Goal: Task Accomplishment & Management: Manage account settings

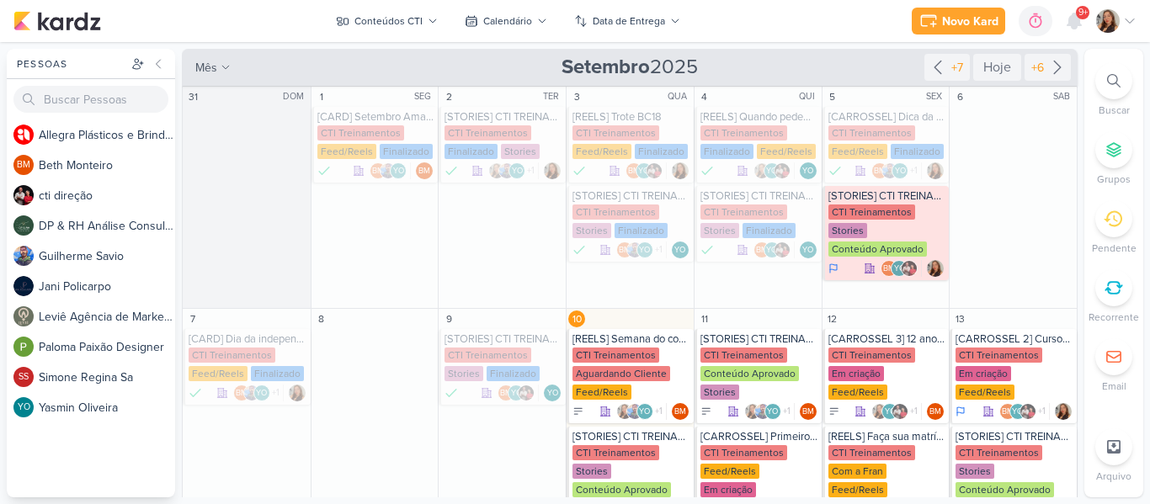
click at [1134, 20] on icon at bounding box center [1129, 20] width 13 height 13
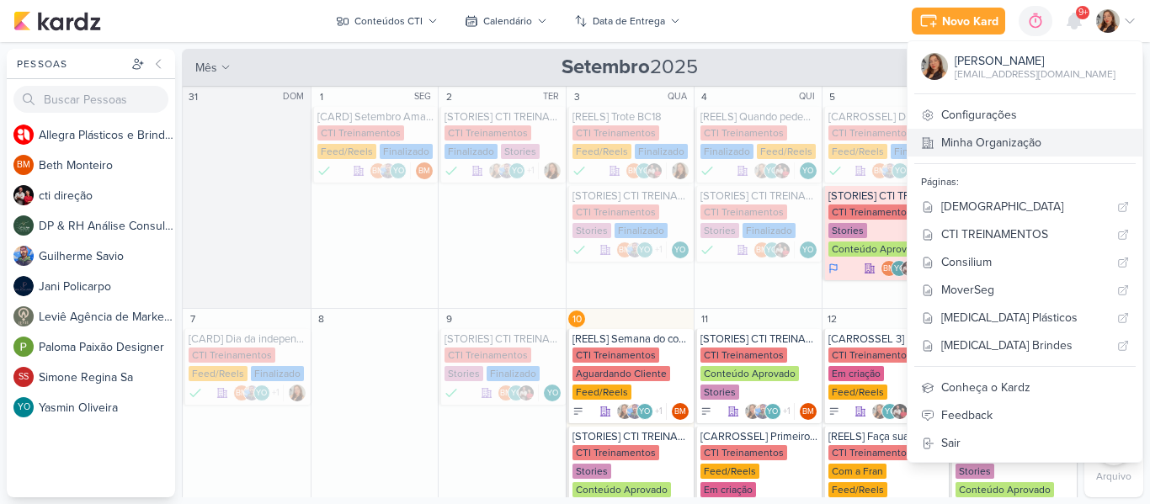
click at [1045, 142] on link "Minha Organização" at bounding box center [1024, 143] width 235 height 28
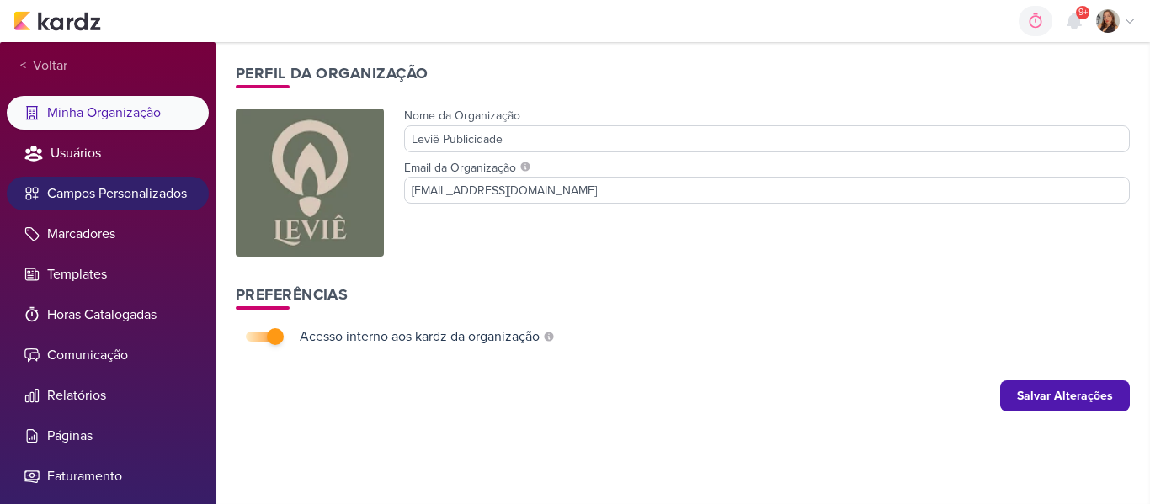
click at [101, 204] on li "Campos Personalizados" at bounding box center [108, 194] width 202 height 34
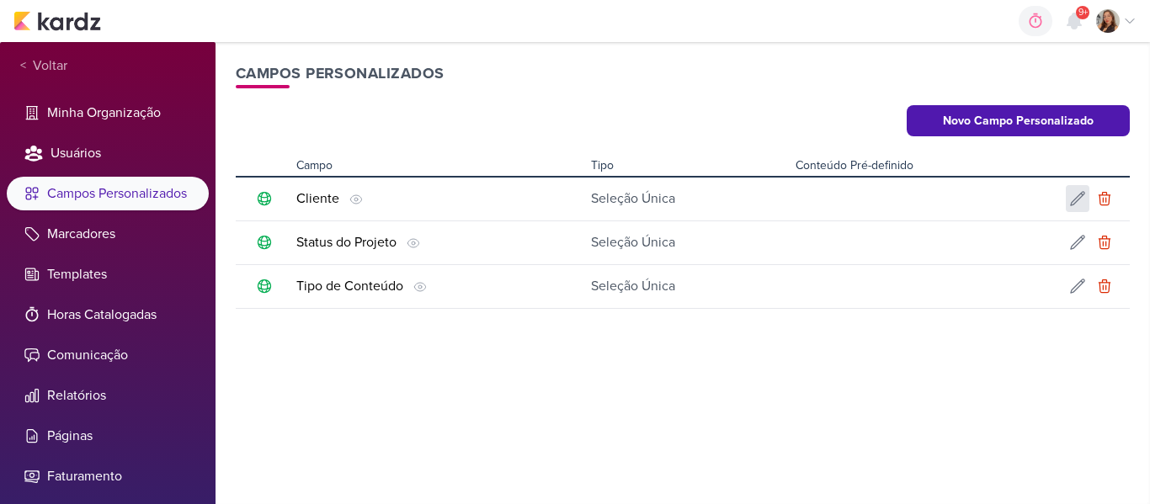
click at [1075, 199] on icon at bounding box center [1077, 198] width 17 height 17
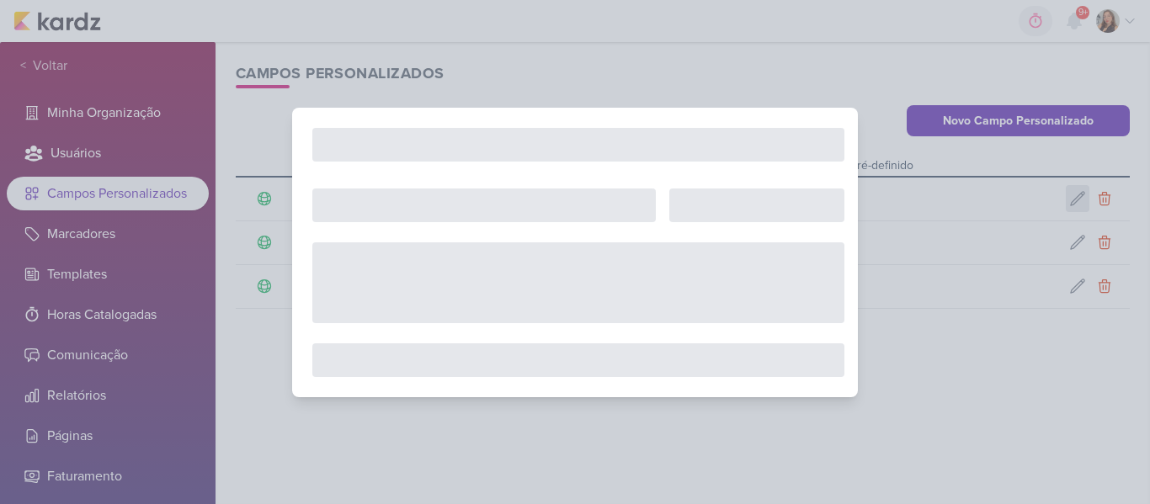
type input "Cliente"
select select "single-select"
select select "1"
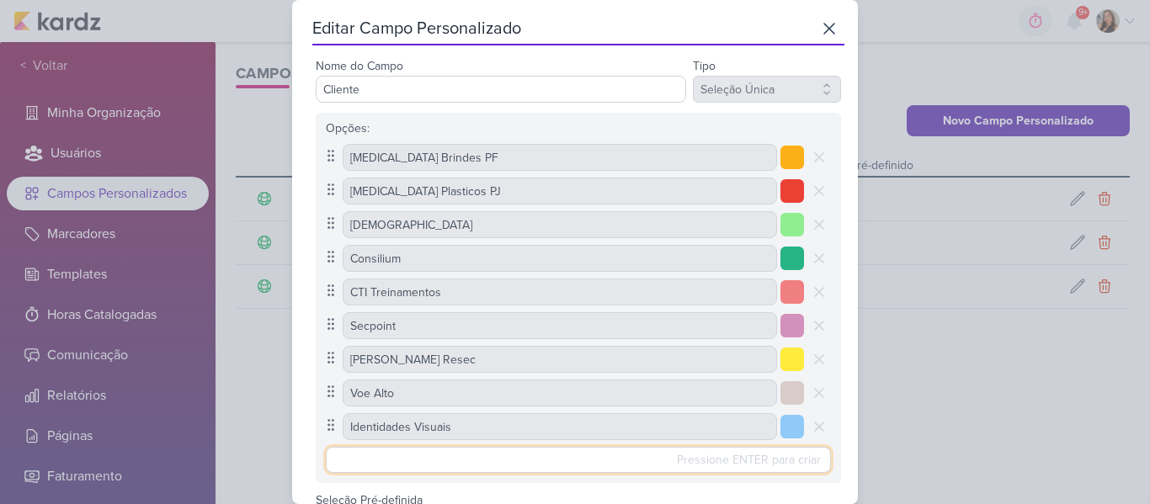
click at [571, 452] on input "text" at bounding box center [578, 460] width 505 height 26
type input "k"
type input "KNN Pinda"
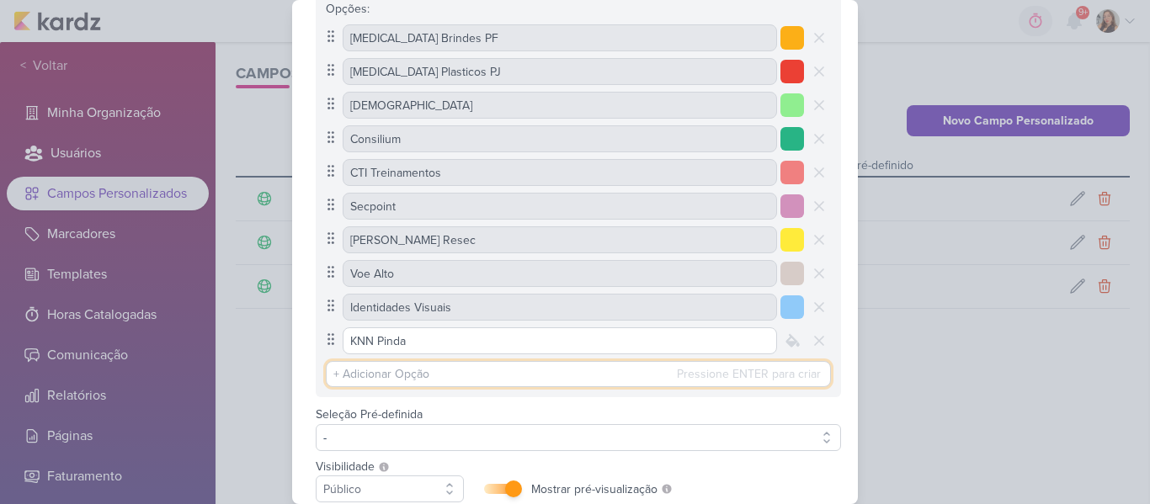
scroll to position [161, 0]
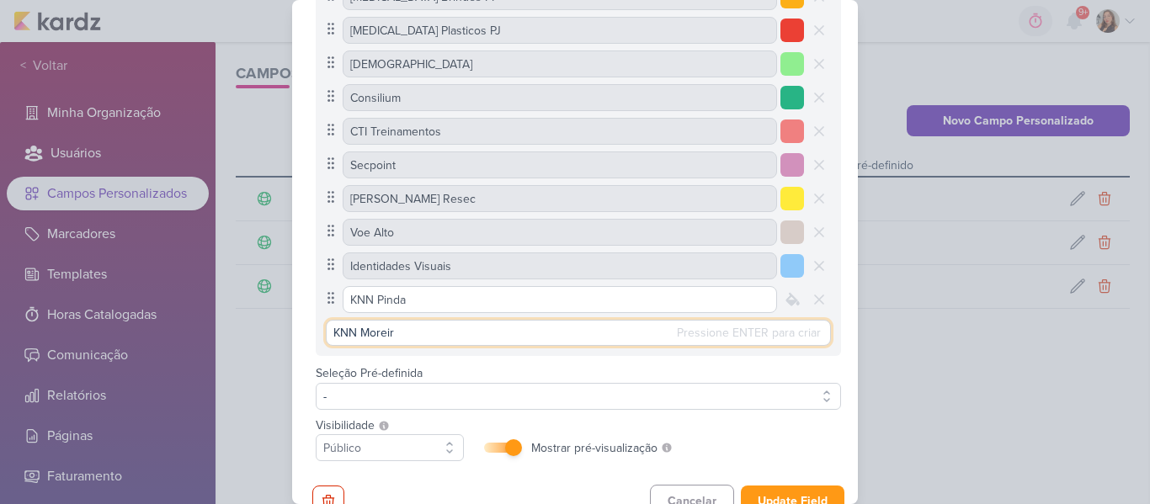
type input "KNN Moreira"
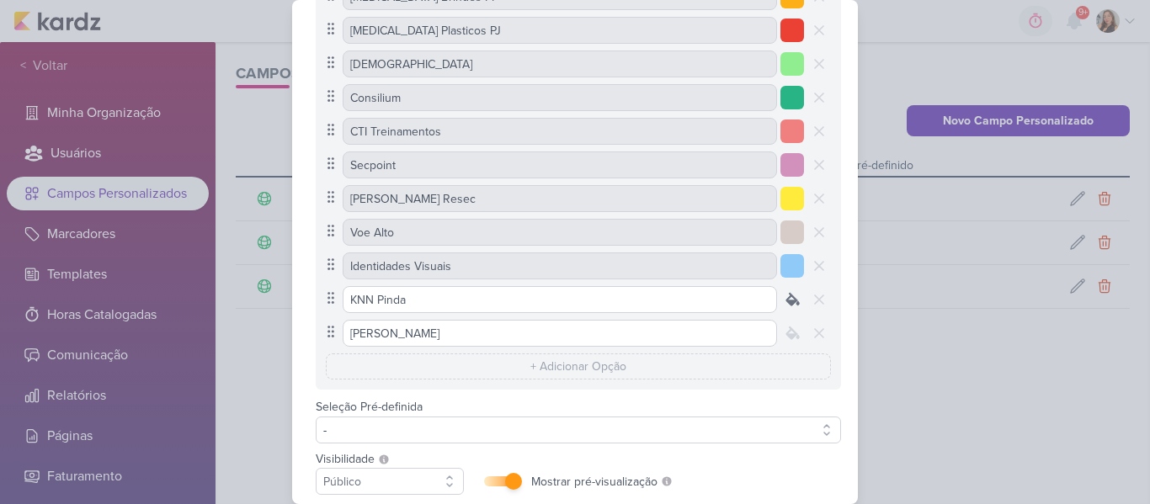
click at [790, 302] on icon at bounding box center [792, 299] width 13 height 13
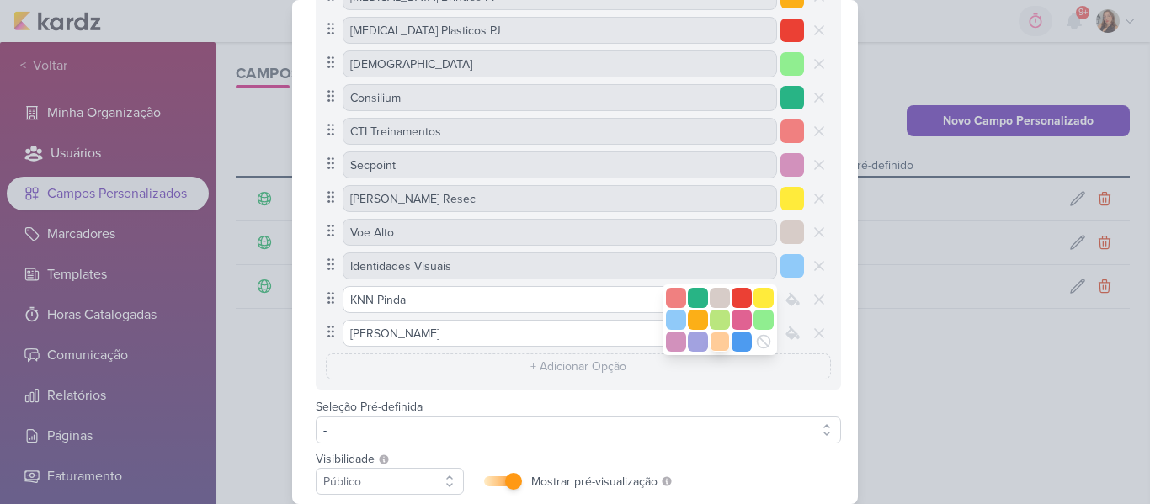
click at [709, 346] on div at bounding box center [719, 342] width 20 height 20
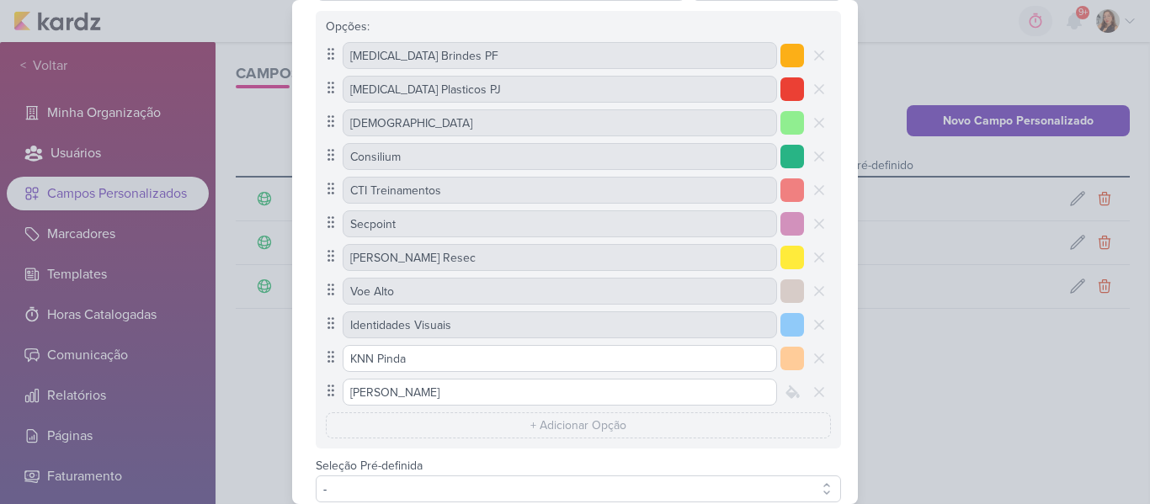
scroll to position [109, 0]
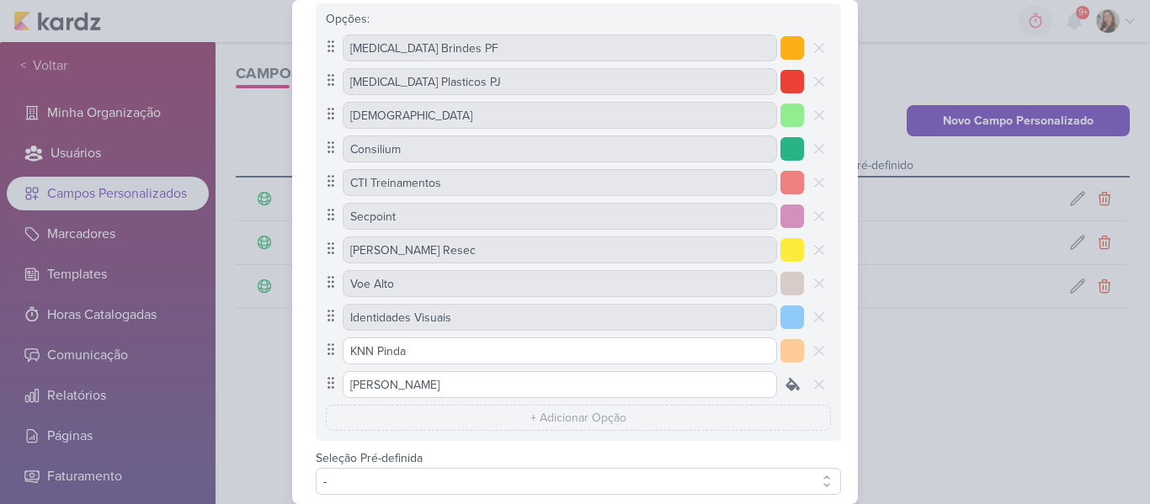
click at [787, 386] on icon at bounding box center [792, 384] width 13 height 13
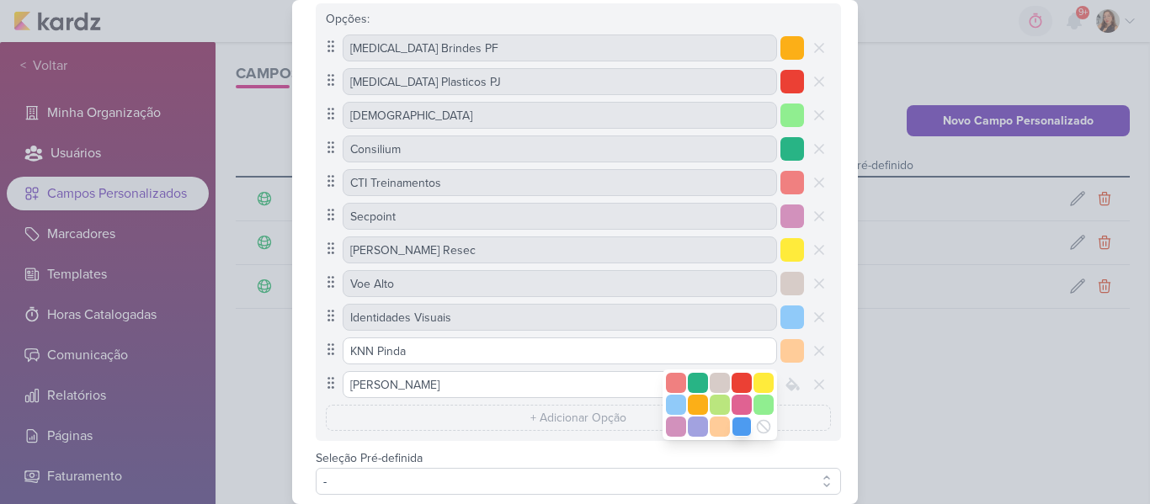
click at [735, 430] on div at bounding box center [741, 427] width 20 height 20
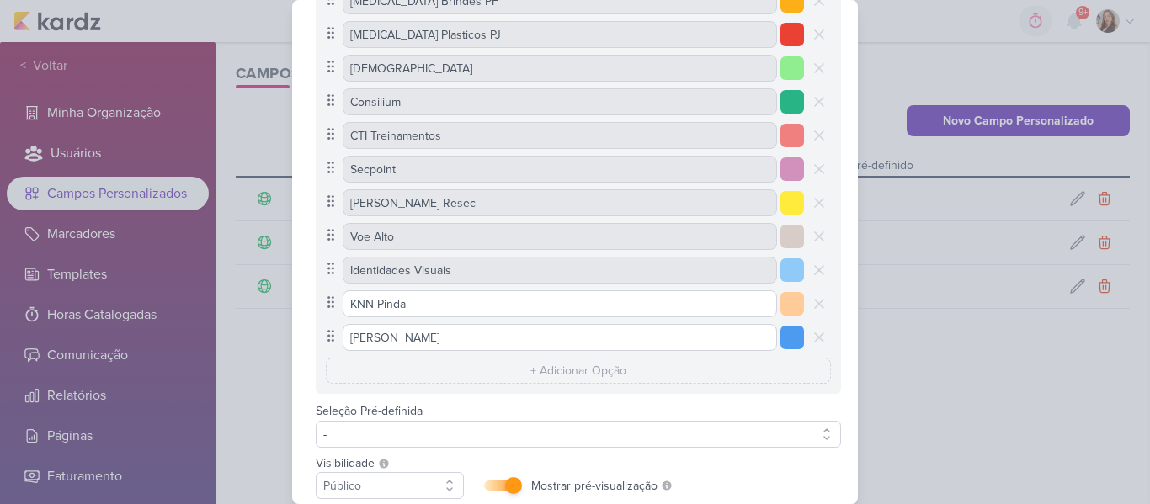
scroll to position [228, 0]
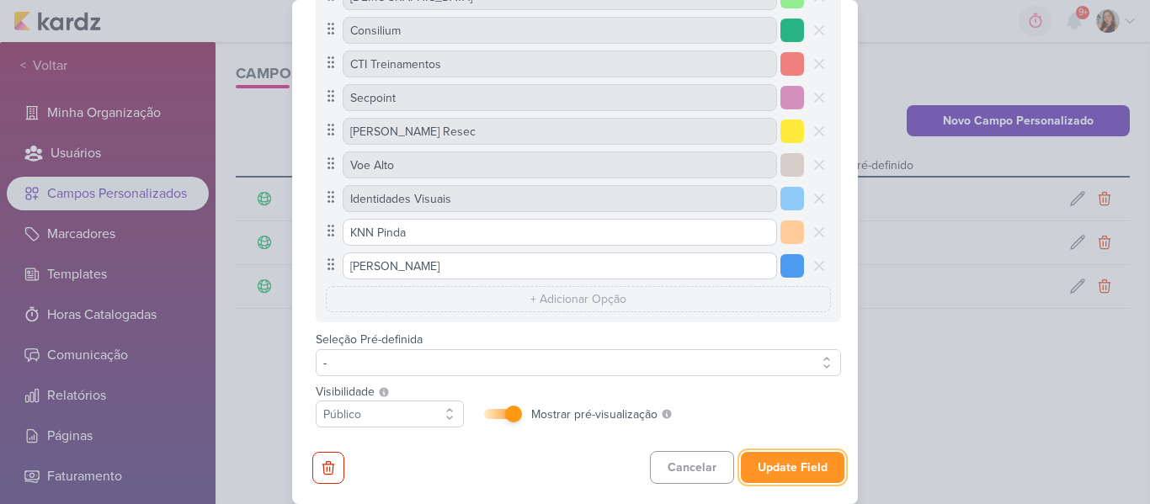
click at [813, 460] on button "Update Field" at bounding box center [793, 467] width 104 height 31
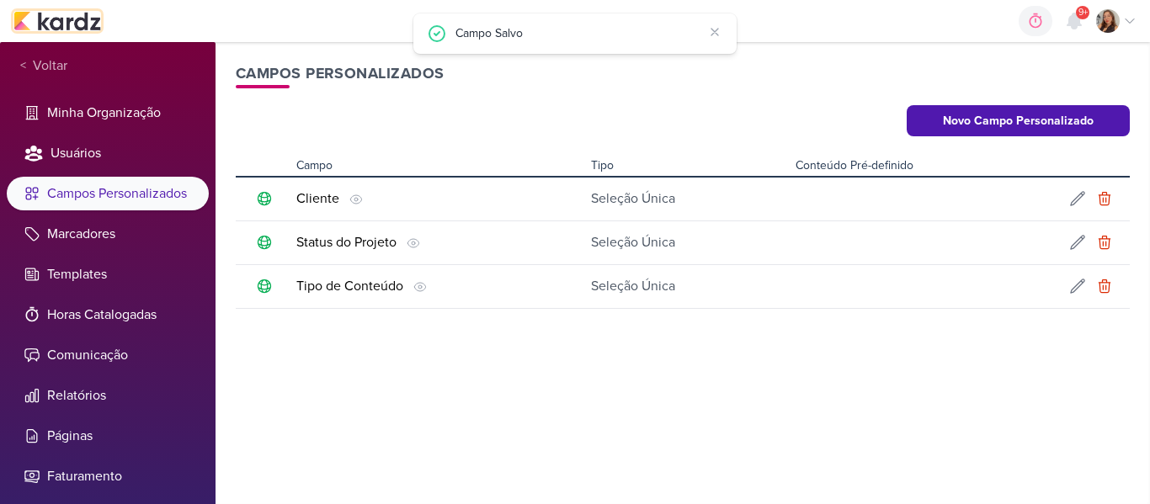
click at [77, 15] on img at bounding box center [57, 21] width 88 height 20
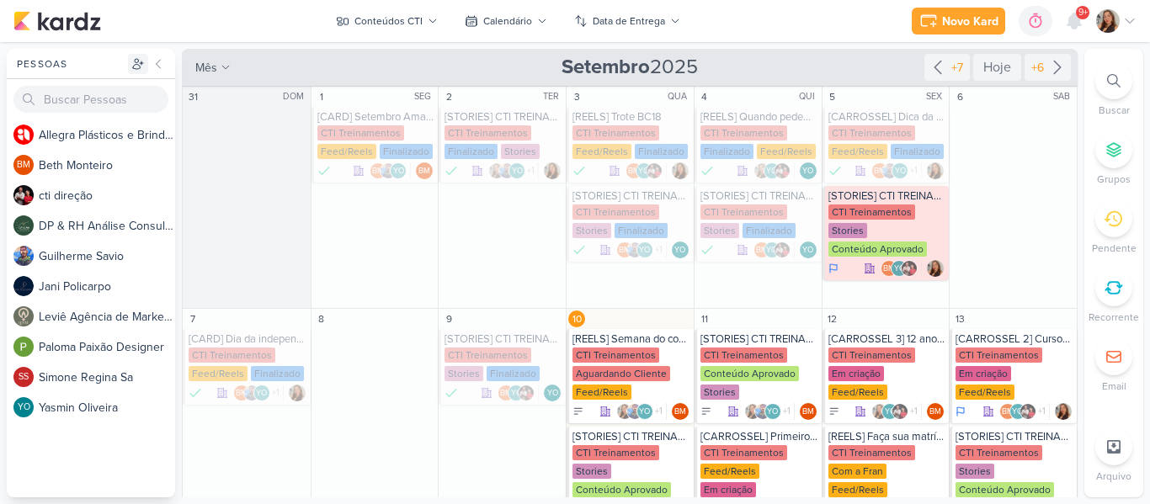
click at [137, 70] on icon at bounding box center [137, 63] width 13 height 13
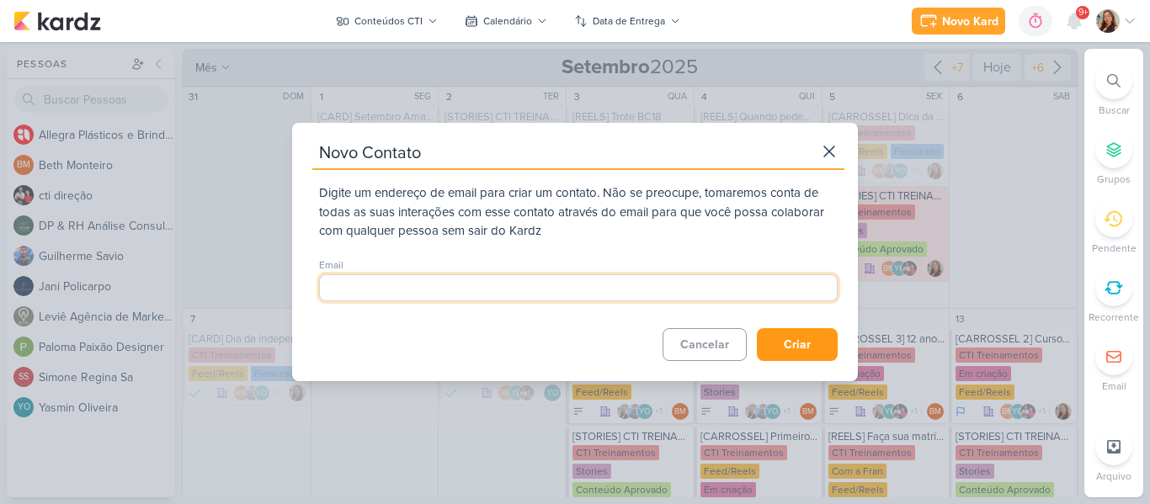
paste input "knnpinda@gmail.com"
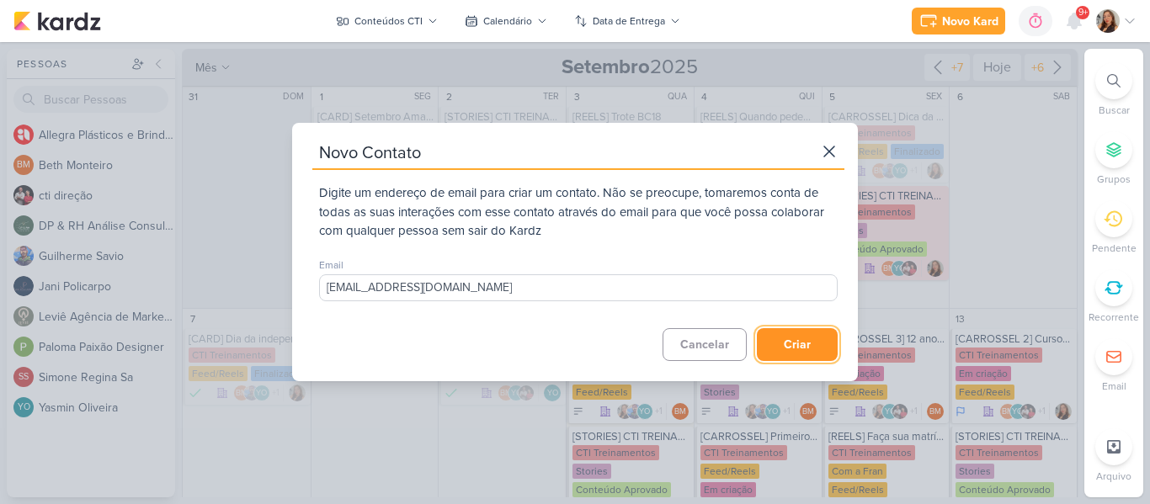
click at [779, 336] on button "Criar" at bounding box center [797, 344] width 81 height 33
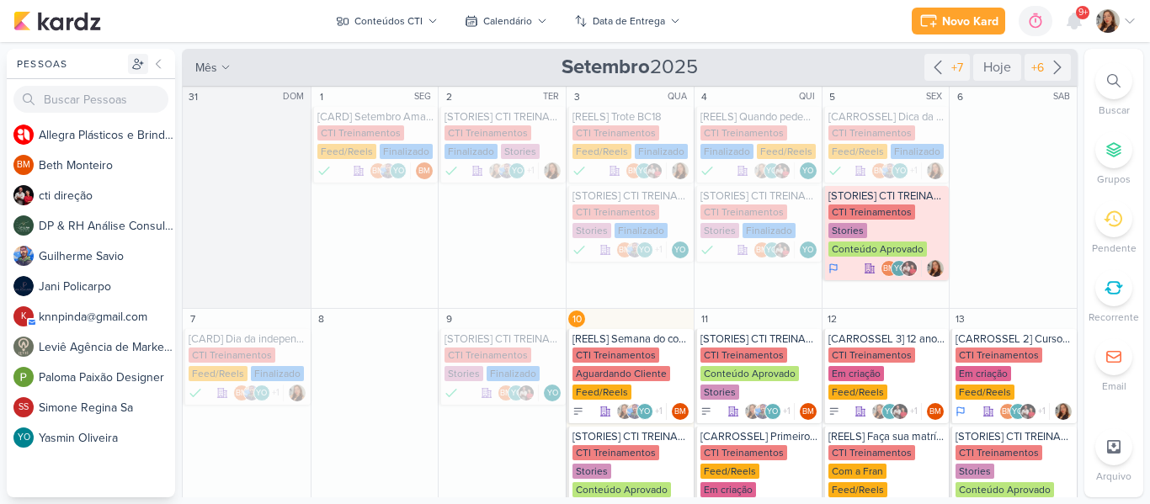
click at [133, 72] on button at bounding box center [138, 64] width 20 height 20
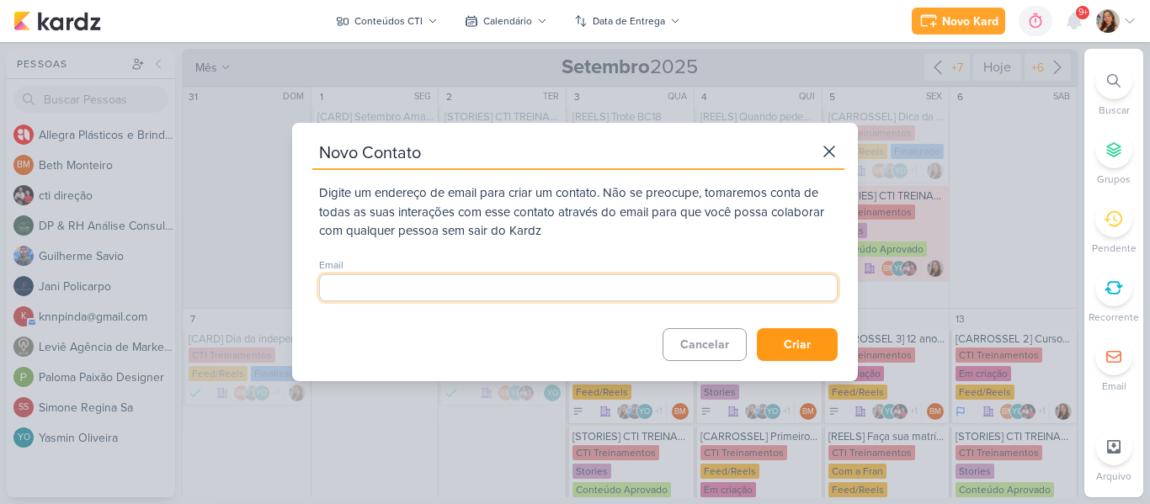
paste input "financeiro.knnpinda@gmail.com"
type input "financeiro.knnpinda@gmail.com"
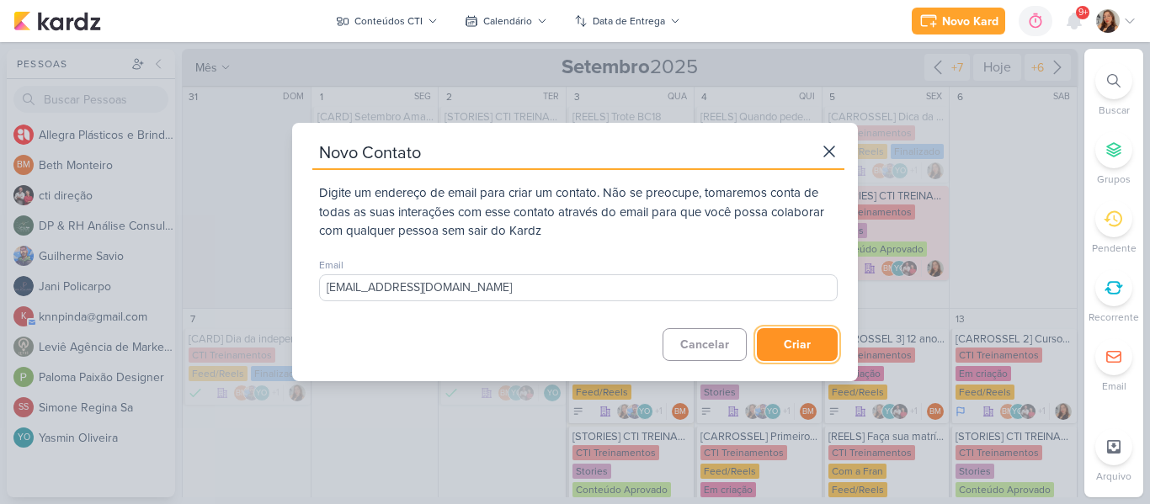
click at [799, 355] on button "Criar" at bounding box center [797, 344] width 81 height 33
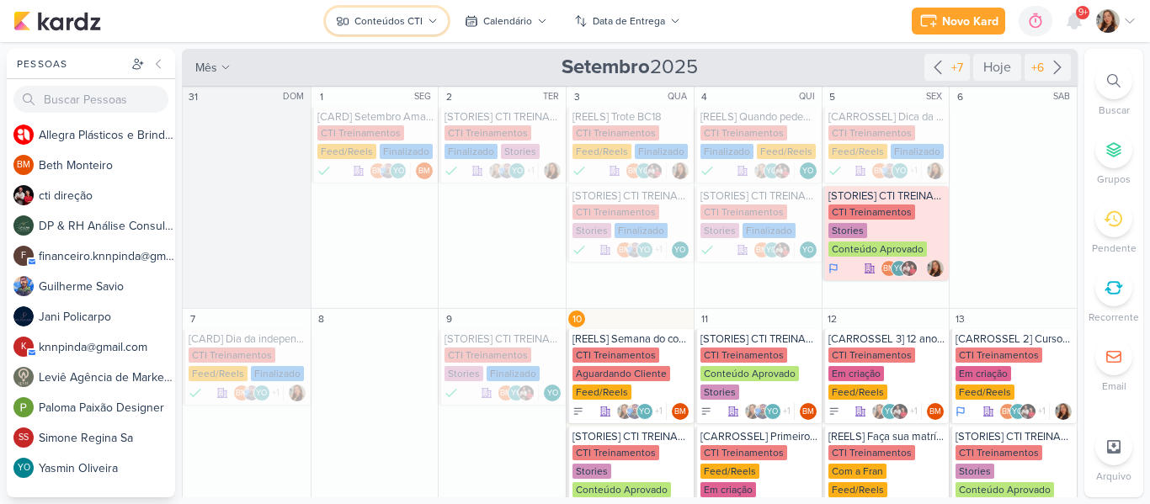
click at [390, 30] on button "Conteúdos CTI" at bounding box center [387, 21] width 122 height 27
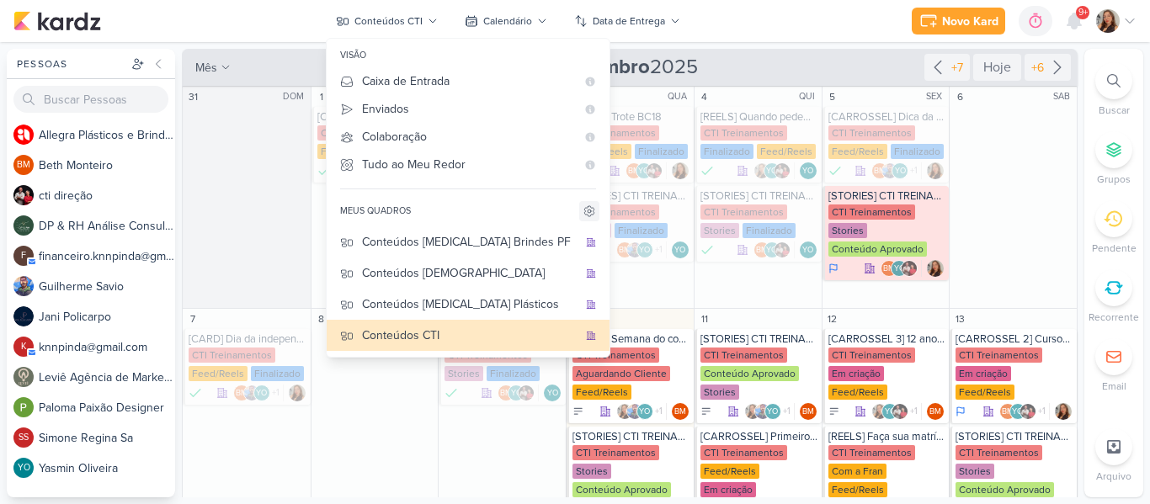
click at [582, 215] on icon at bounding box center [588, 210] width 13 height 13
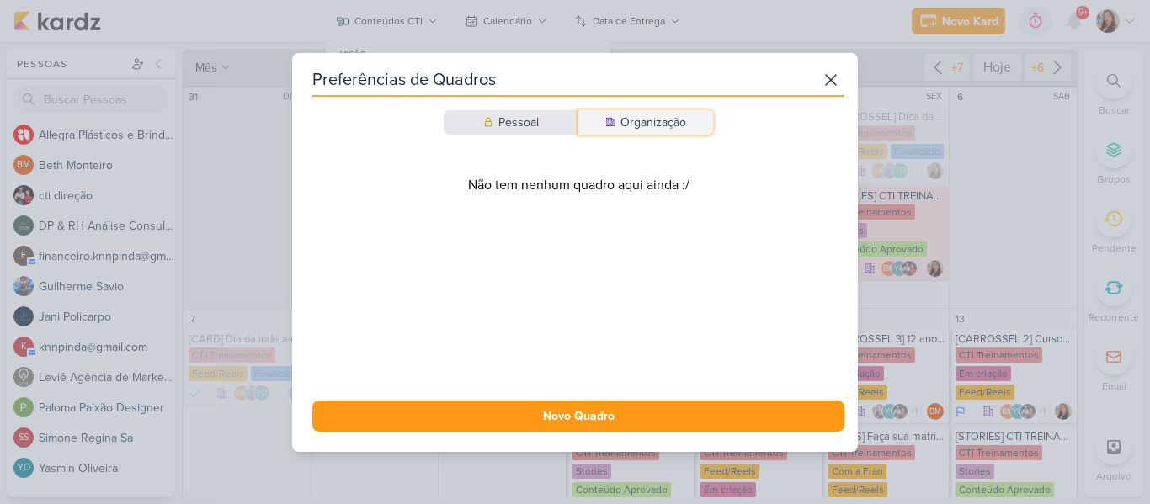
click at [638, 129] on div "Organização" at bounding box center [653, 123] width 66 height 18
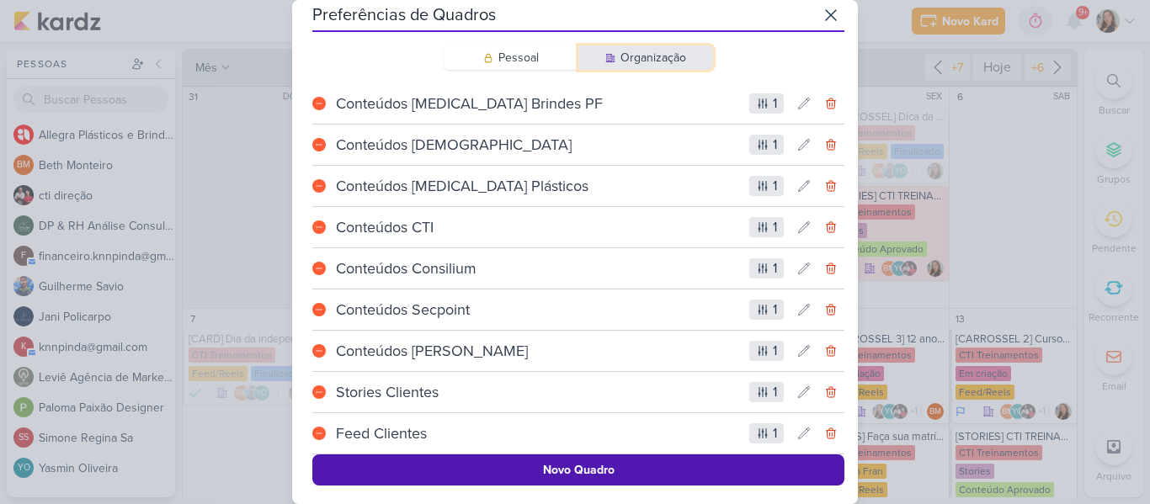
scroll to position [13, 0]
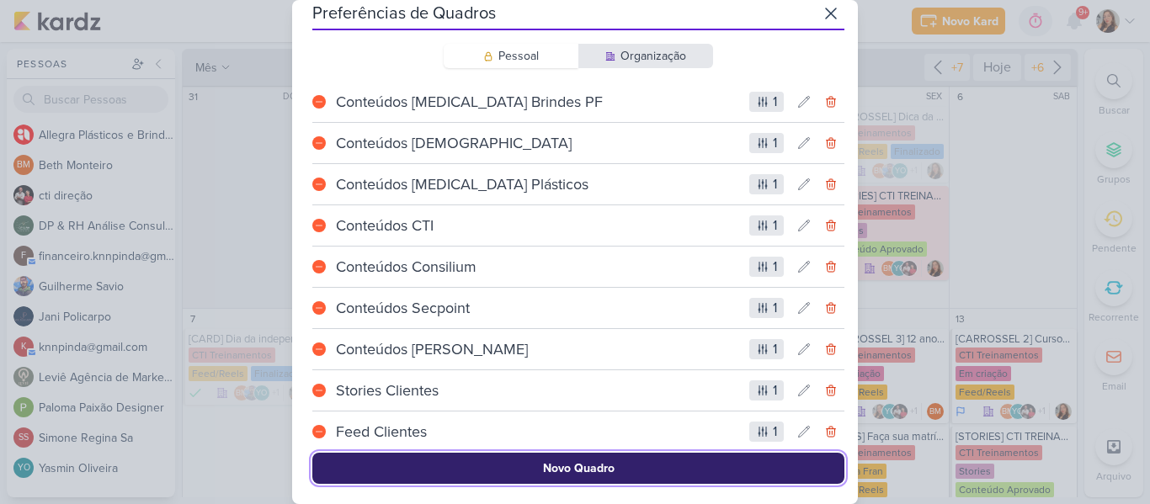
click at [584, 471] on button "Novo Quadro" at bounding box center [578, 468] width 532 height 31
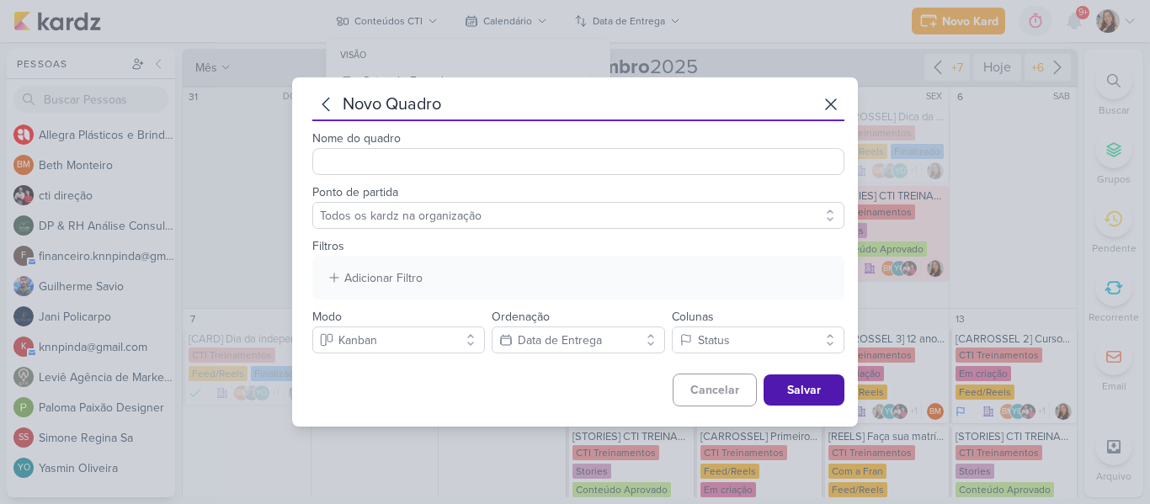
scroll to position [0, 0]
type input "Cronograma KNN Pinda"
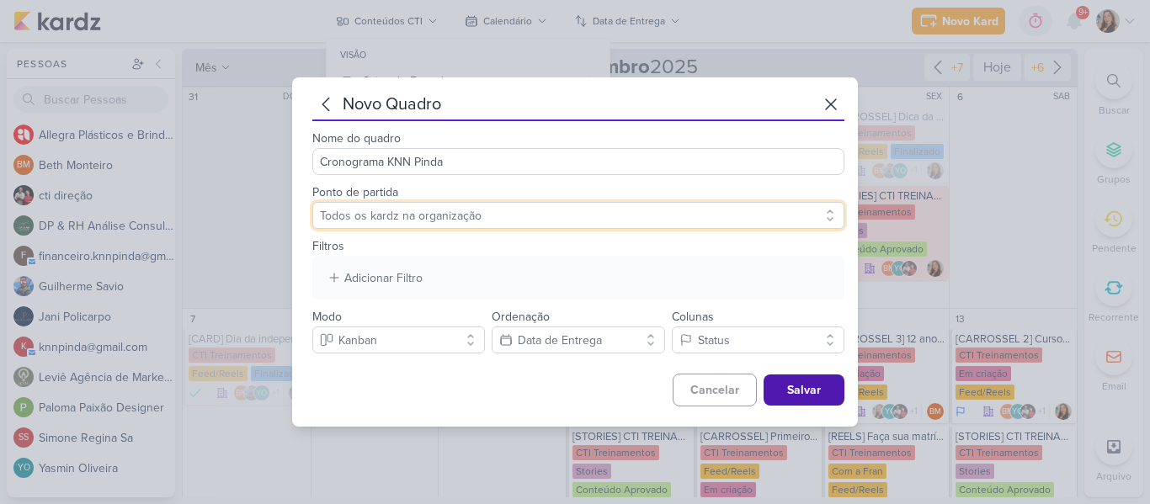
click at [415, 211] on select "Todos os kardz na organização" at bounding box center [578, 215] width 532 height 27
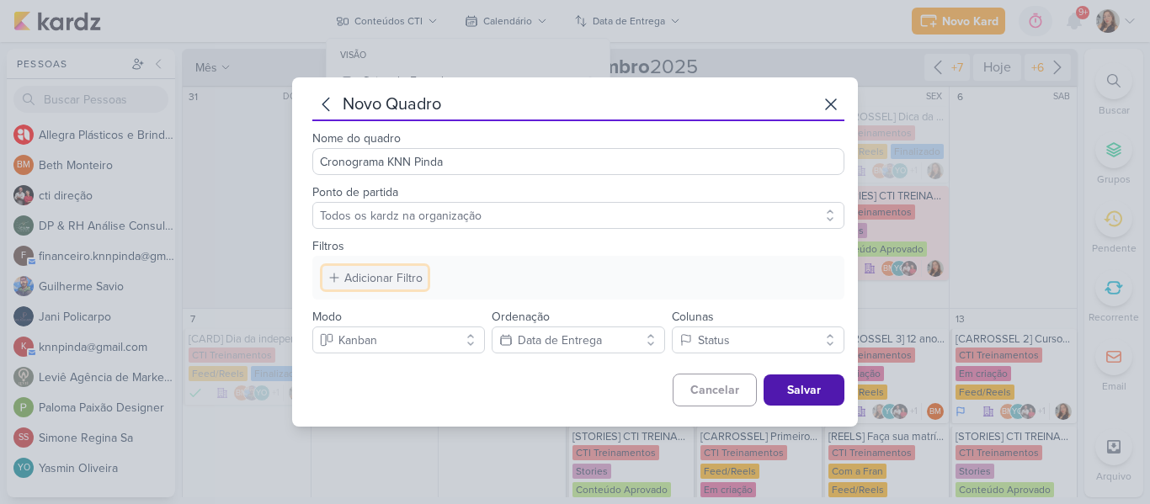
click at [395, 275] on div "Adicionar Filtro" at bounding box center [383, 278] width 78 height 18
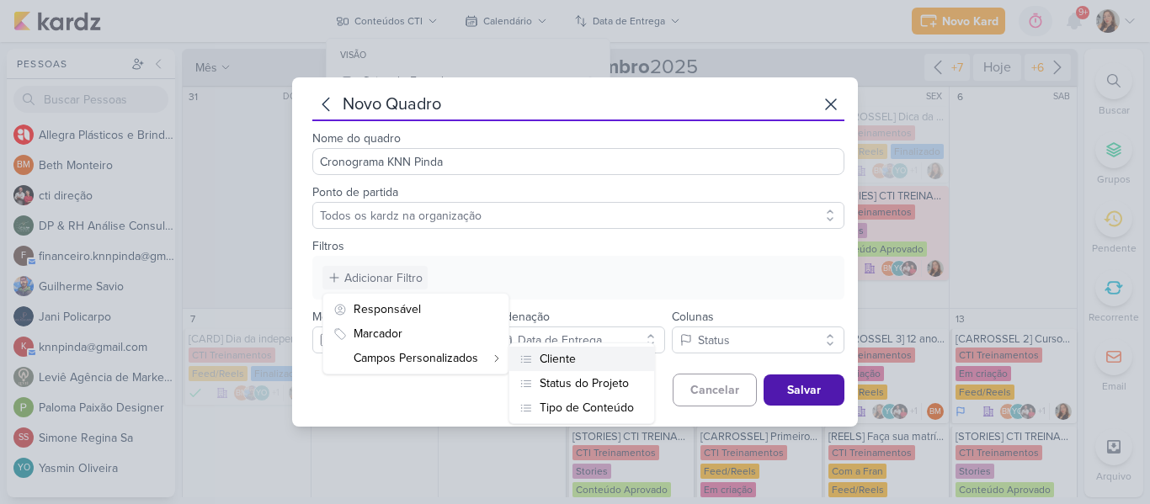
click at [569, 355] on div "Cliente" at bounding box center [557, 359] width 36 height 18
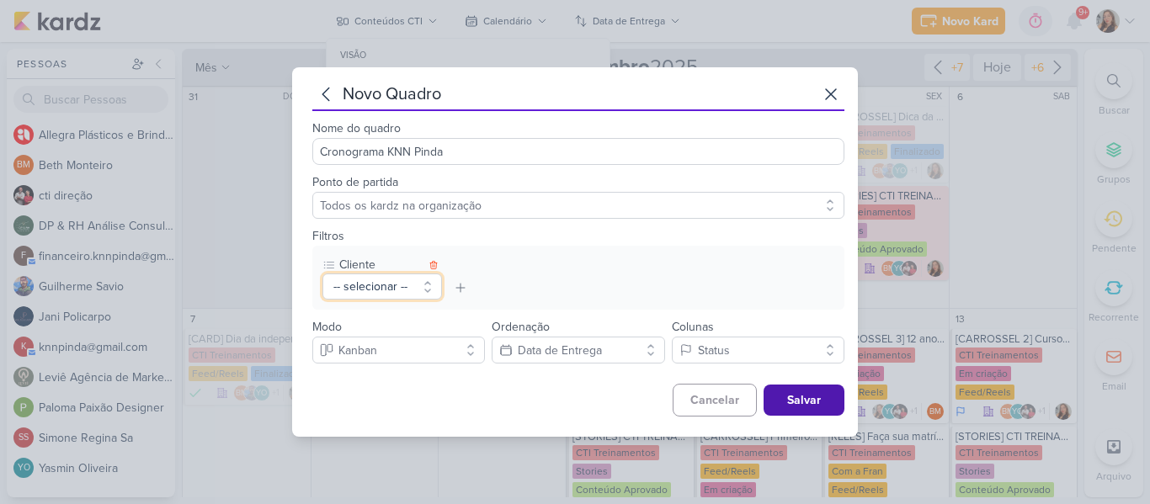
click at [424, 280] on button "-- selecionar --" at bounding box center [381, 286] width 119 height 26
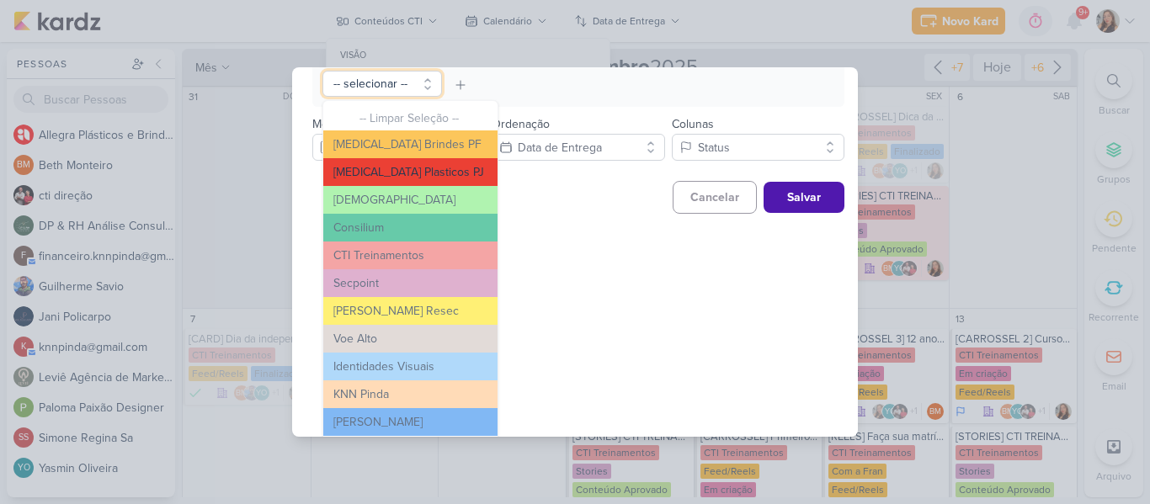
scroll to position [208, 0]
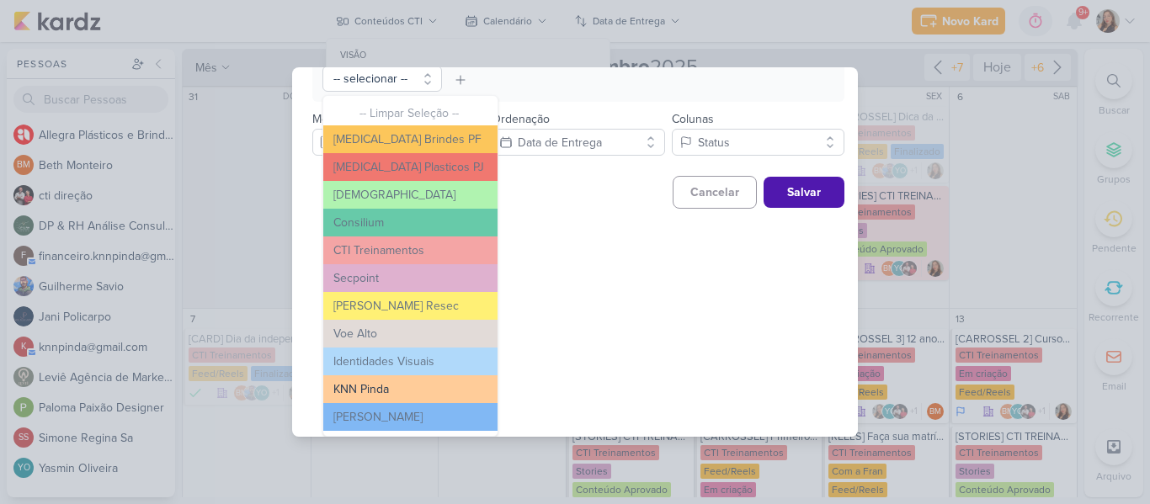
click at [412, 383] on button "KNN Pinda" at bounding box center [410, 389] width 174 height 28
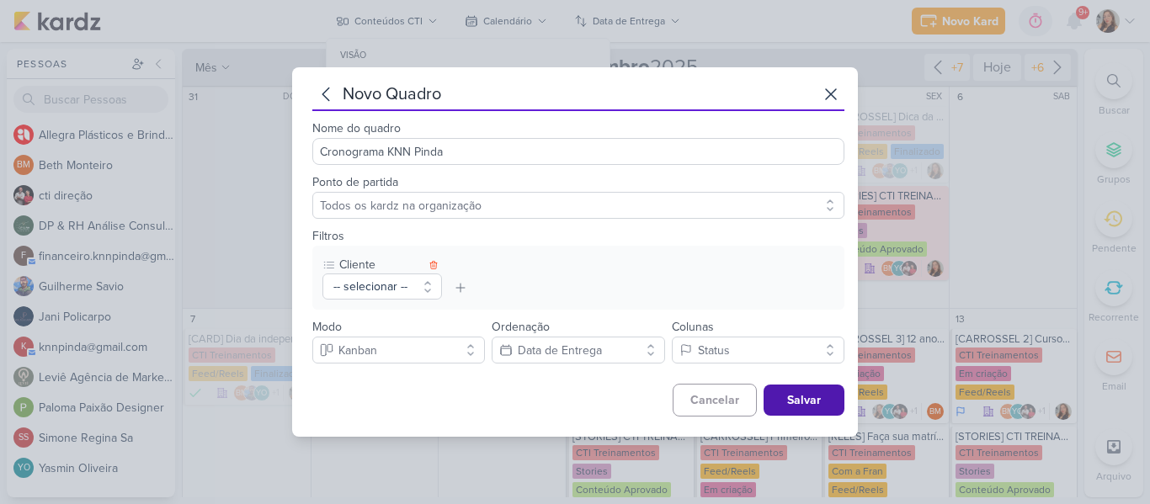
scroll to position [0, 0]
click at [433, 348] on button "Kanban" at bounding box center [398, 350] width 173 height 27
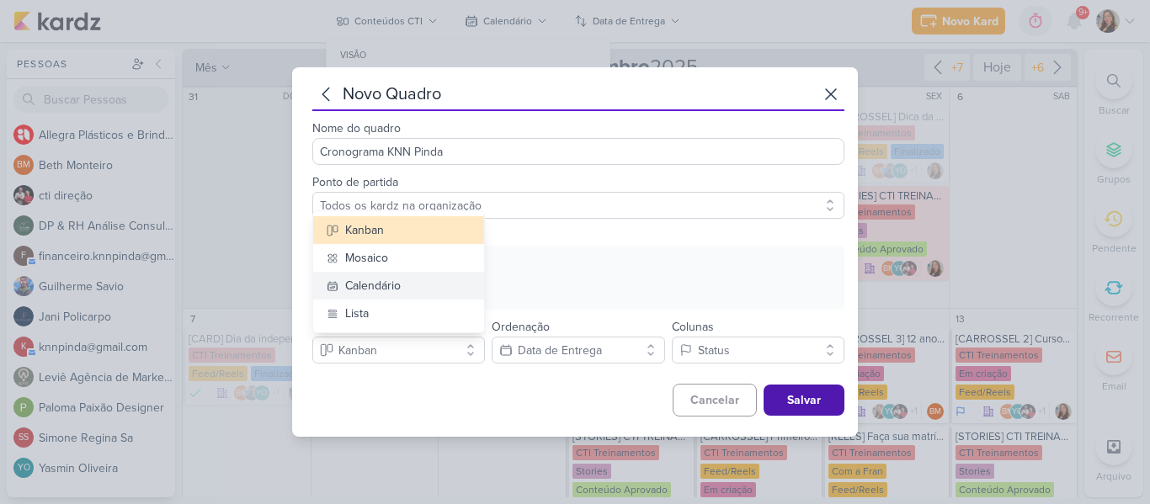
click at [388, 295] on button "Calendário" at bounding box center [398, 286] width 171 height 28
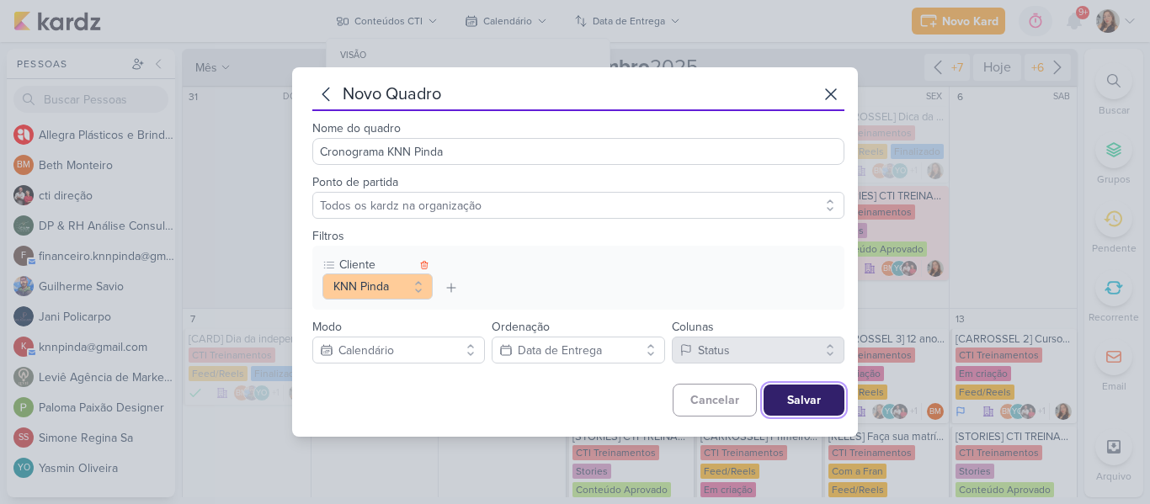
click at [792, 399] on button "Salvar" at bounding box center [803, 400] width 81 height 31
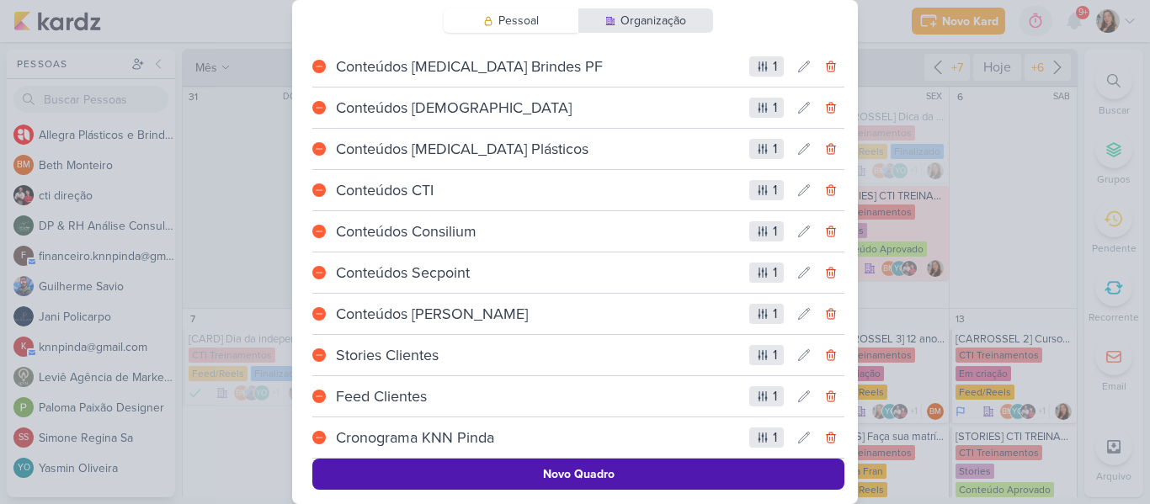
scroll to position [55, 0]
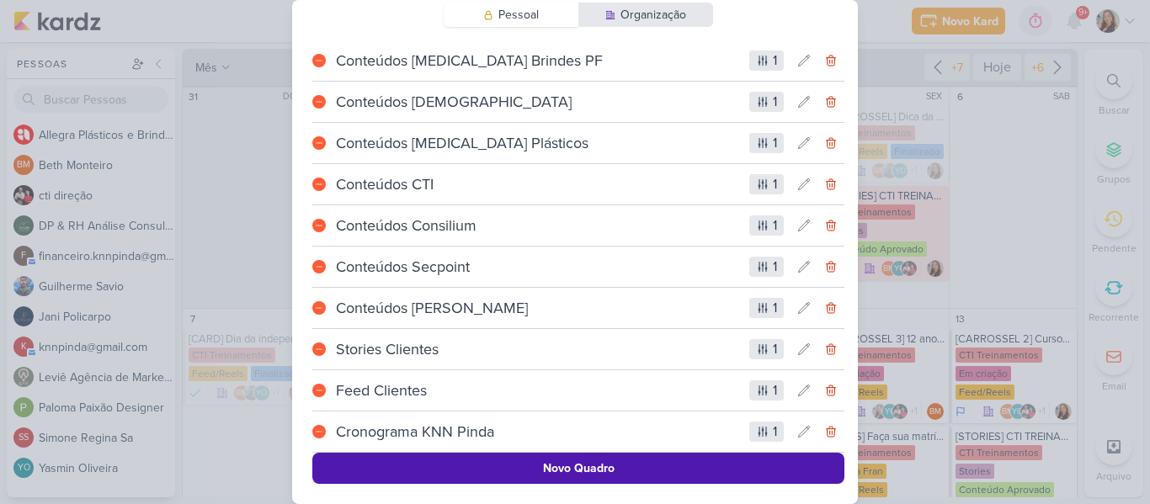
click at [764, 433] on div "1" at bounding box center [766, 432] width 35 height 20
click at [797, 434] on icon at bounding box center [803, 431] width 13 height 13
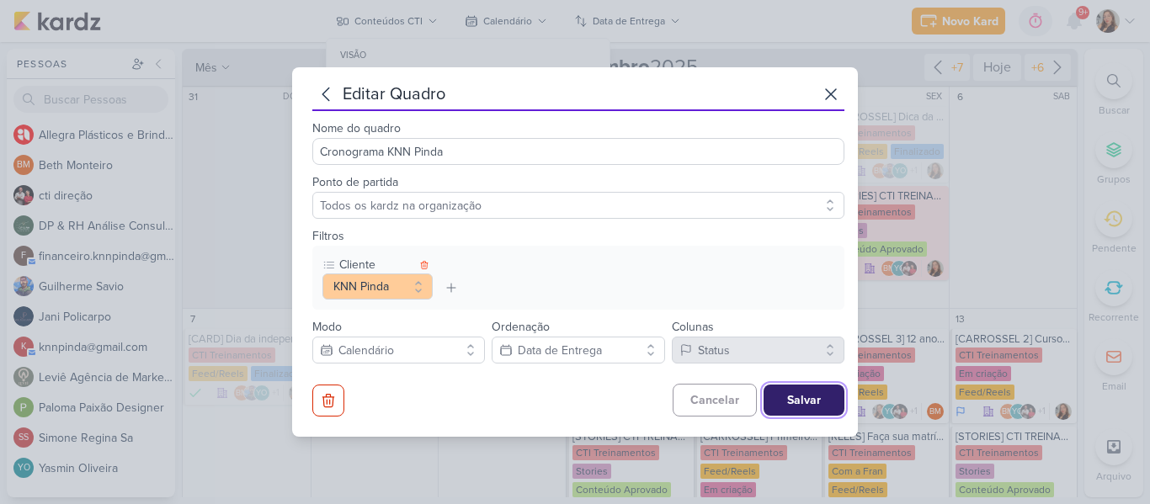
click at [770, 394] on button "Salvar" at bounding box center [803, 400] width 81 height 31
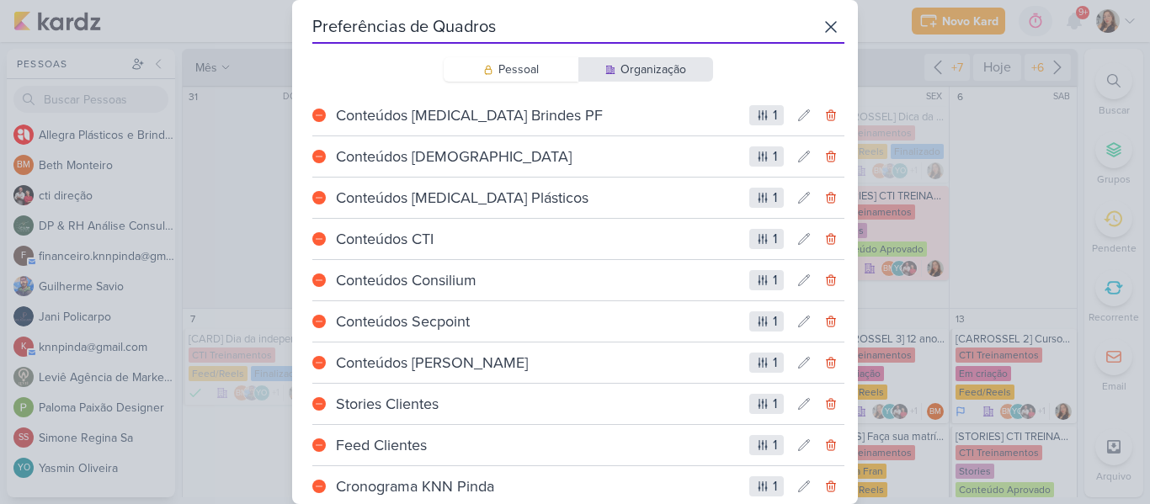
scroll to position [55, 0]
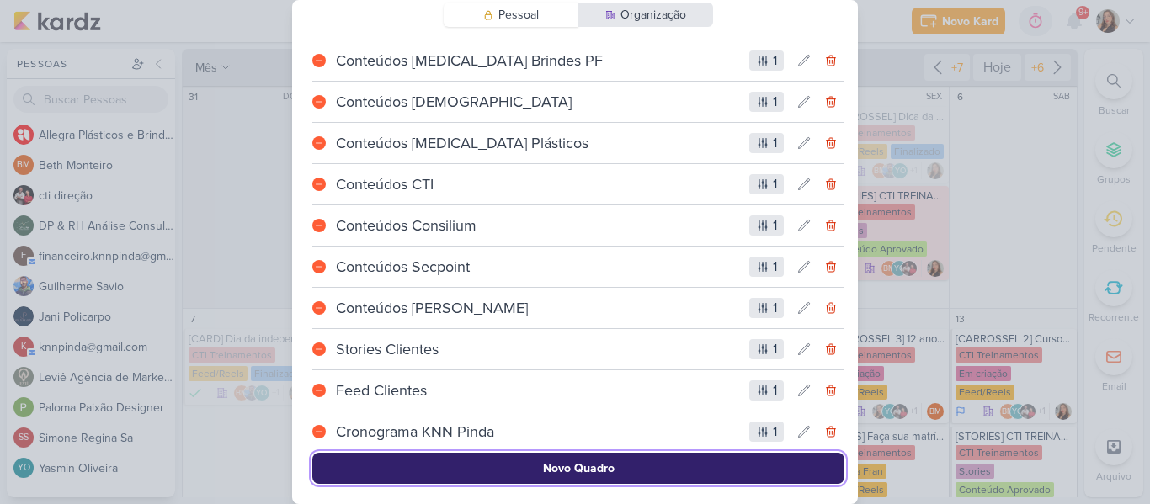
click at [633, 465] on button "Novo Quadro" at bounding box center [578, 468] width 532 height 31
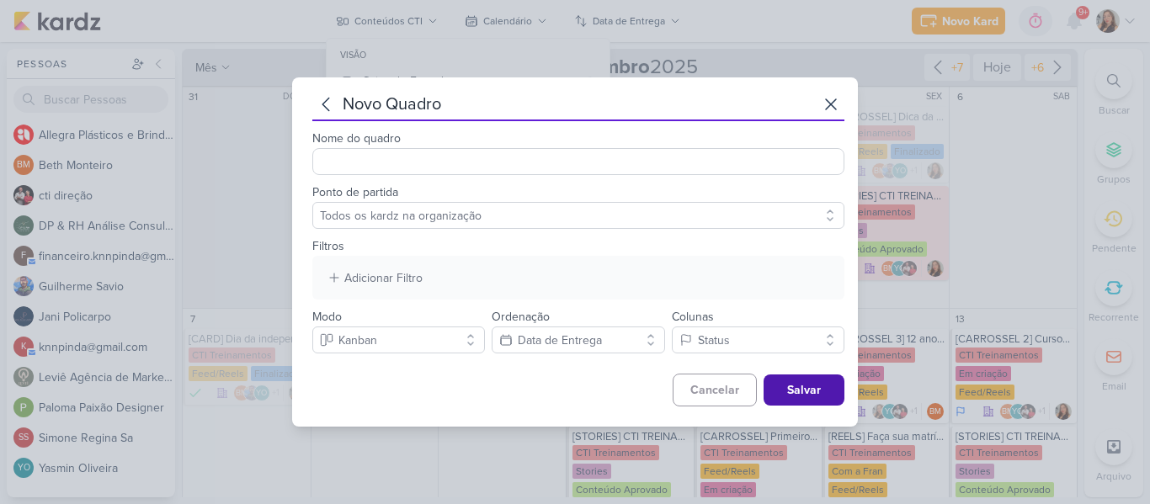
scroll to position [0, 0]
type input "Cronograma KNN Moreira"
click at [398, 270] on div "Adicionar Filtro" at bounding box center [383, 278] width 78 height 18
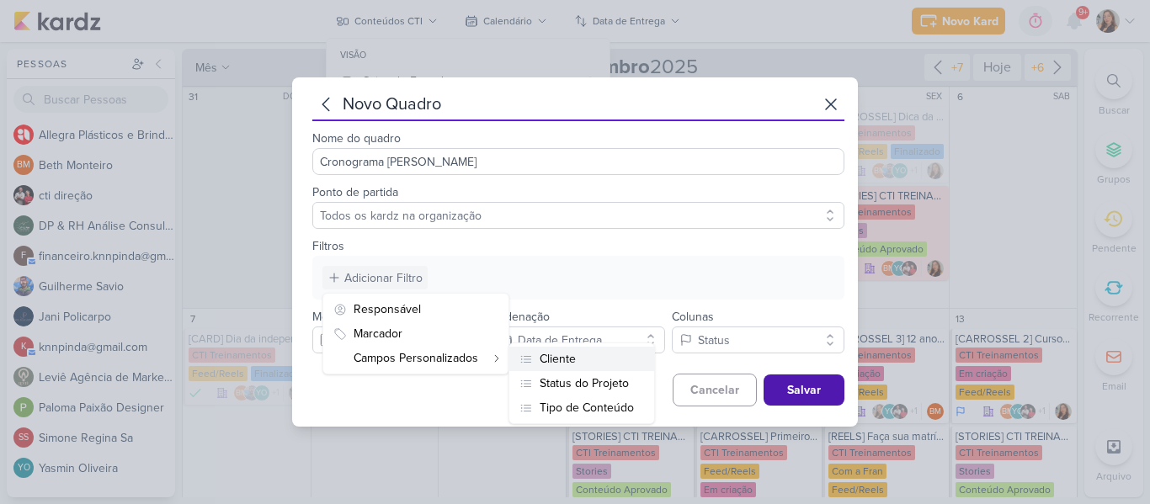
click at [541, 364] on div "Cliente" at bounding box center [557, 359] width 36 height 18
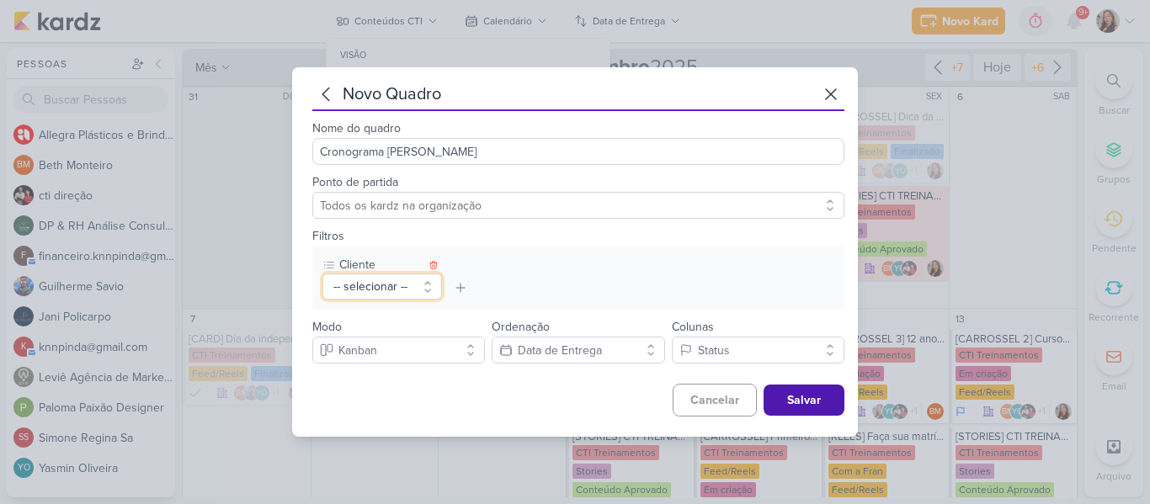
click at [388, 289] on button "-- selecionar --" at bounding box center [381, 286] width 119 height 26
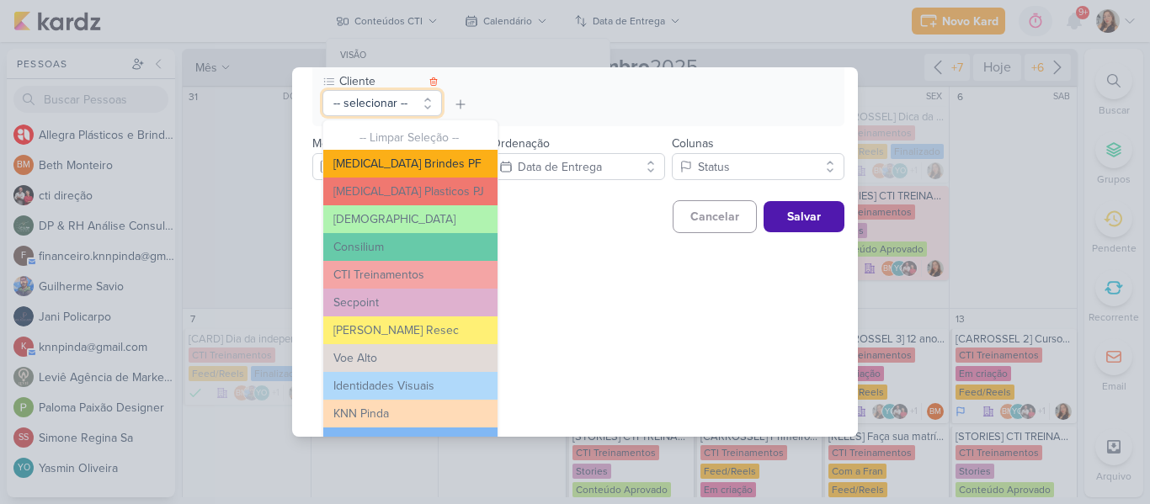
scroll to position [208, 0]
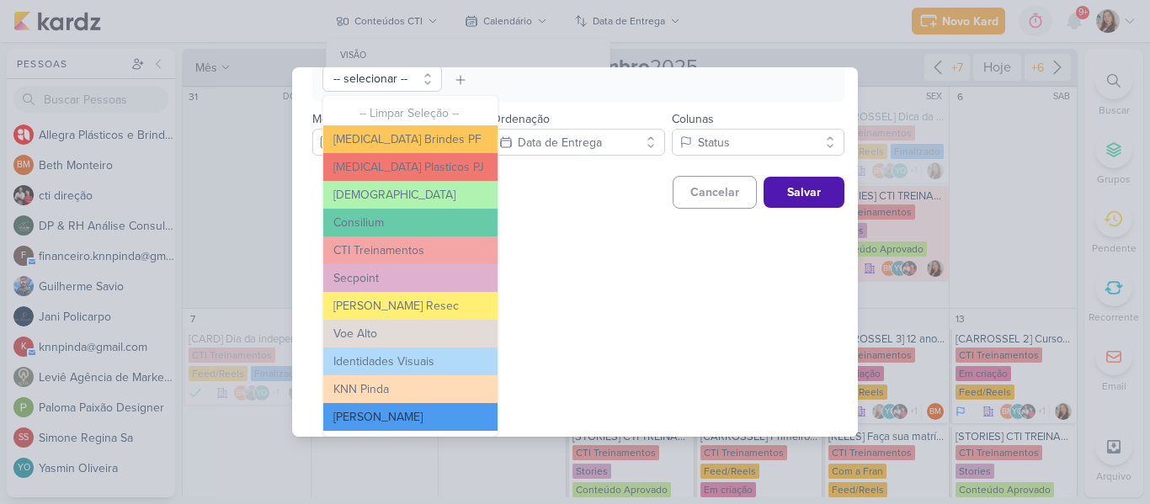
click at [413, 409] on button "KNN Moreira" at bounding box center [410, 417] width 174 height 28
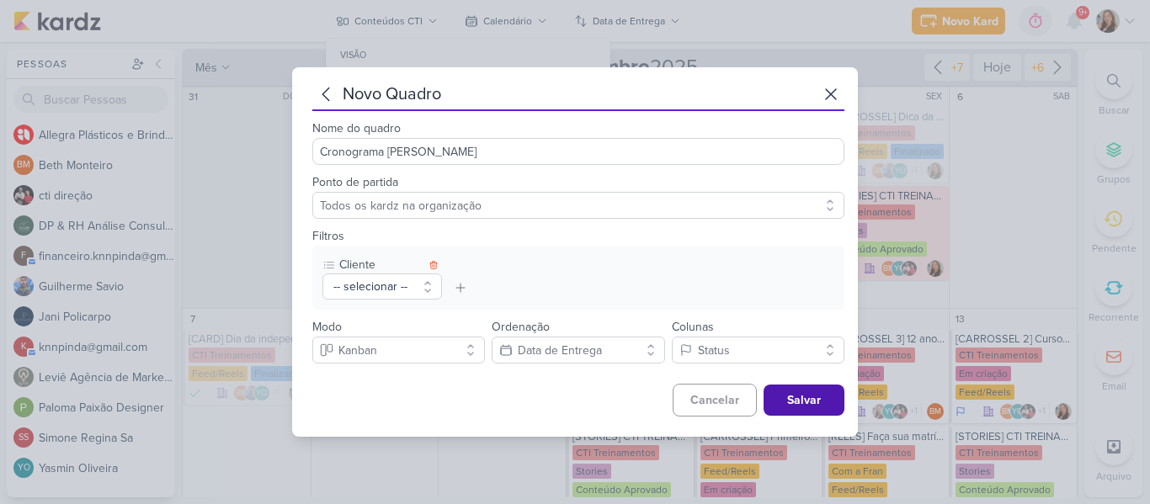
scroll to position [0, 0]
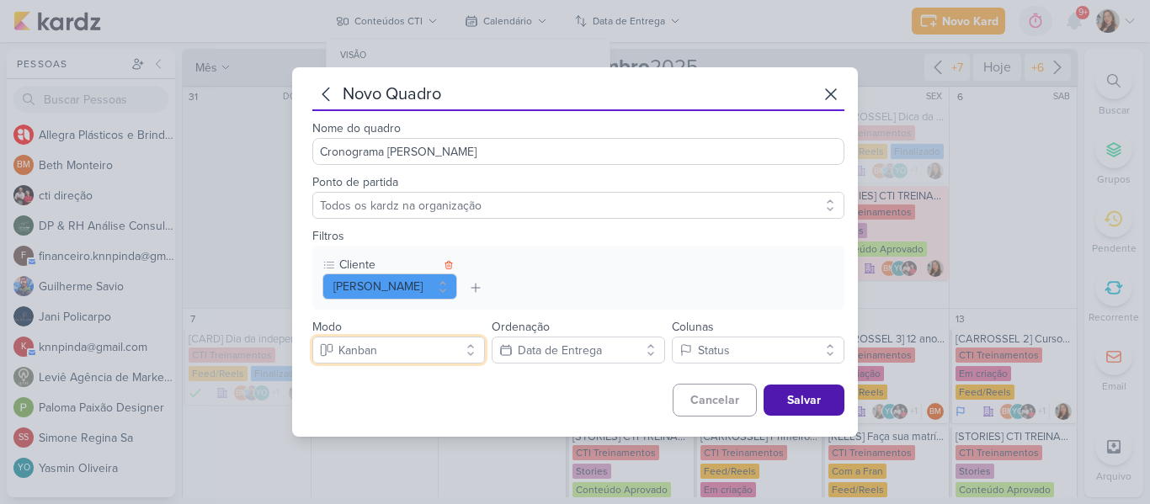
click at [442, 342] on button "Kanban" at bounding box center [398, 350] width 173 height 27
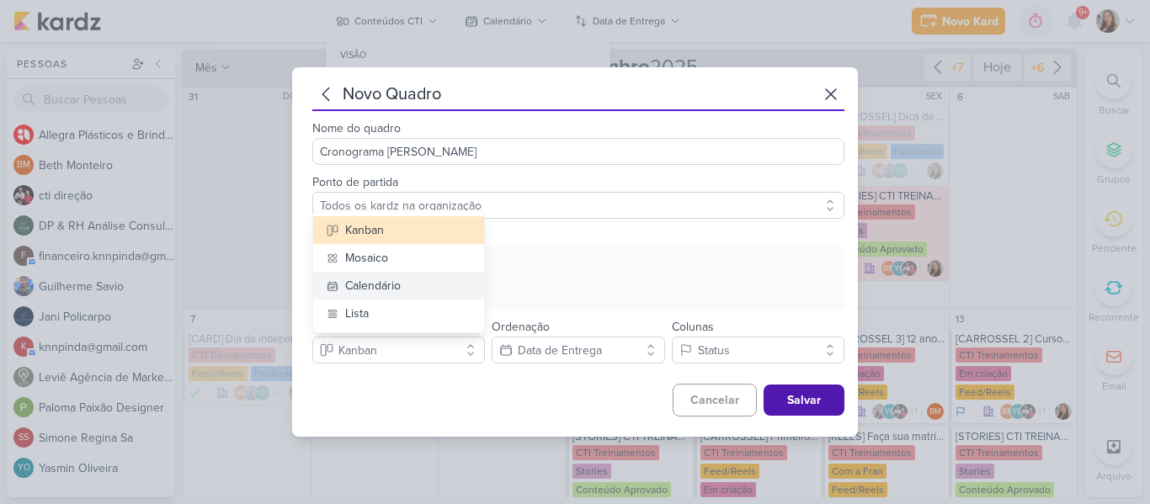
click at [402, 289] on button "Calendário" at bounding box center [398, 286] width 171 height 28
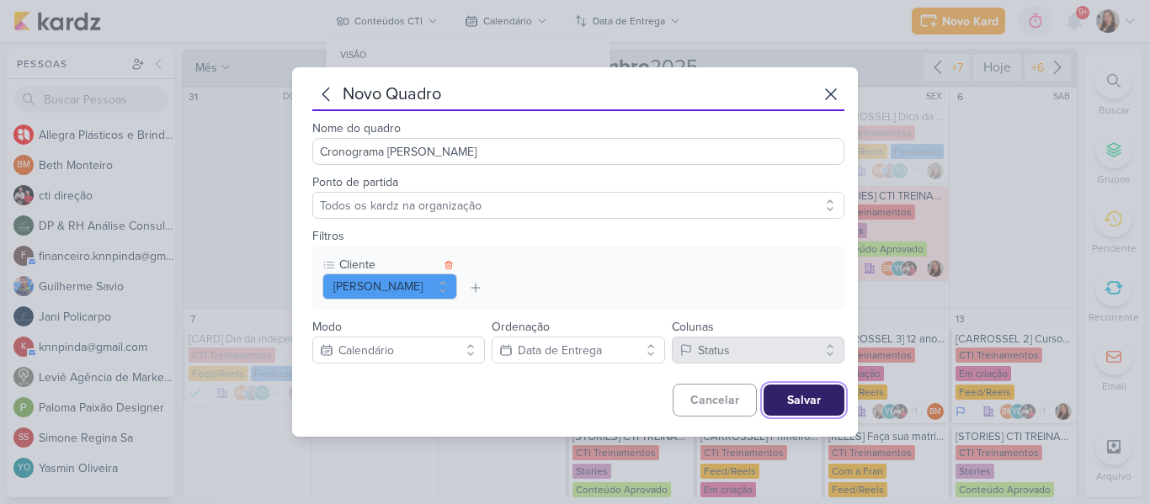
click at [763, 393] on button "Salvar" at bounding box center [803, 400] width 81 height 31
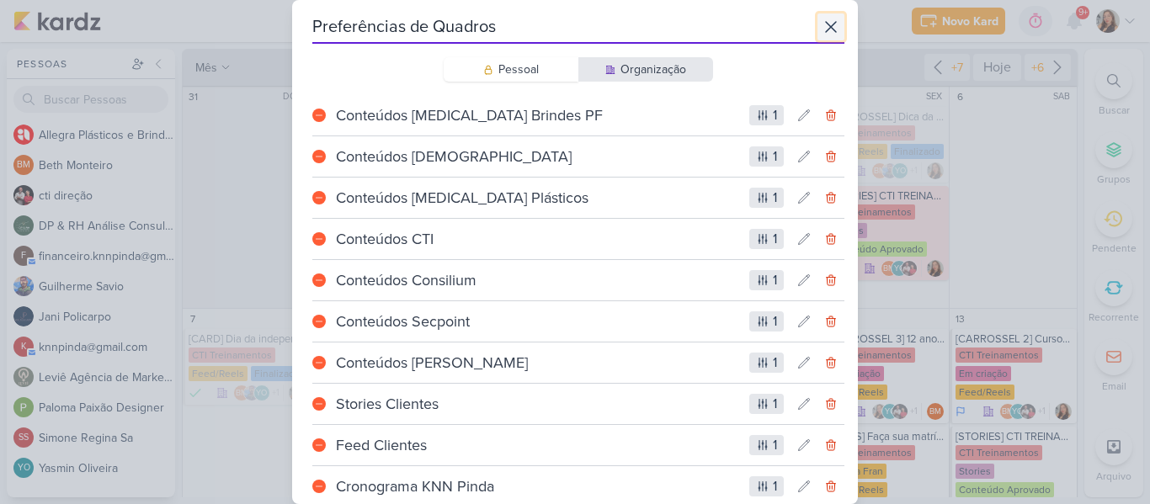
click at [824, 31] on icon at bounding box center [830, 27] width 20 height 20
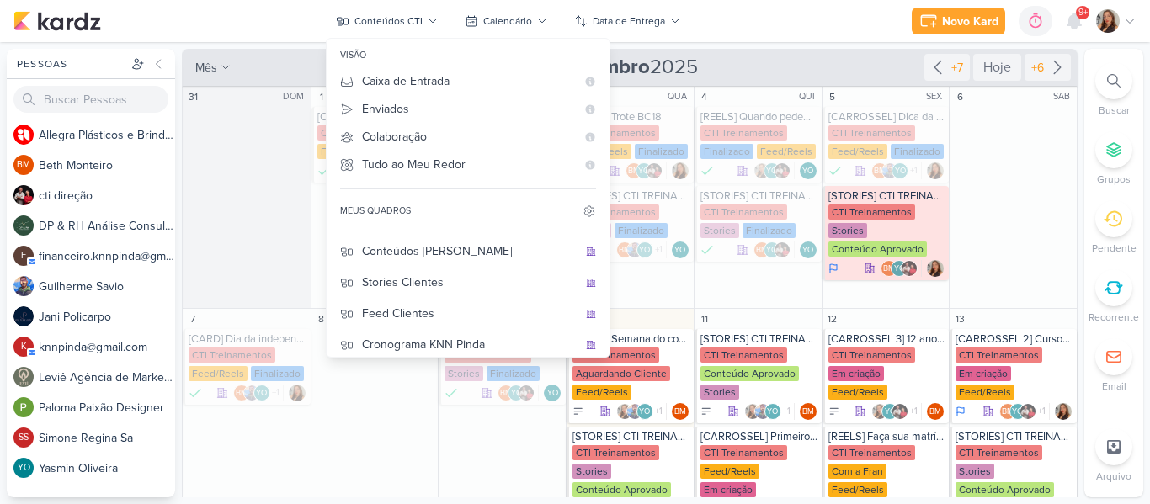
scroll to position [217, 0]
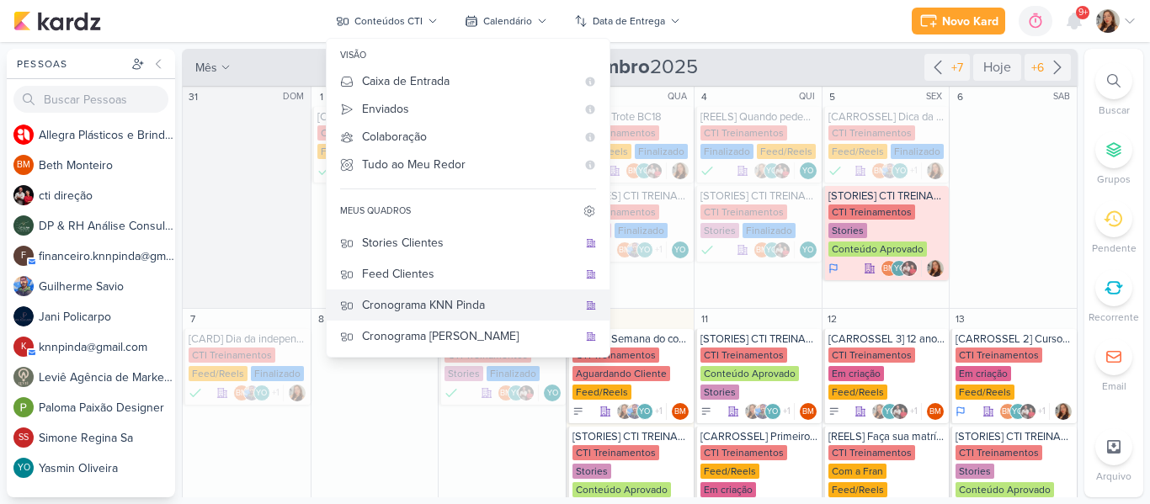
click at [460, 297] on div "Cronograma KNN Pinda" at bounding box center [469, 305] width 215 height 18
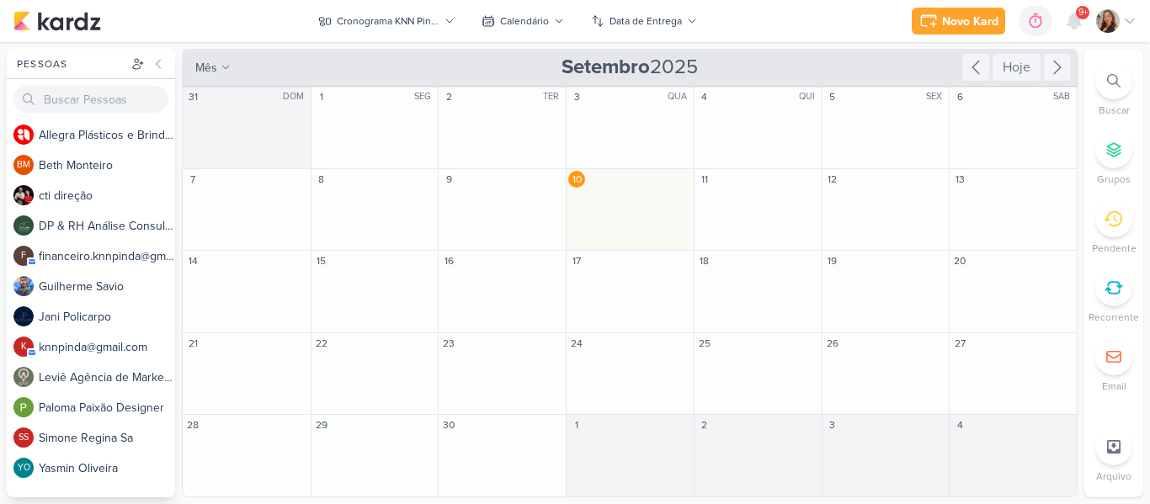
click at [757, 32] on div "Novo Kard Ctrl + k 0h0m Sessão desligada... Hoje 0h0m Semana 0h0m Mês 0h0m" at bounding box center [574, 21] width 1123 height 42
click at [372, 27] on div "Cronograma KNN Pinda" at bounding box center [388, 20] width 102 height 15
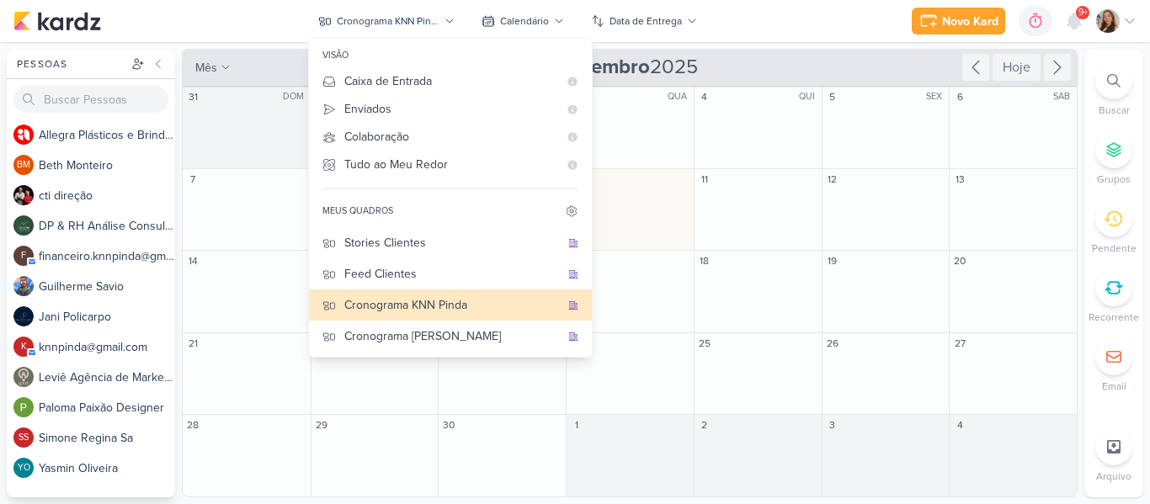
click at [803, 29] on div "Novo Kard Ctrl + k 0h0m Sessão desligada... Hoje 0h0m Semana 0h0m Mês 0h0m" at bounding box center [574, 21] width 1123 height 42
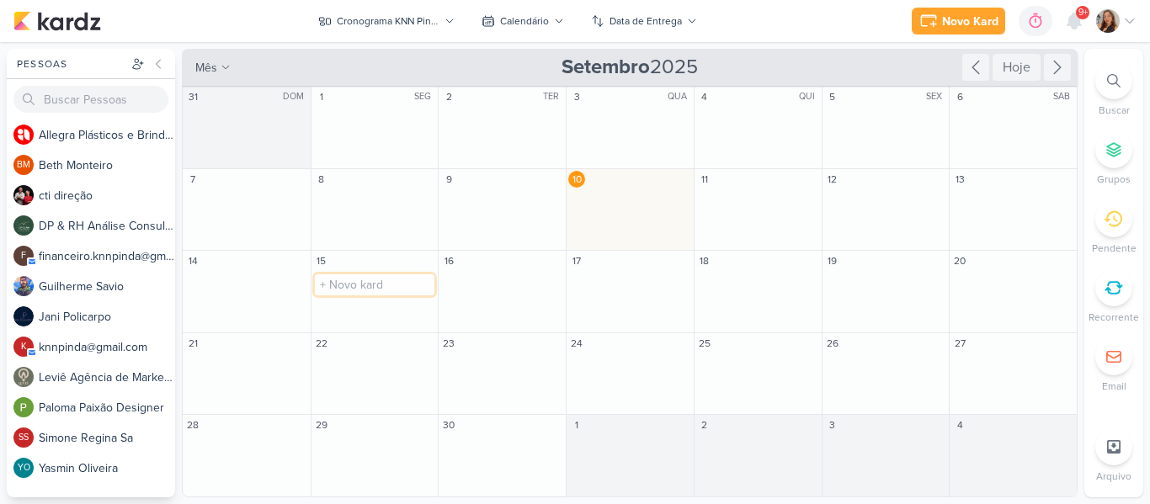
click at [382, 284] on input "text" at bounding box center [375, 284] width 120 height 21
type input "[ESTÁTICO] Dia do Consumidor"
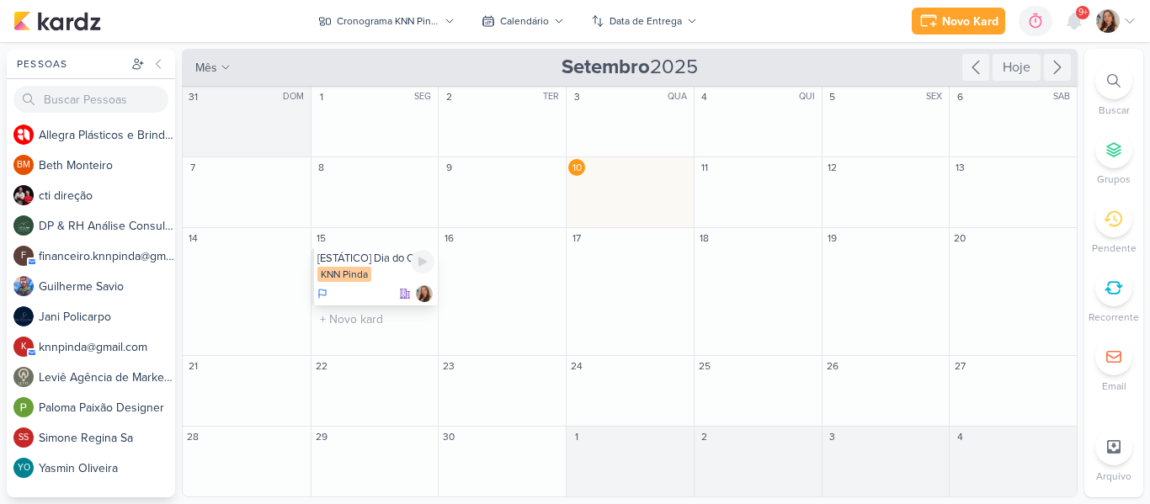
click at [359, 284] on div "[ESTÁTICO] Dia do Consumidor KNN Pinda" at bounding box center [374, 276] width 127 height 57
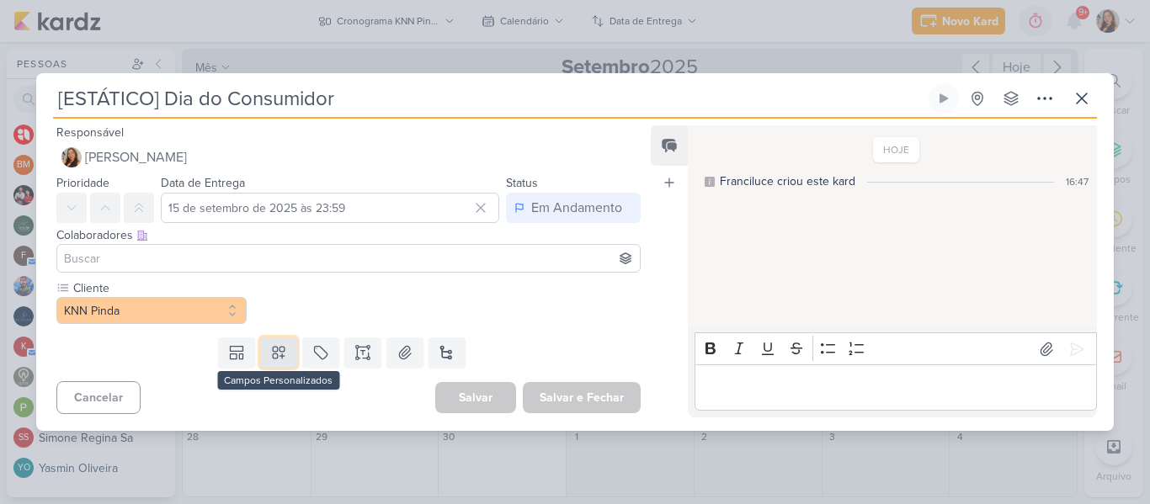
click at [268, 364] on button at bounding box center [278, 352] width 37 height 30
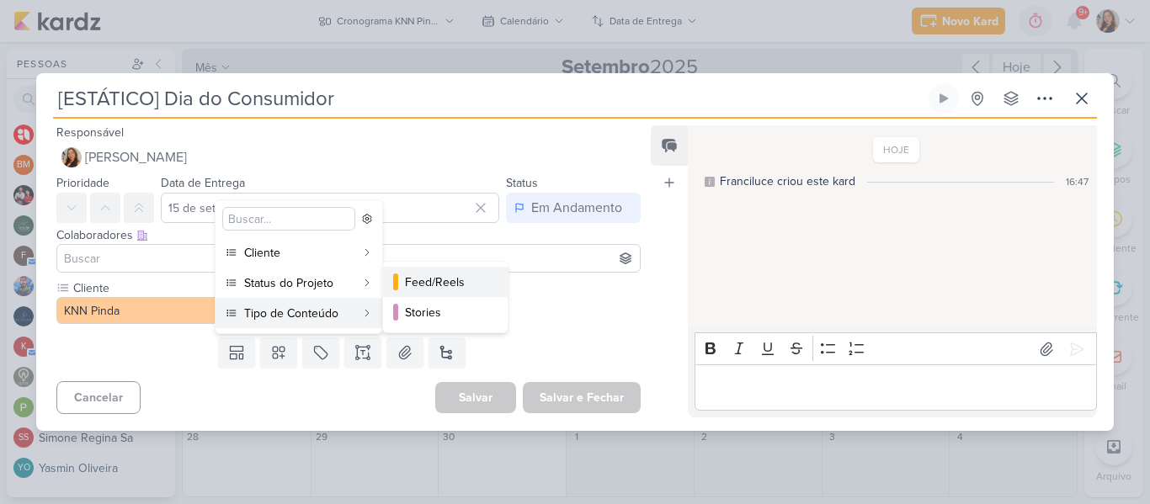
click at [408, 279] on div "Feed/Reels" at bounding box center [446, 282] width 82 height 18
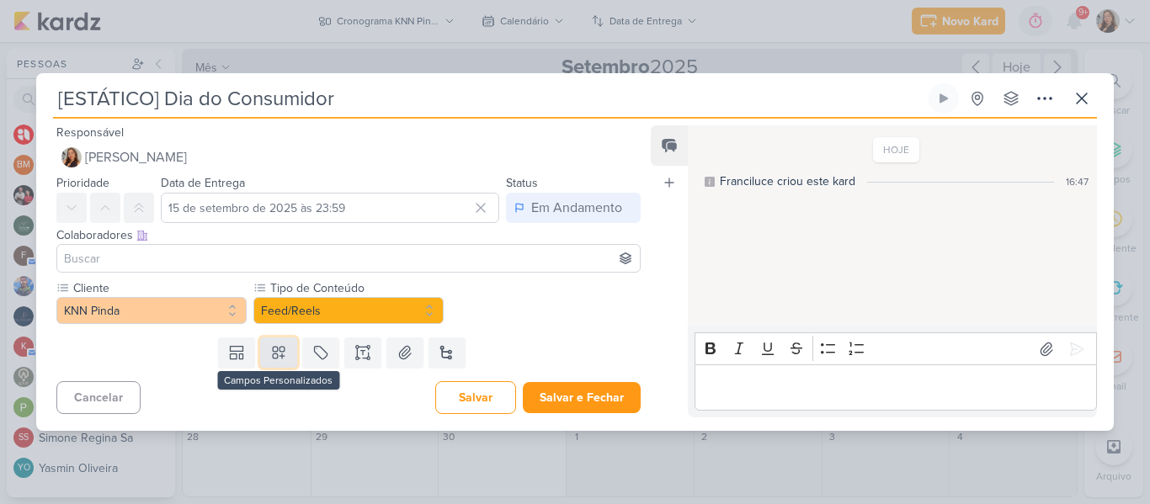
click at [280, 353] on icon at bounding box center [278, 352] width 17 height 17
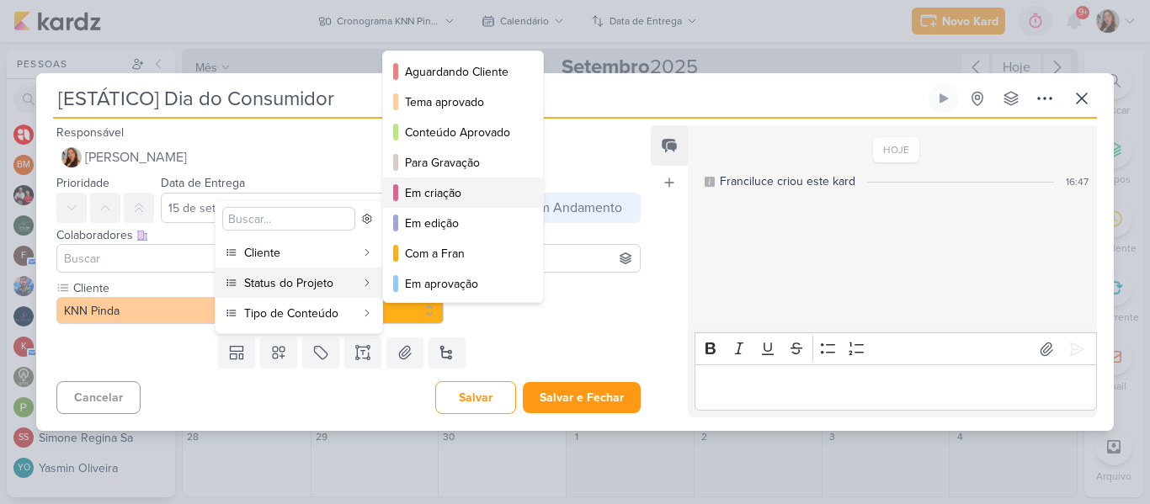
click at [522, 181] on button "Em criação" at bounding box center [463, 193] width 160 height 30
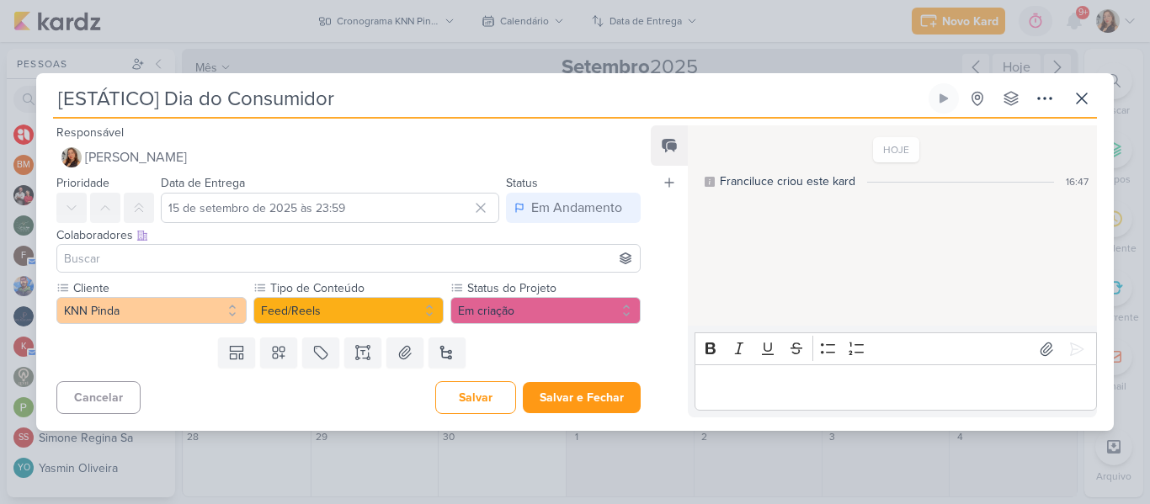
click at [547, 259] on input at bounding box center [349, 258] width 576 height 20
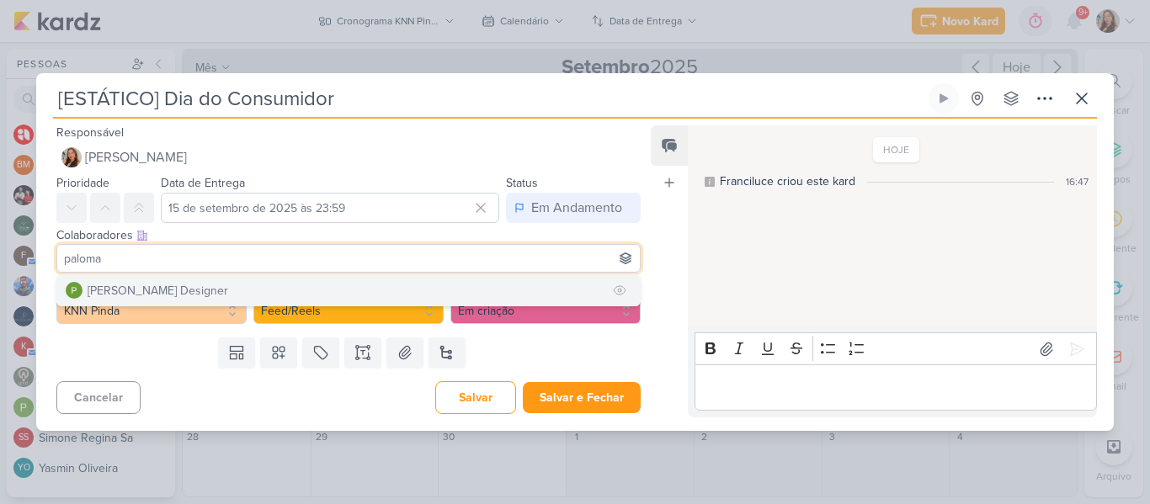
type input "paloma"
click at [449, 282] on button "Paloma Paixão Designer" at bounding box center [348, 290] width 582 height 30
type input "beth"
click at [342, 291] on button "BM Beth Monteiro" at bounding box center [348, 290] width 582 height 30
type input "yasm"
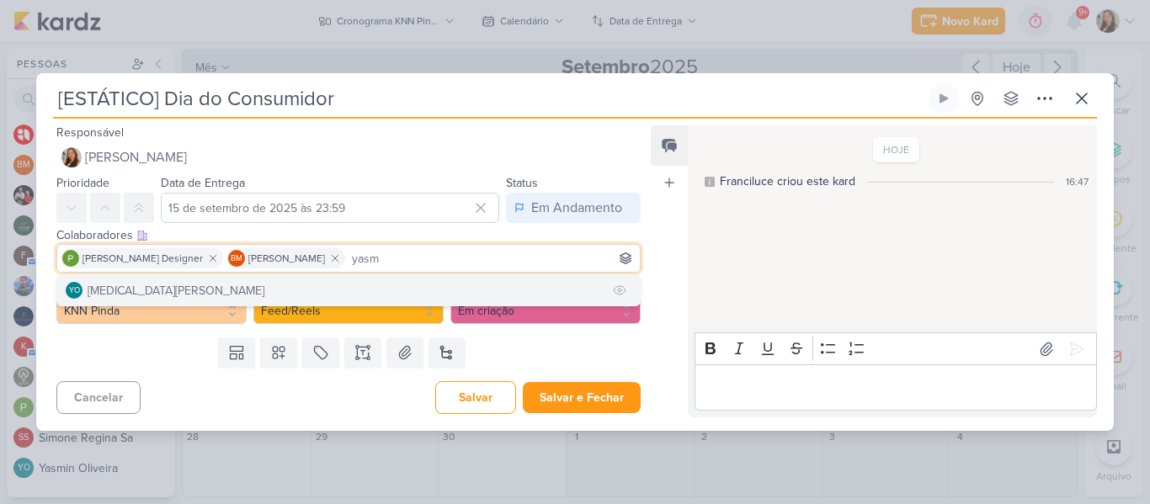
click at [311, 289] on button "YO Yasmin Oliveira" at bounding box center [348, 290] width 582 height 30
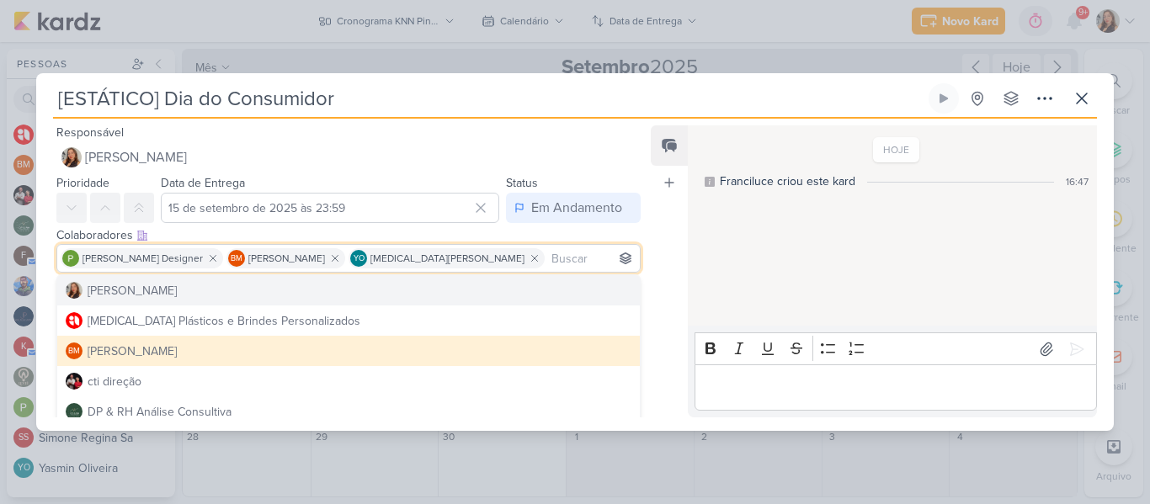
click at [652, 292] on div "Feed Atrelar email Solte o email para atrelar ao kard" at bounding box center [668, 271] width 37 height 292
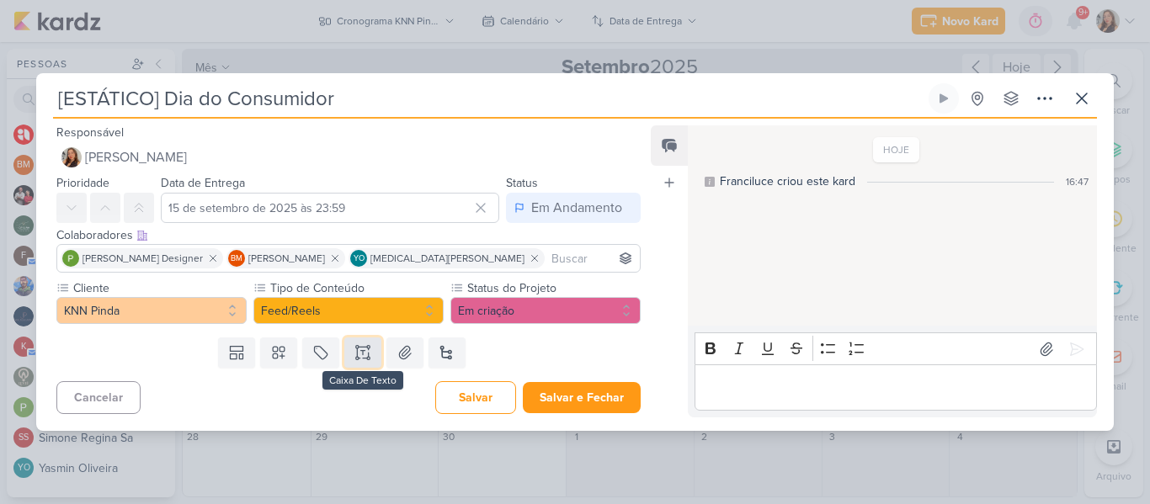
click at [374, 358] on button at bounding box center [362, 352] width 37 height 30
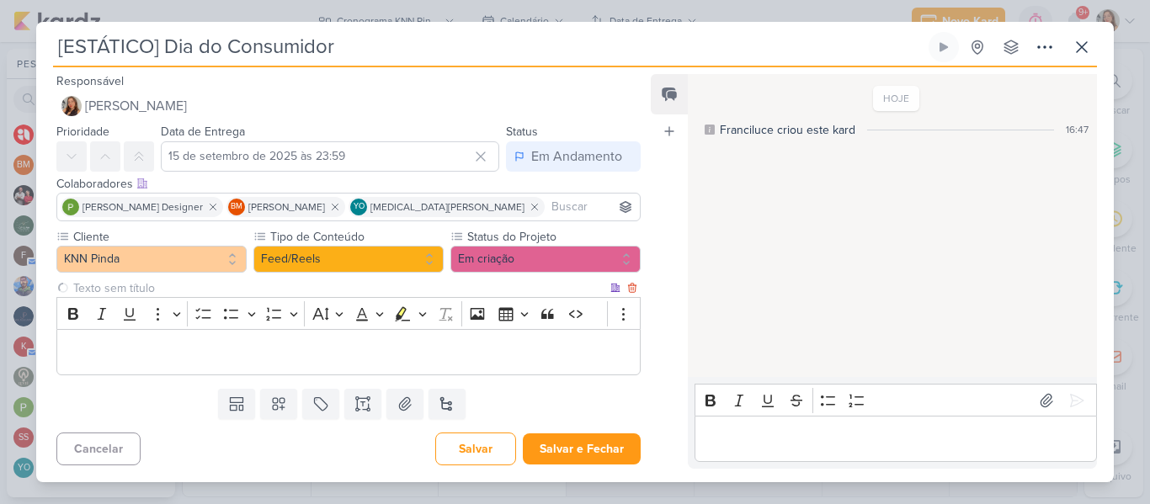
click at [306, 289] on input "text" at bounding box center [338, 288] width 537 height 18
type input "Brifieng"
click at [313, 341] on div "Editor editing area: main" at bounding box center [348, 352] width 584 height 46
click at [281, 342] on p "Editor editing area: main" at bounding box center [349, 352] width 566 height 20
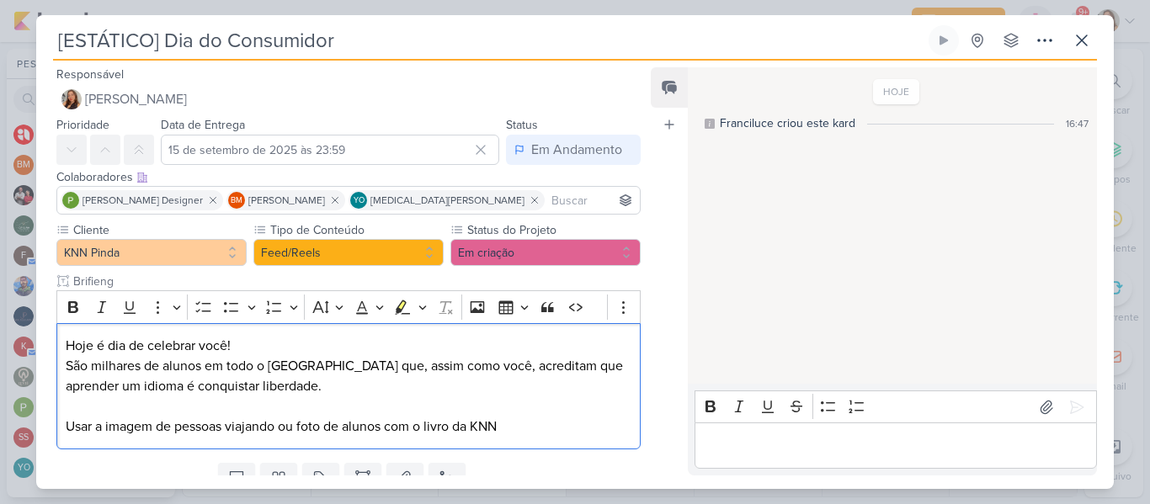
scroll to position [67, 0]
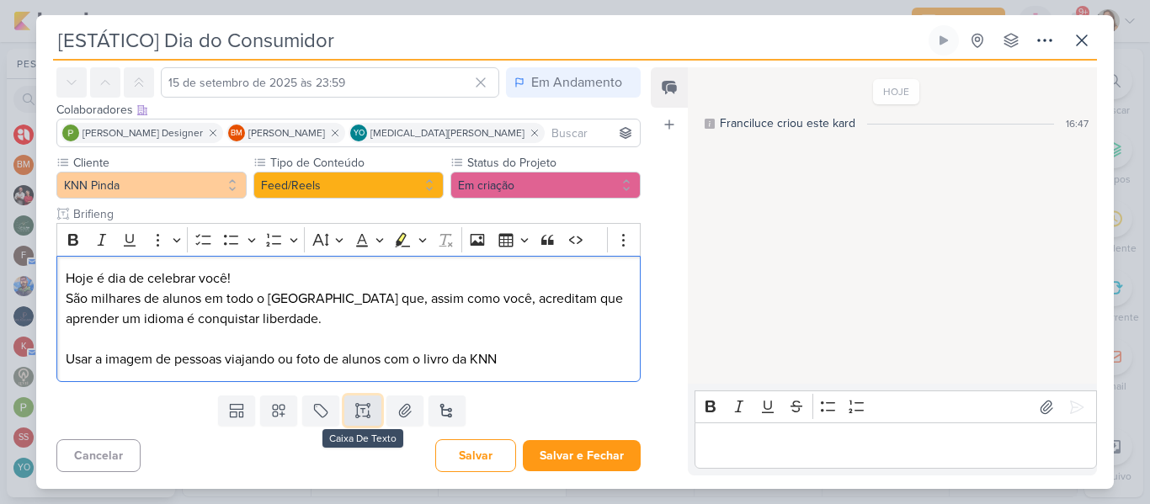
click at [368, 413] on button at bounding box center [362, 411] width 37 height 30
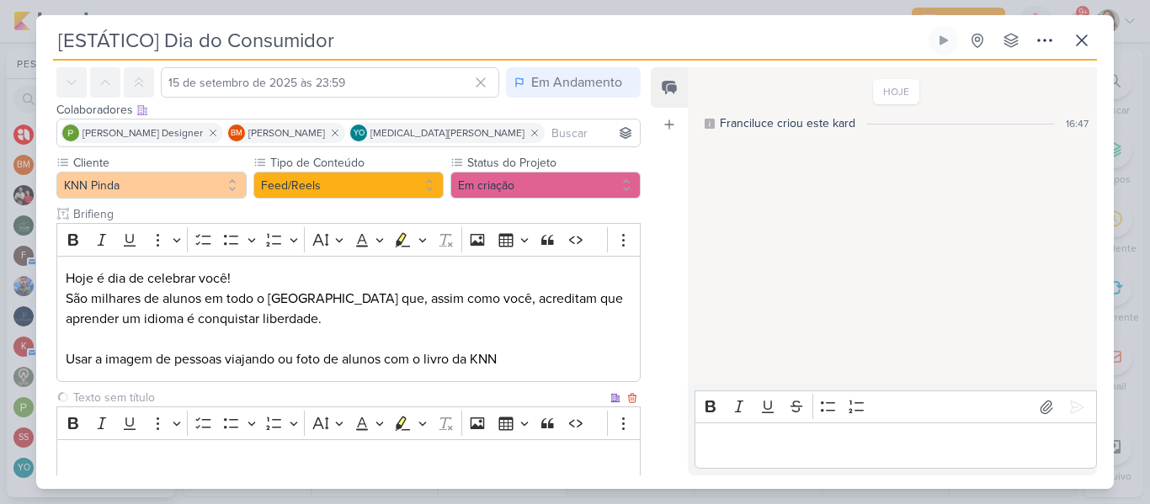
click at [290, 396] on input "text" at bounding box center [338, 398] width 537 height 18
type input "Legenda"
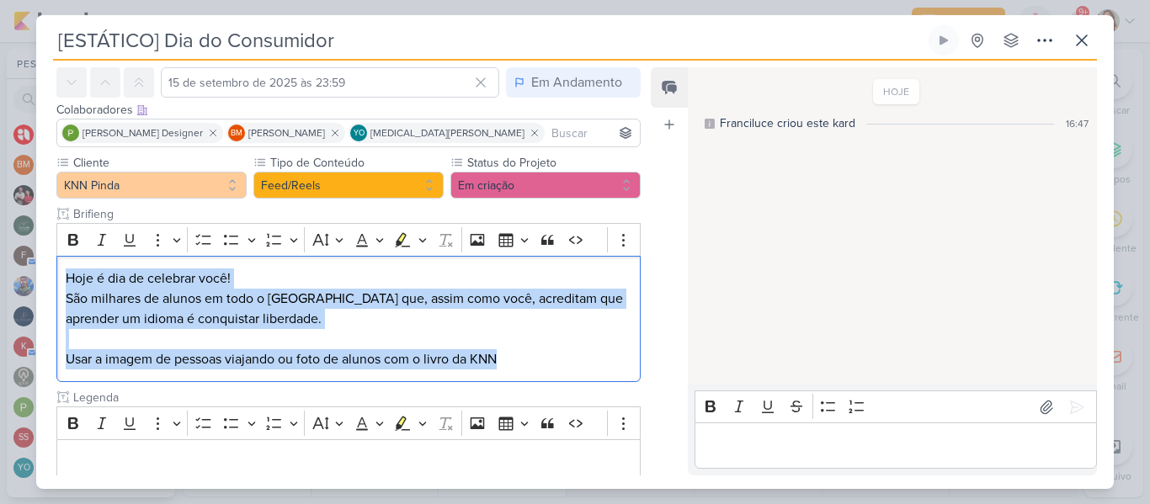
drag, startPoint x: 66, startPoint y: 275, endPoint x: 592, endPoint y: 387, distance: 537.7
click at [592, 387] on div "Cliente KNN Pinda Tipo de Conteúdo" at bounding box center [348, 320] width 584 height 332
copy div "Hoje é dia de celebrar você! São milhares de alunos em todo o Brasil que, assim…"
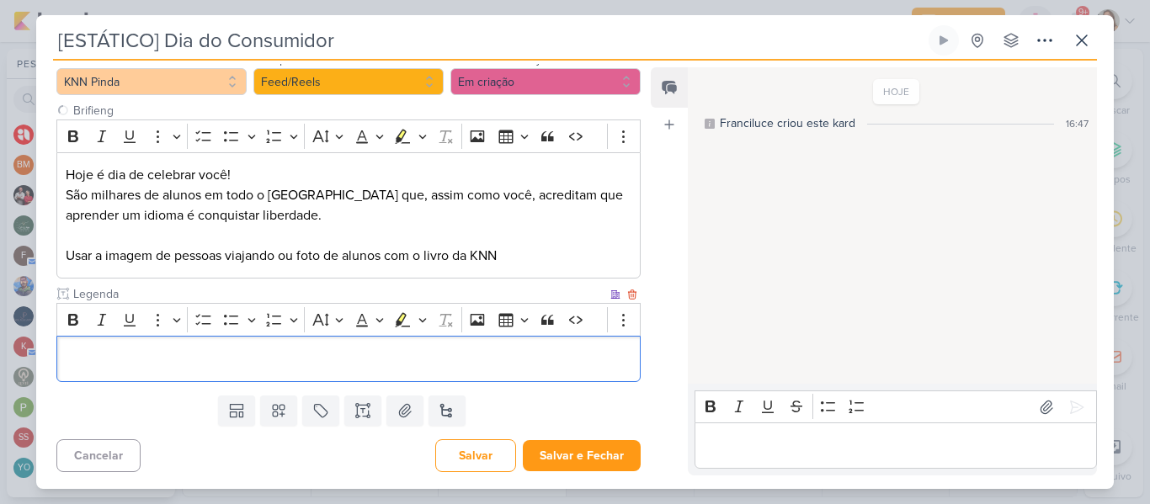
click at [519, 364] on p "Editor editing area: main" at bounding box center [349, 359] width 566 height 20
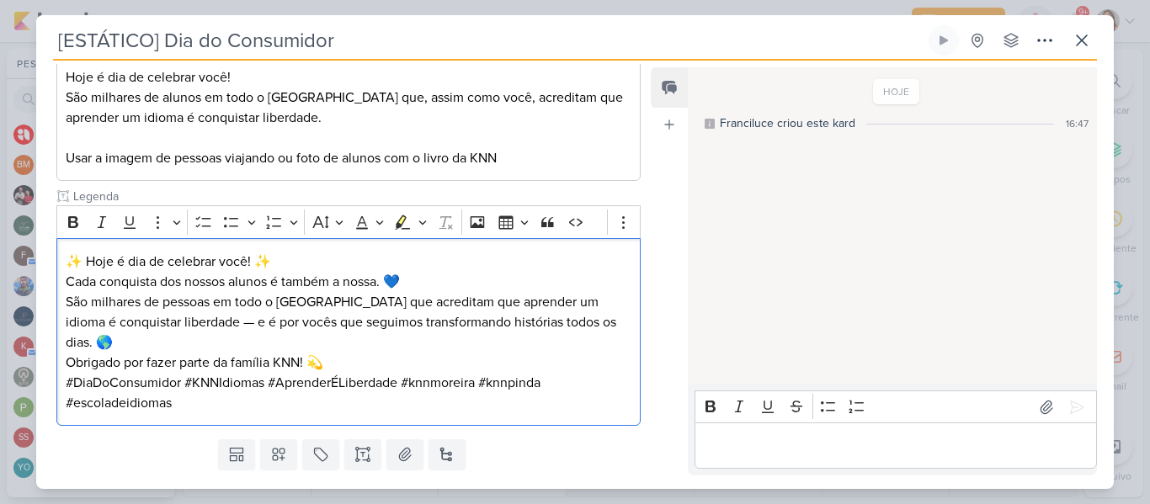
scroll to position [292, 0]
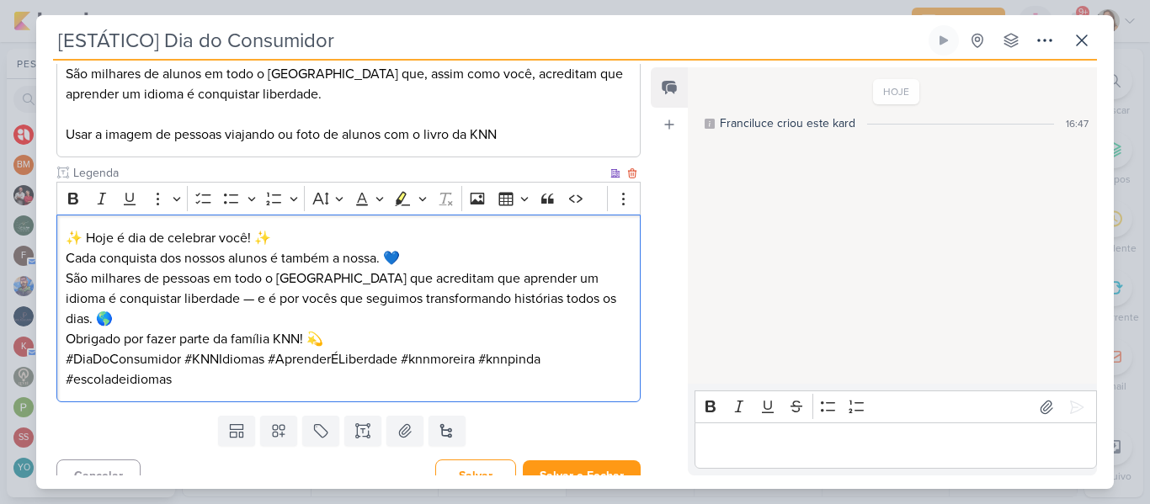
click at [397, 349] on p "#DiaDoConsumidor #KNNIdiomas #AprenderÉLiberdade #knnmoreira #knnpinda #escolad…" at bounding box center [349, 369] width 566 height 40
click at [207, 298] on p "✨ Hoje é dia de celebrar você! ✨ Cada conquista dos nossos alunos é também a no…" at bounding box center [349, 288] width 566 height 121
click at [316, 310] on p "✨ Hoje é dia de celebrar você! ✨ Cada conquista dos nossos alunos é também a no…" at bounding box center [349, 288] width 566 height 121
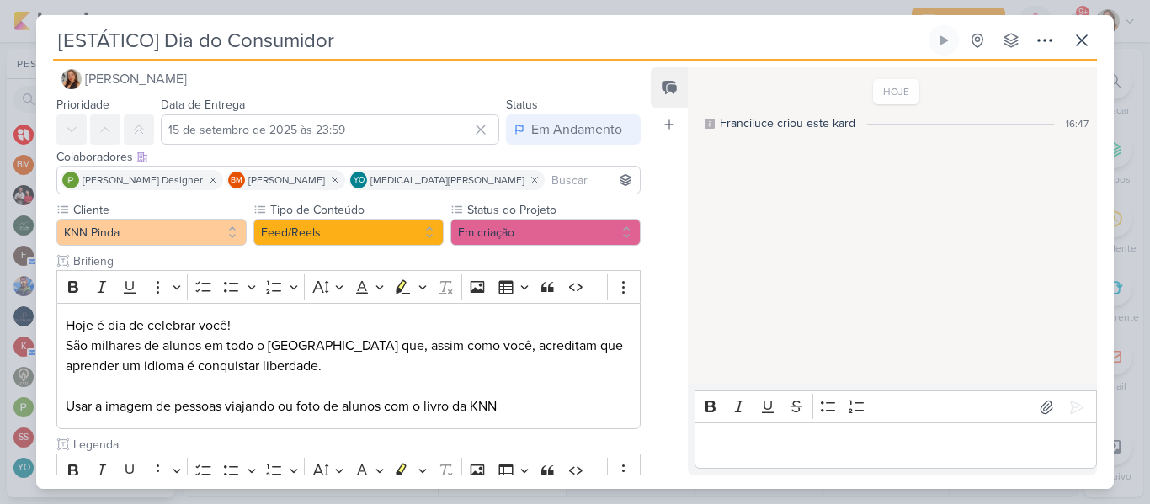
scroll to position [0, 0]
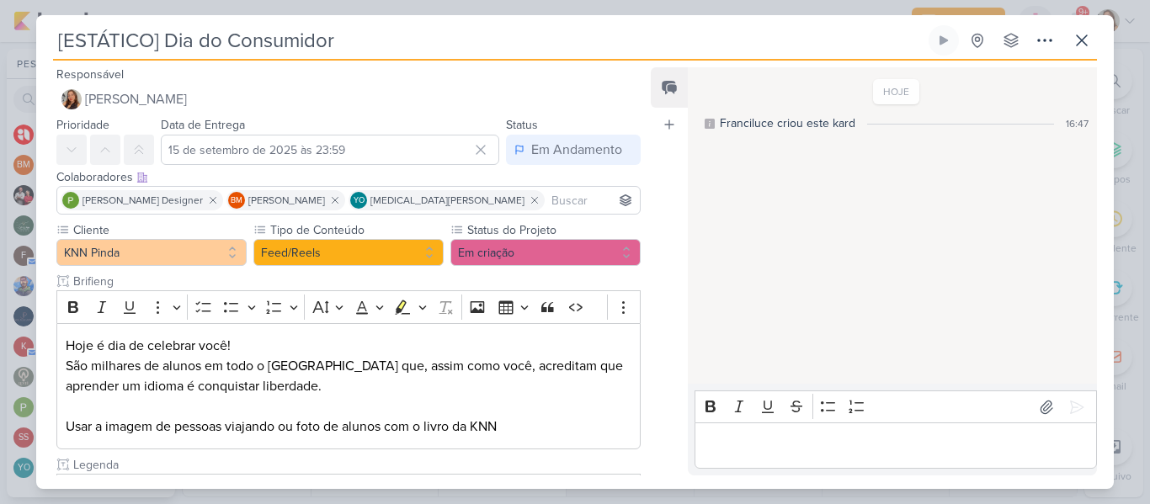
click at [548, 209] on input at bounding box center [592, 200] width 88 height 20
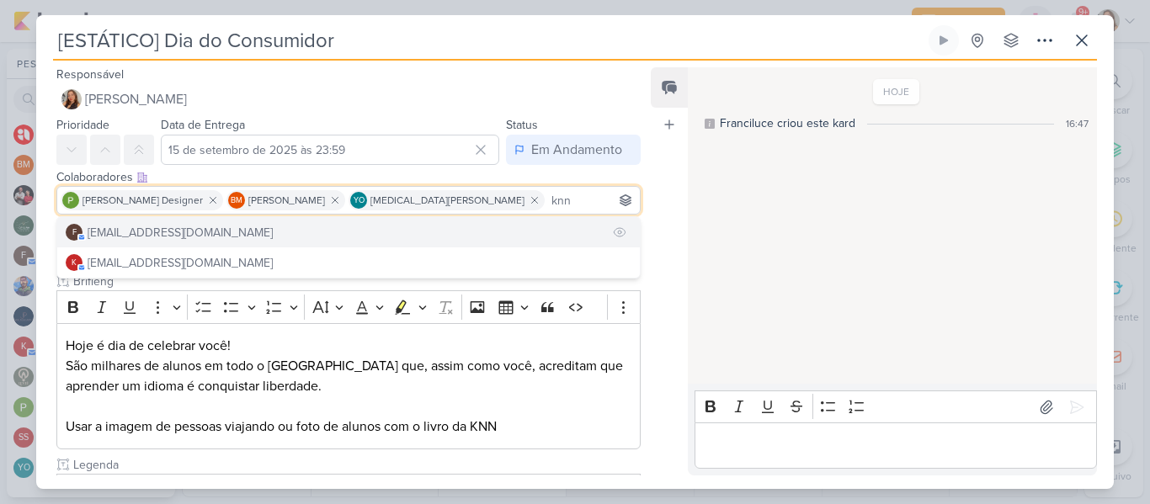
type input "knn"
click at [508, 231] on button "f financeiro.knnpinda@gmail.com" at bounding box center [348, 232] width 582 height 30
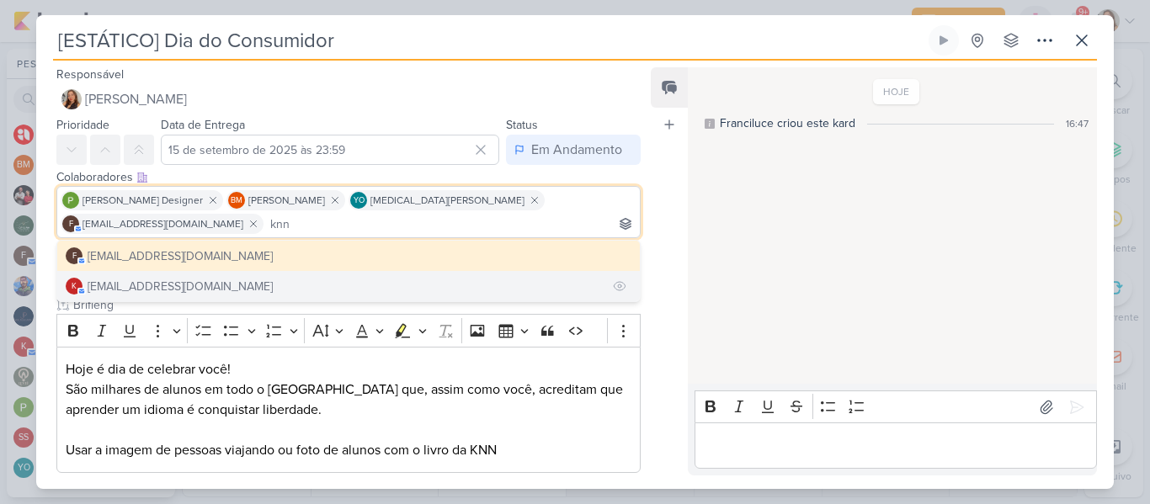
type input "knn"
click at [331, 297] on button "k knnpinda@gmail.com" at bounding box center [348, 286] width 582 height 30
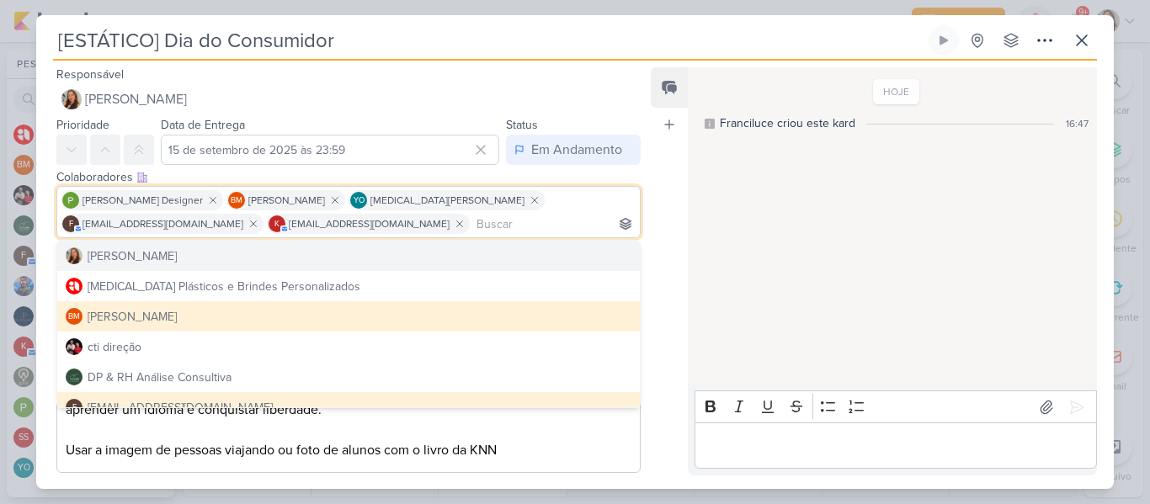
scroll to position [316, 0]
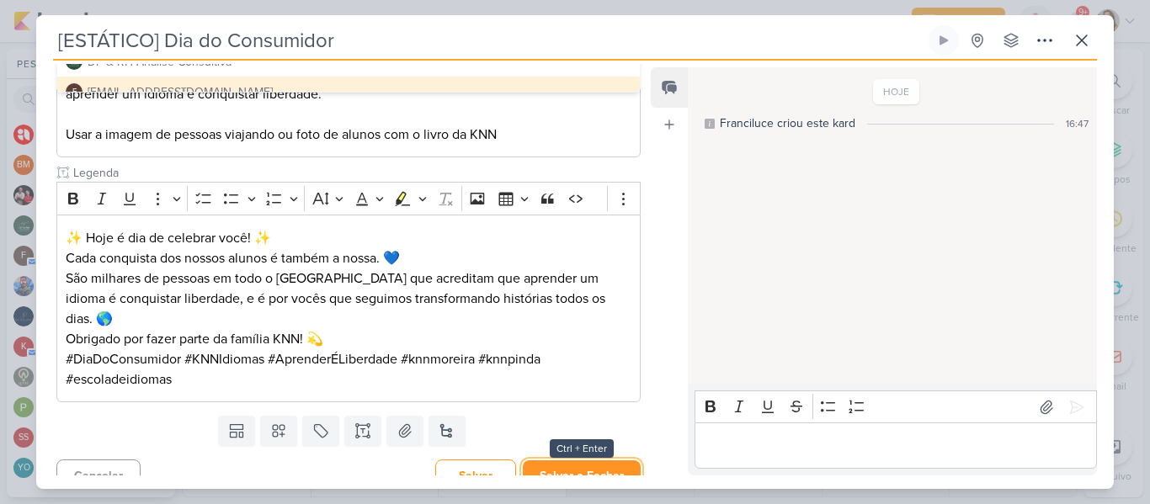
click at [597, 460] on button "Salvar e Fechar" at bounding box center [582, 475] width 118 height 31
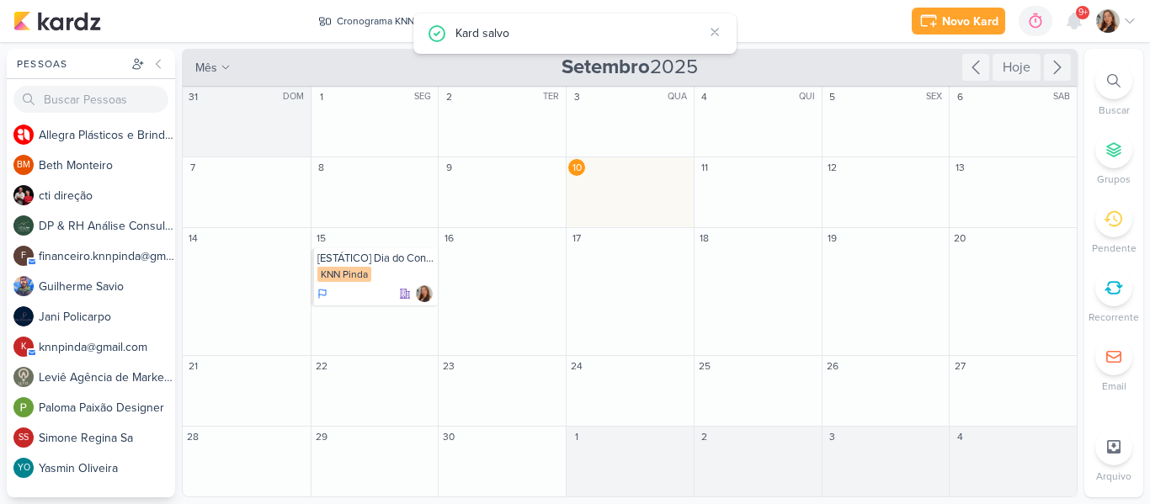
scroll to position [0, 0]
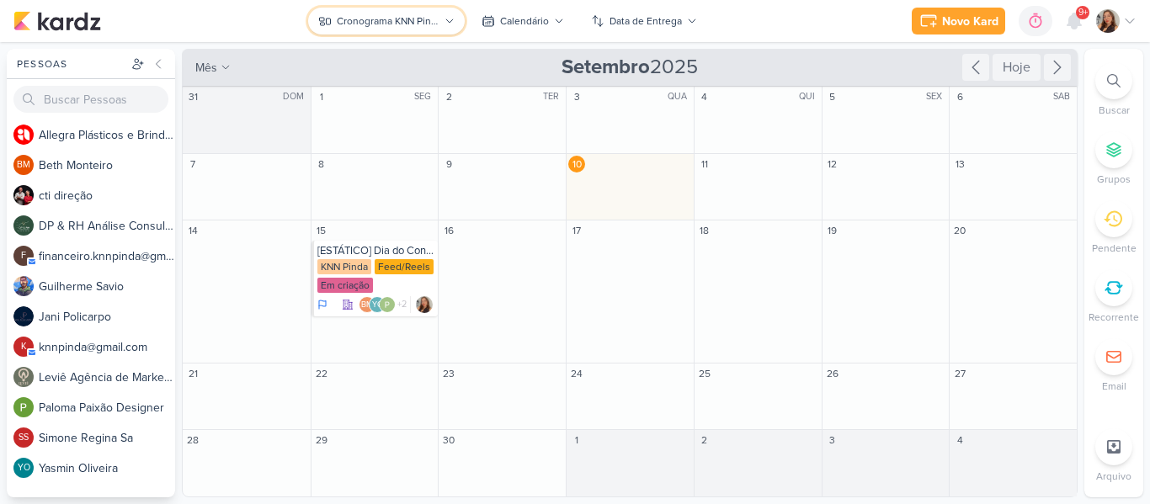
click at [422, 29] on button "Cronograma KNN Pinda" at bounding box center [386, 21] width 156 height 27
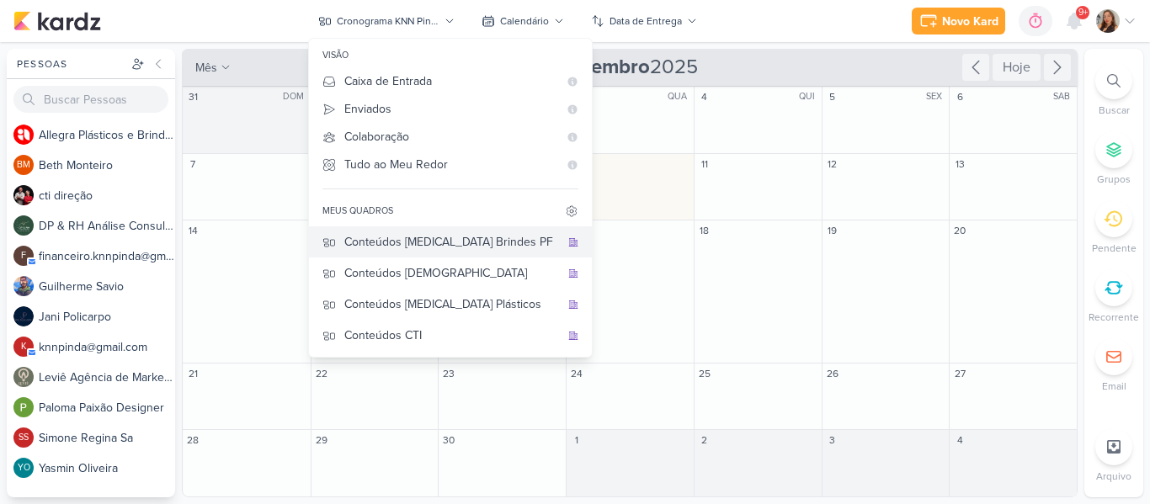
click at [467, 238] on div "Conteúdos [MEDICAL_DATA] Brindes PF" at bounding box center [451, 242] width 215 height 18
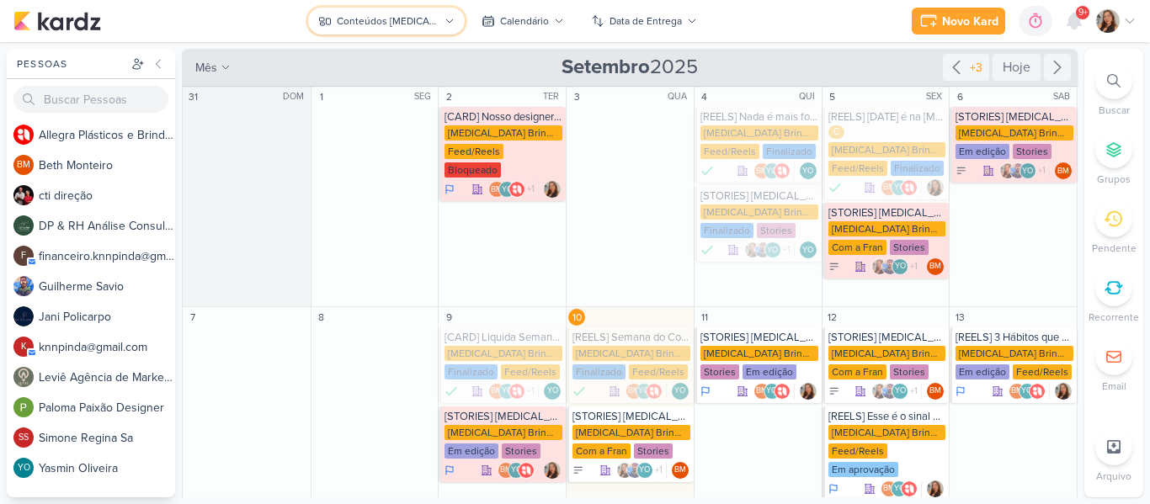
click at [449, 13] on button "Conteúdos [MEDICAL_DATA] Brindes PF" at bounding box center [386, 21] width 156 height 27
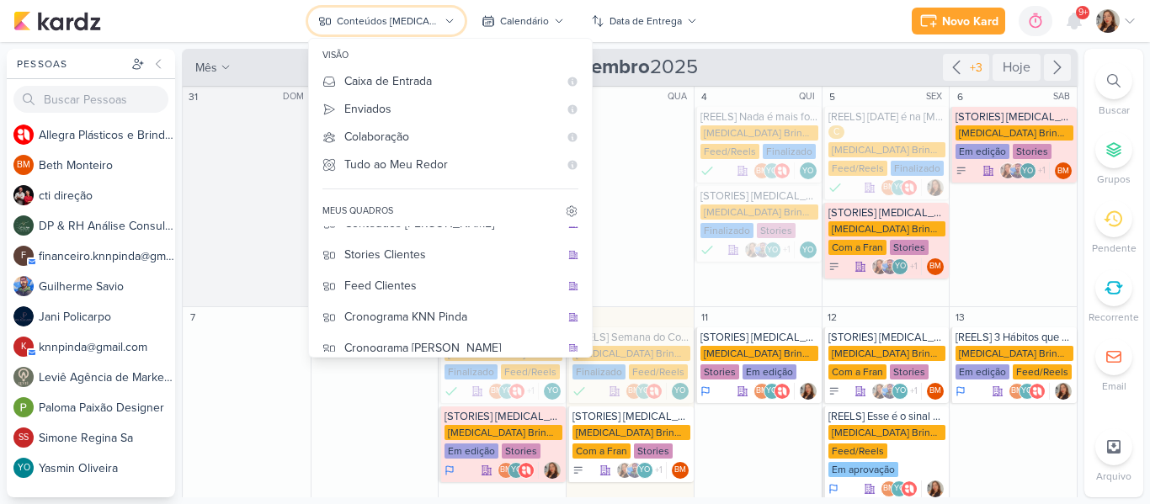
scroll to position [217, 0]
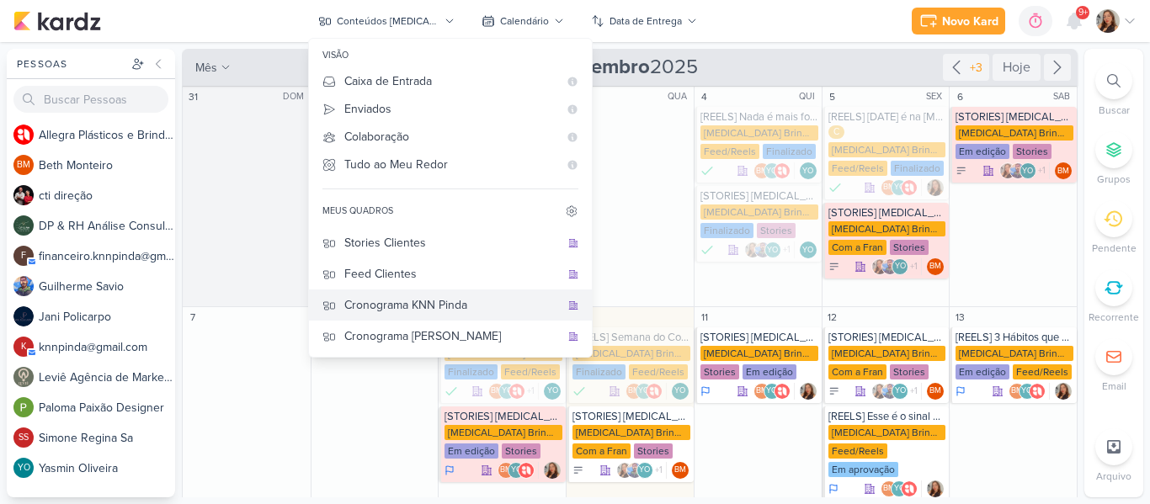
click at [485, 319] on button "Cronograma KNN Pinda" at bounding box center [450, 304] width 283 height 31
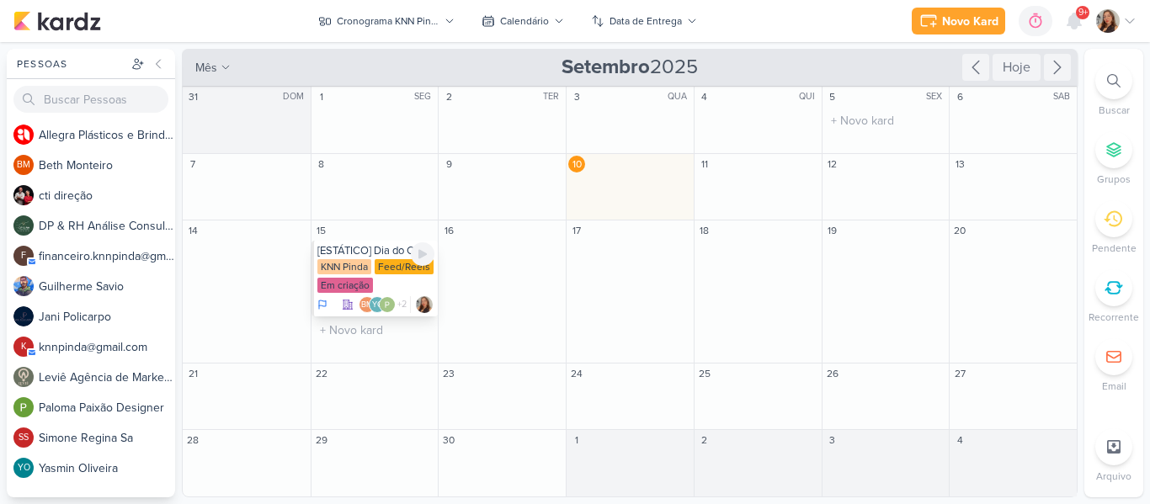
click at [346, 295] on div "[ESTÁTICO] Dia do Consumidor KNN Pinda Feed/Reels Em criação BM YO +2" at bounding box center [374, 279] width 127 height 76
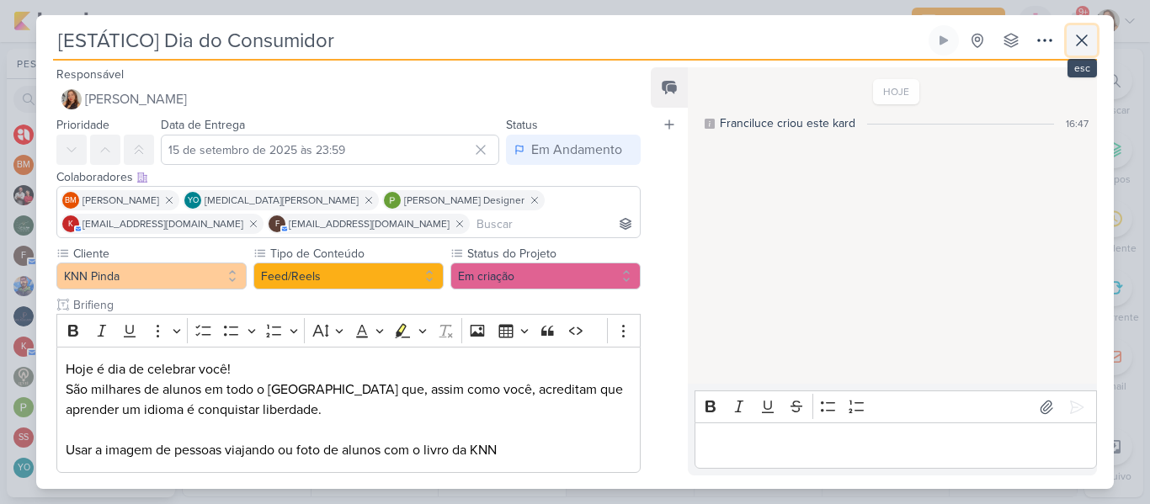
click at [1079, 48] on icon at bounding box center [1081, 40] width 20 height 20
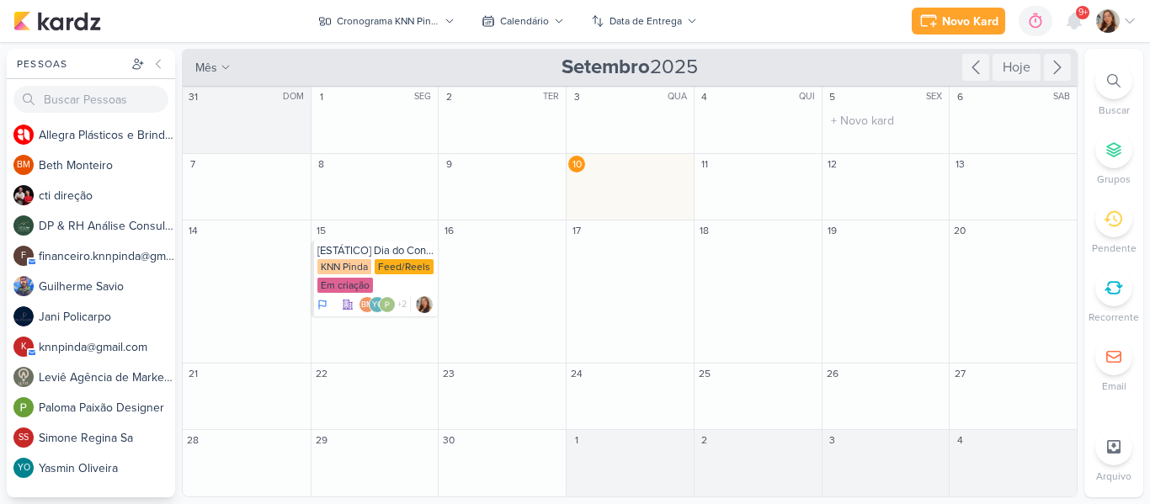
click at [759, 22] on div "Novo Kard Ctrl + k 0h0m Sessão desligada... Hoje 0h0m Semana 0h0m Mês 0h0m" at bounding box center [574, 21] width 1123 height 42
click at [590, 258] on input "text" at bounding box center [630, 254] width 120 height 21
click at [376, 279] on div "KNN Pinda Feed/Reels Em criação" at bounding box center [376, 276] width 118 height 35
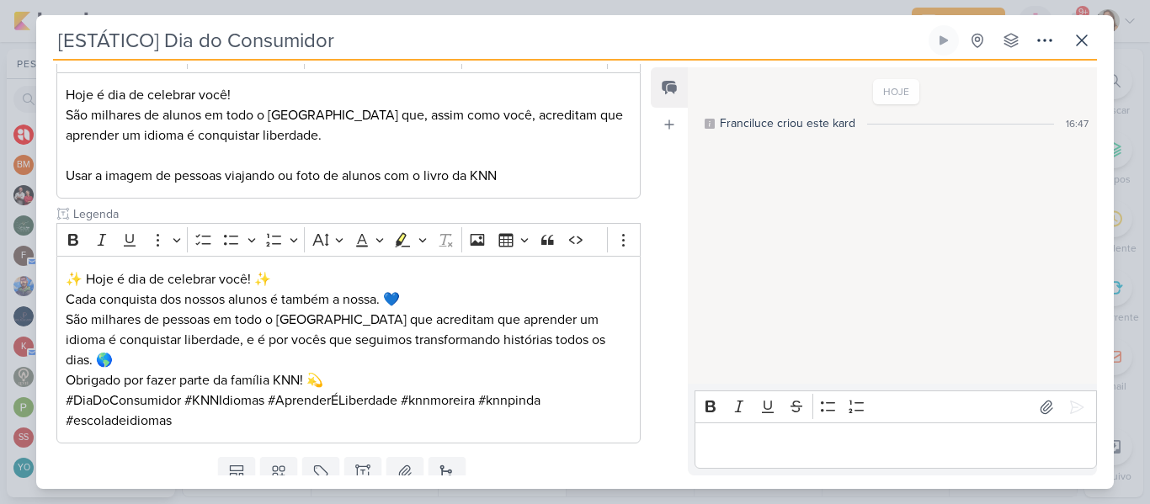
scroll to position [297, 0]
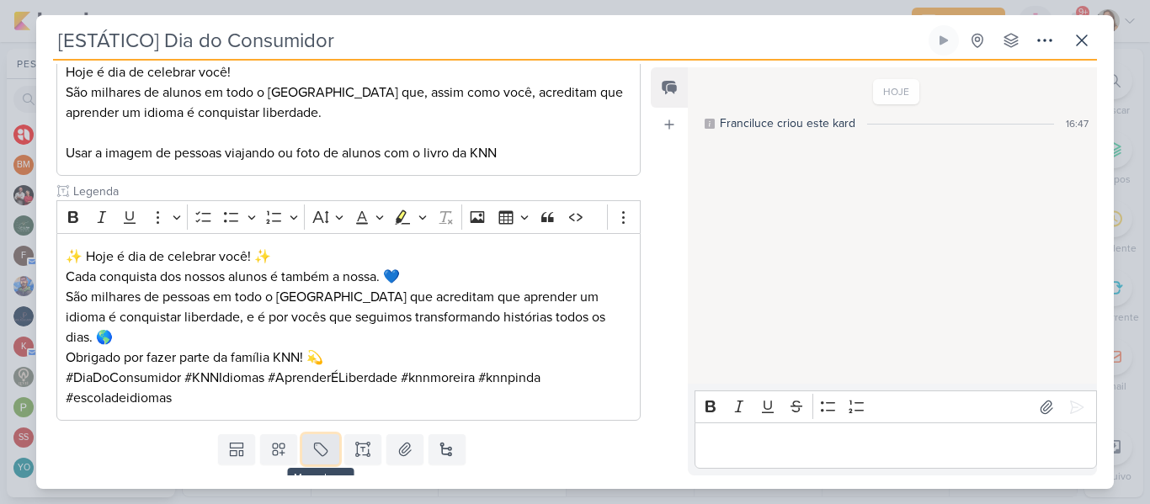
click at [327, 434] on button at bounding box center [320, 449] width 37 height 30
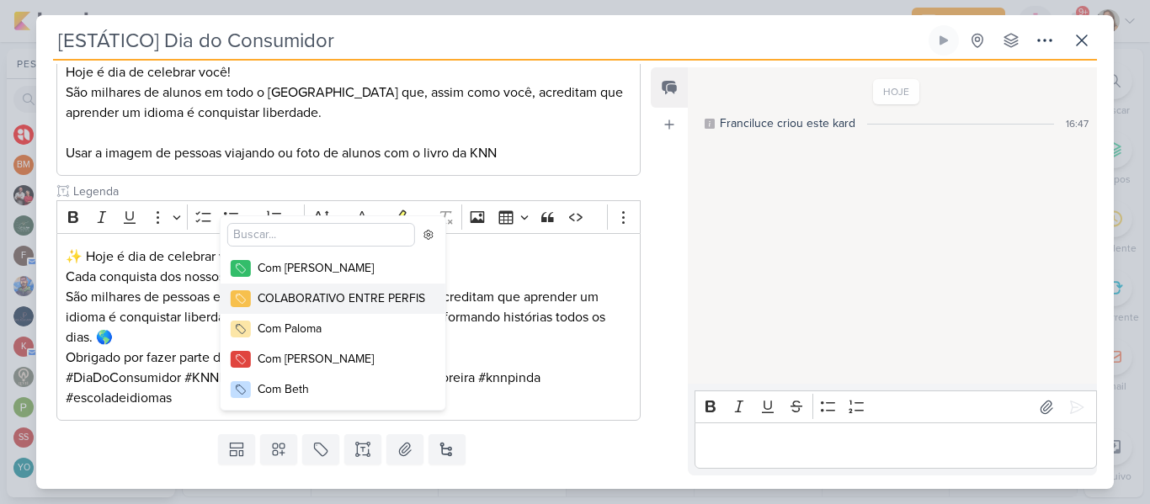
click at [305, 305] on div "COLABORATIVO ENTRE PERFIS" at bounding box center [341, 298] width 167 height 18
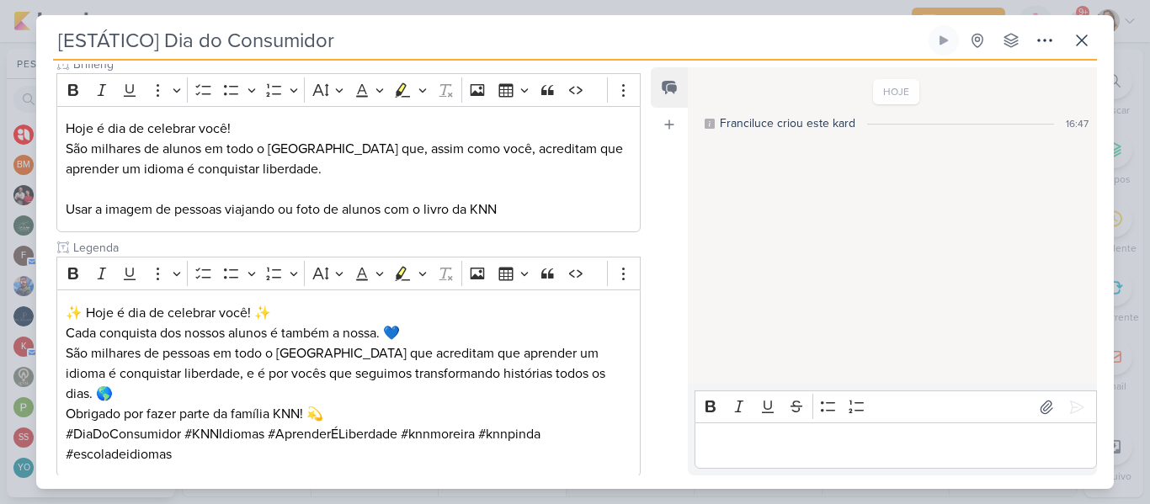
scroll to position [372, 0]
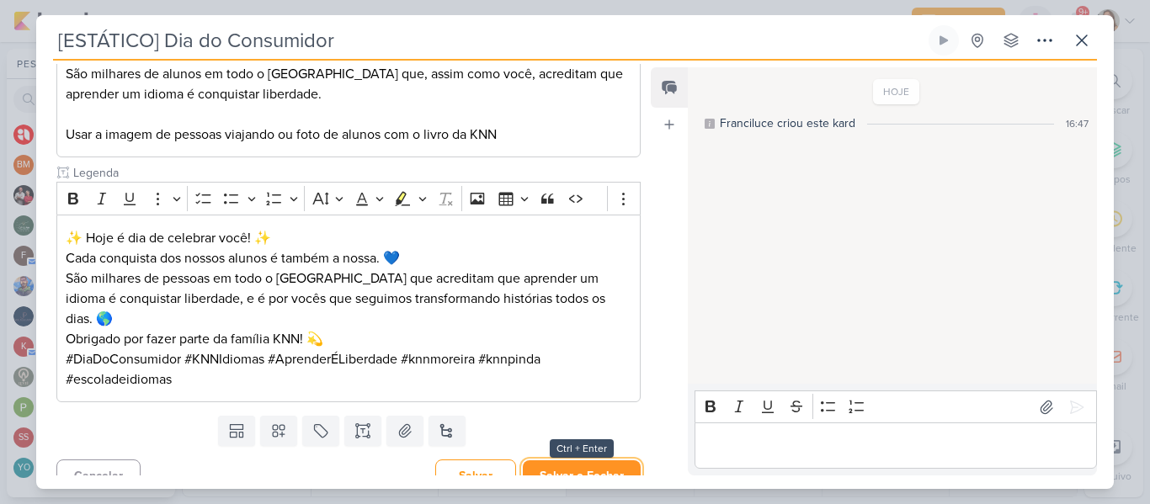
click at [613, 460] on button "Salvar e Fechar" at bounding box center [582, 475] width 118 height 31
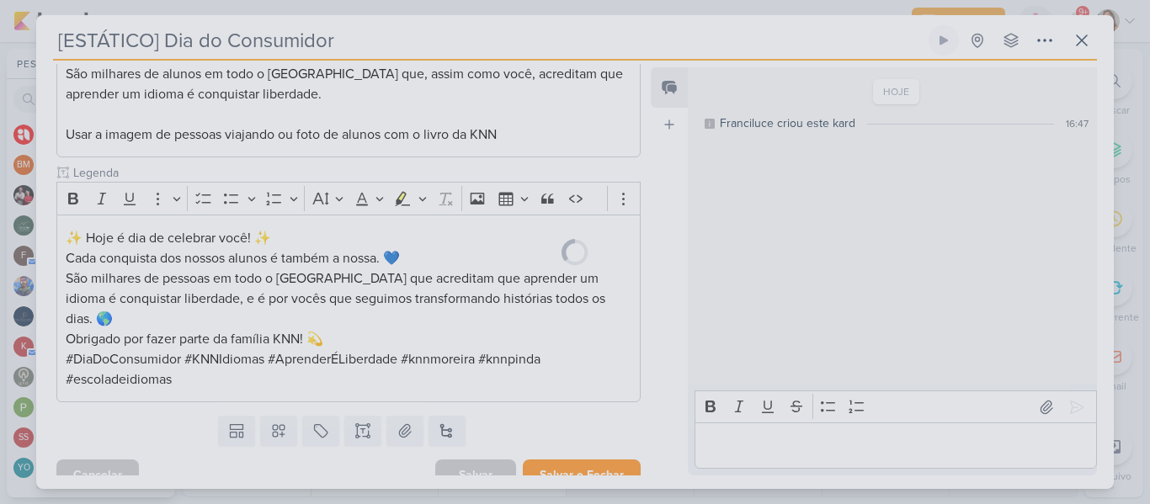
scroll to position [370, 0]
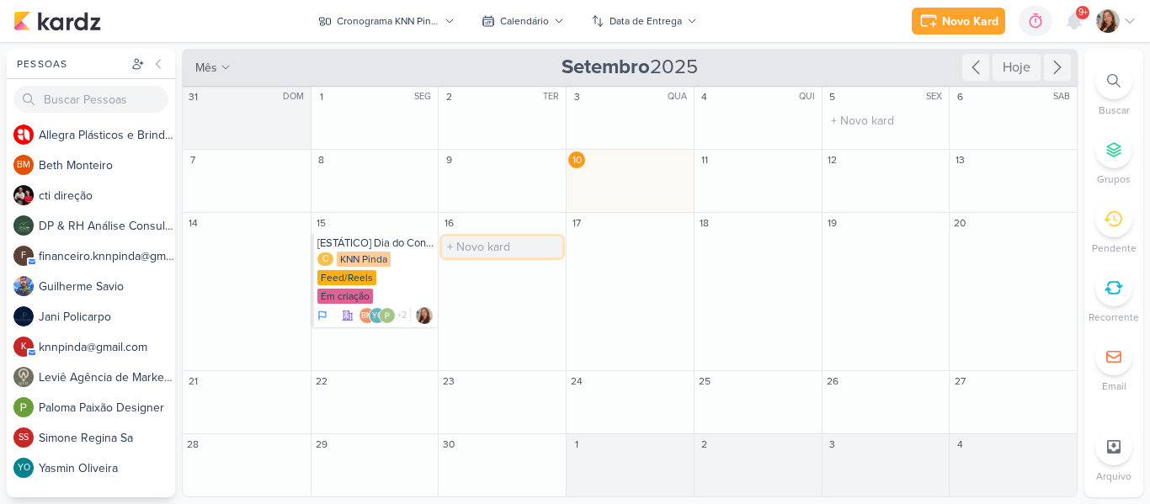
click at [526, 258] on input "text" at bounding box center [502, 246] width 120 height 21
type input "["
click at [377, 264] on div "KNN Pinda" at bounding box center [364, 259] width 54 height 15
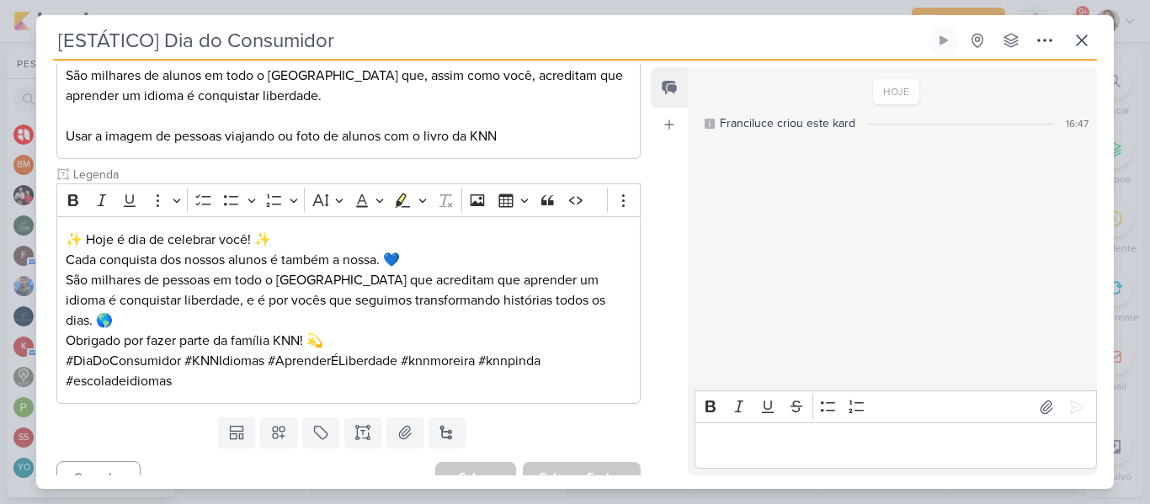
drag, startPoint x: 152, startPoint y: 45, endPoint x: 64, endPoint y: 35, distance: 88.8
click at [64, 35] on input "[ESTÁTICO] Dia do Consumidor" at bounding box center [489, 40] width 872 height 30
type input "[CARD] Dia do Consumidor"
click at [603, 462] on button "Salvar e Fechar" at bounding box center [582, 477] width 118 height 31
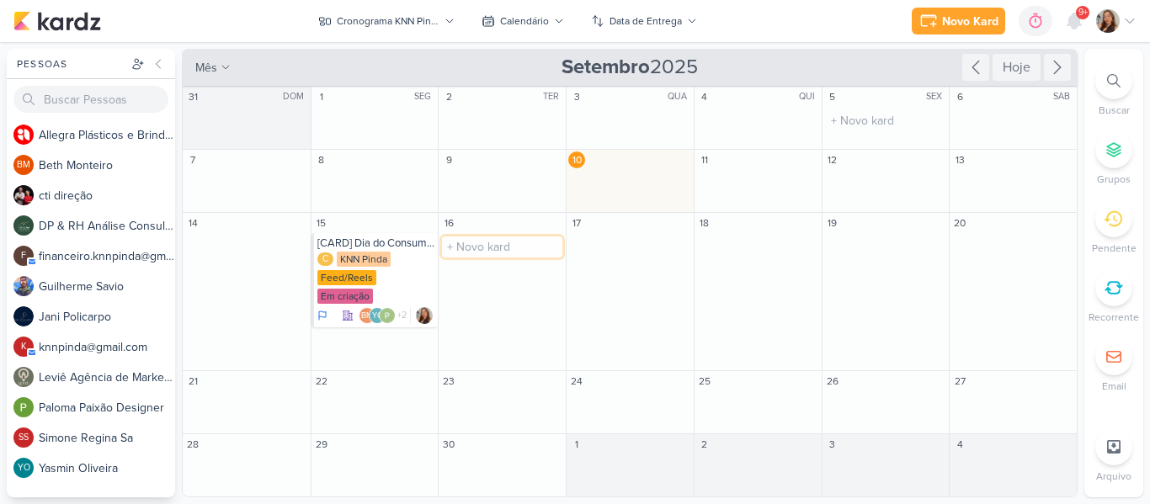
click at [523, 258] on input "text" at bounding box center [502, 246] width 120 height 21
type input "[CARROSSEL] 3 dicas para praticar inglês nos games"
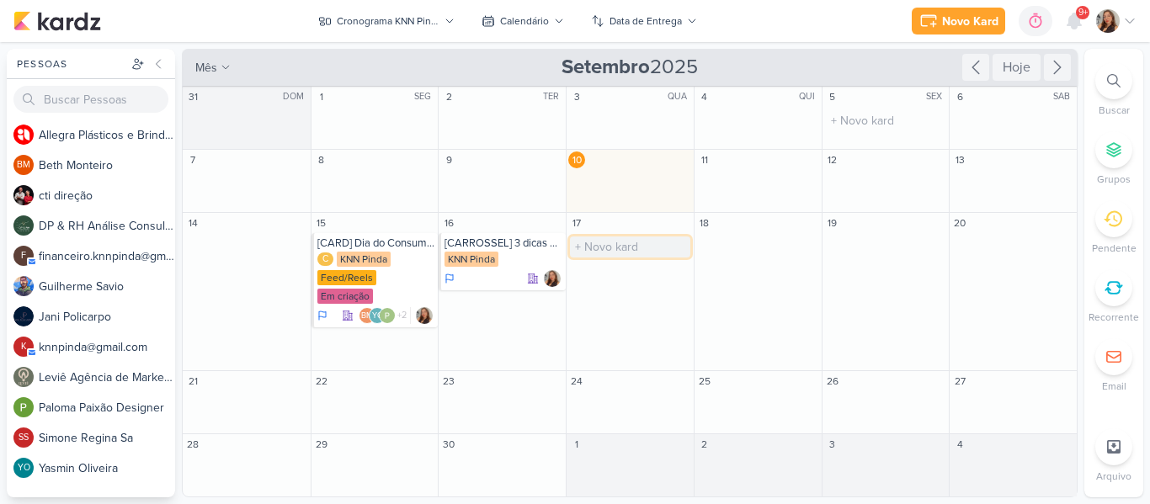
click at [619, 253] on input "text" at bounding box center [630, 246] width 120 height 21
click at [640, 250] on input "[" at bounding box center [630, 246] width 120 height 21
type input "[CARROSSEL] Palavras em inglês que são iguais em português"
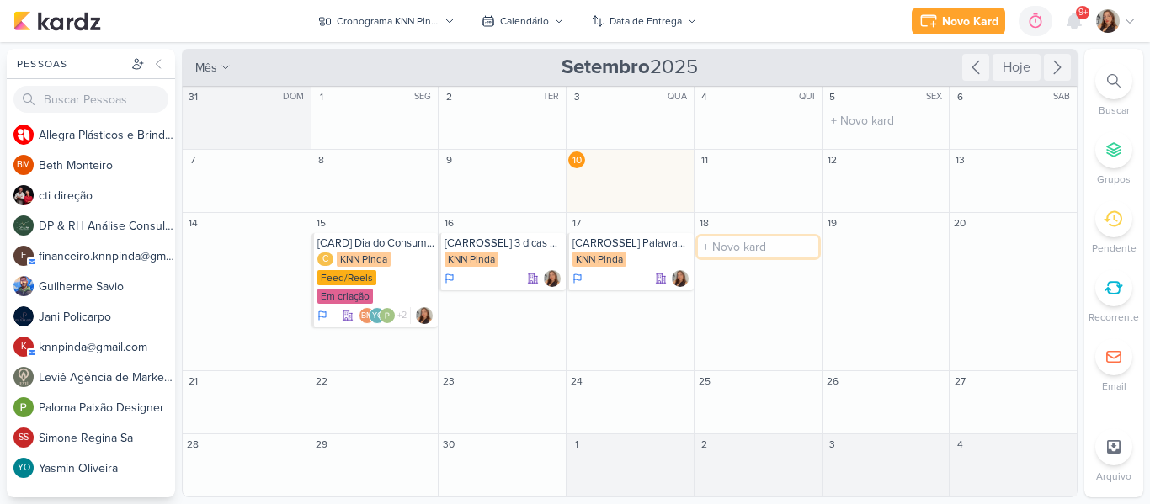
click at [758, 258] on input "text" at bounding box center [758, 246] width 120 height 21
type input "[CARD] Metodologia knn"
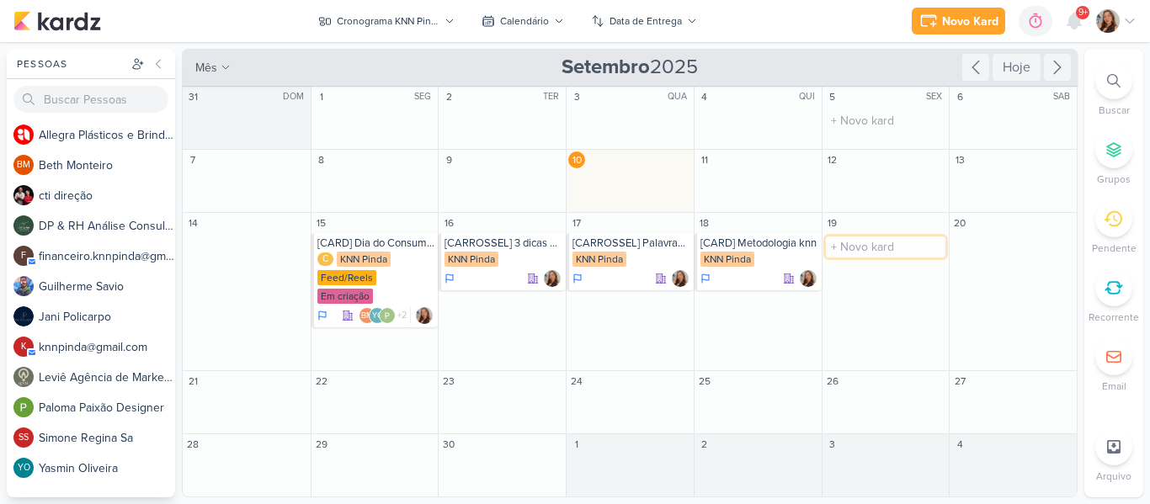
click at [832, 258] on input "text" at bounding box center [886, 246] width 120 height 21
type input "[REELS] KNN Day"
click at [348, 267] on div "KNN Pinda" at bounding box center [364, 259] width 54 height 15
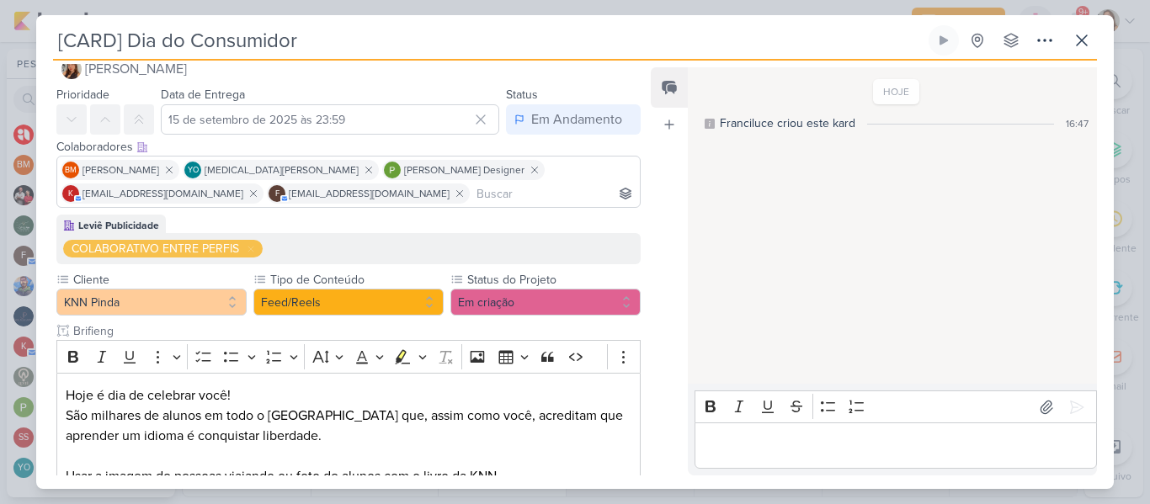
scroll to position [32, 0]
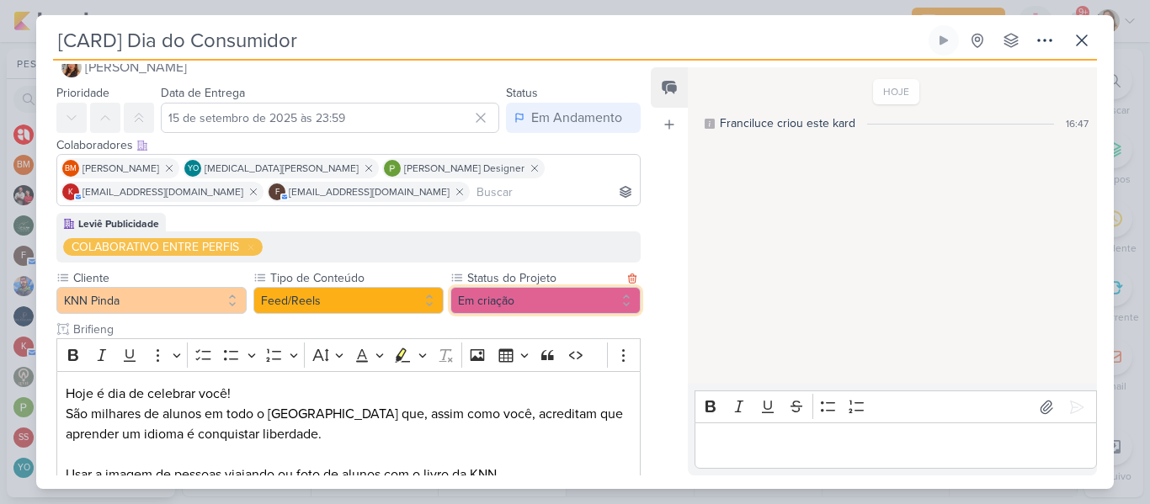
click at [485, 301] on button "Em criação" at bounding box center [545, 300] width 190 height 27
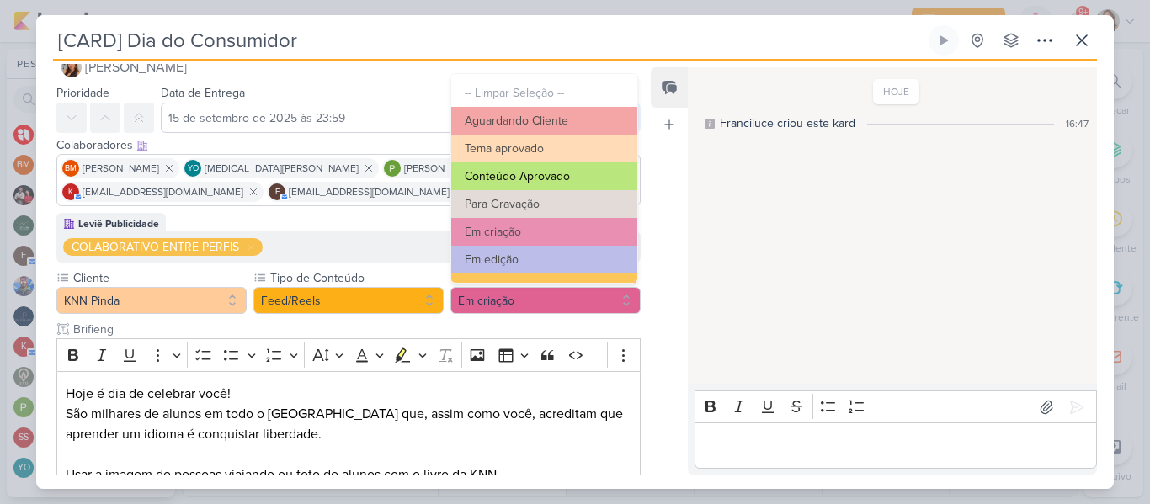
click at [583, 172] on button "Conteúdo Aprovado" at bounding box center [544, 176] width 186 height 28
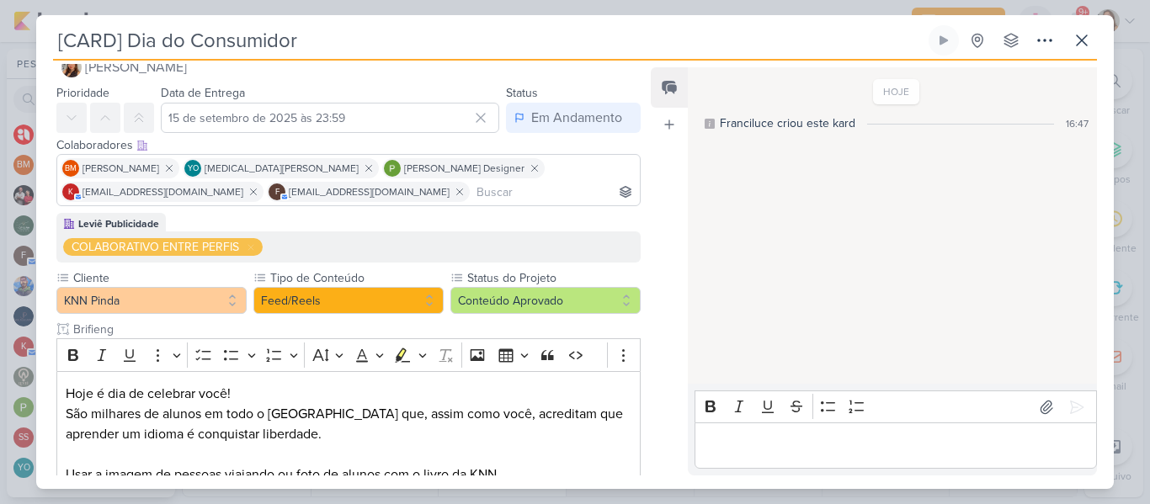
click at [764, 428] on div "Editor editing area: main" at bounding box center [895, 445] width 402 height 46
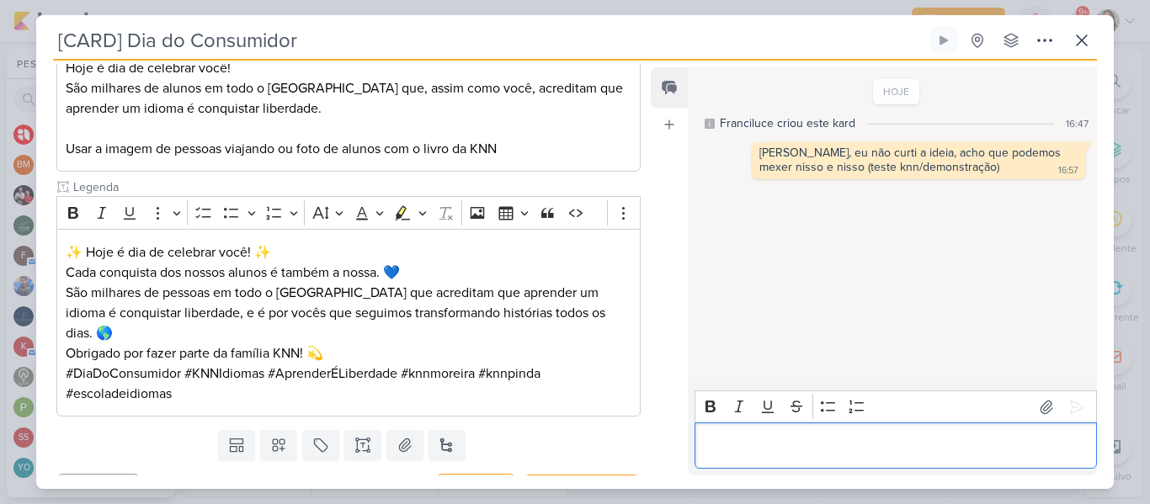
scroll to position [372, 0]
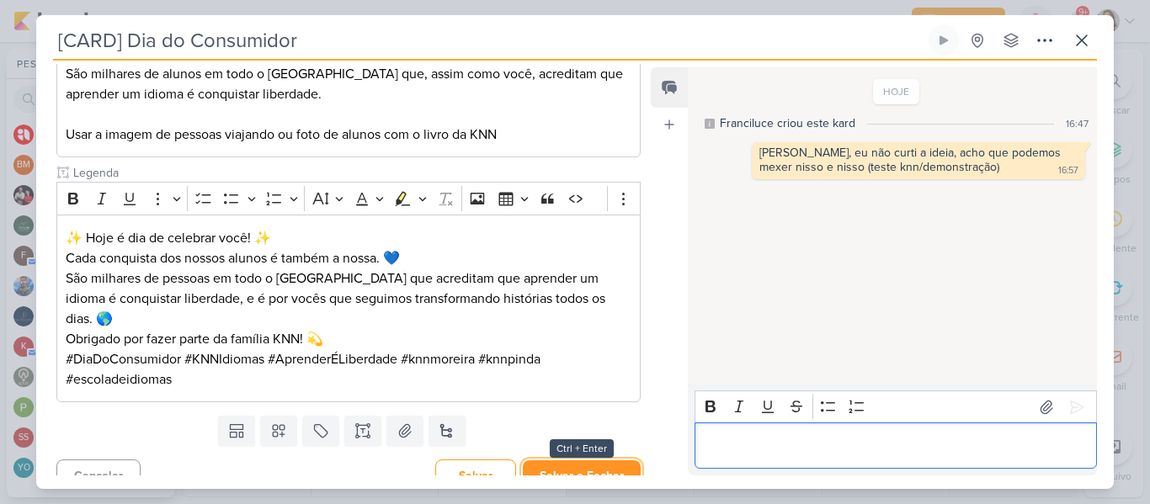
click at [613, 460] on button "Salvar e Fechar" at bounding box center [582, 475] width 118 height 31
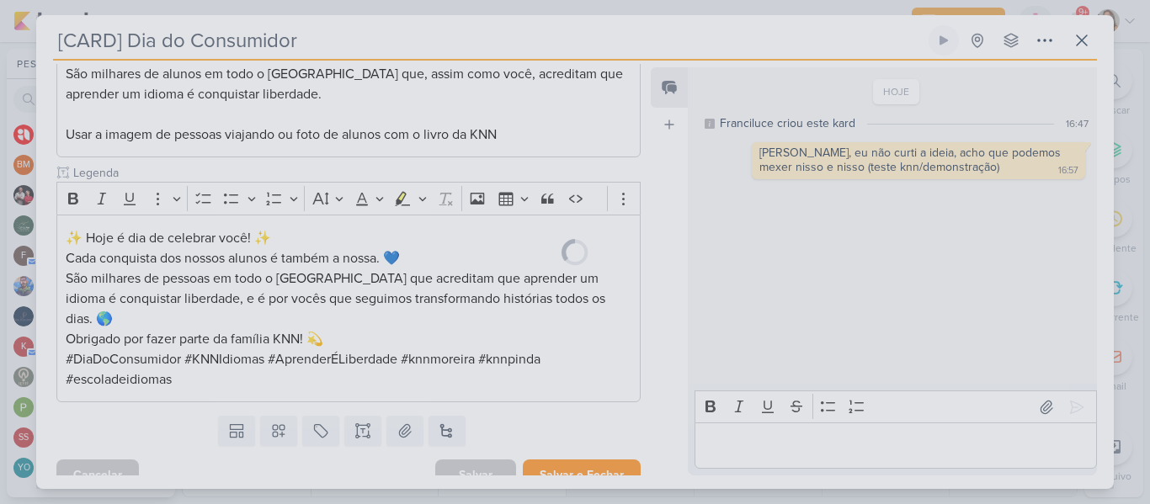
scroll to position [370, 0]
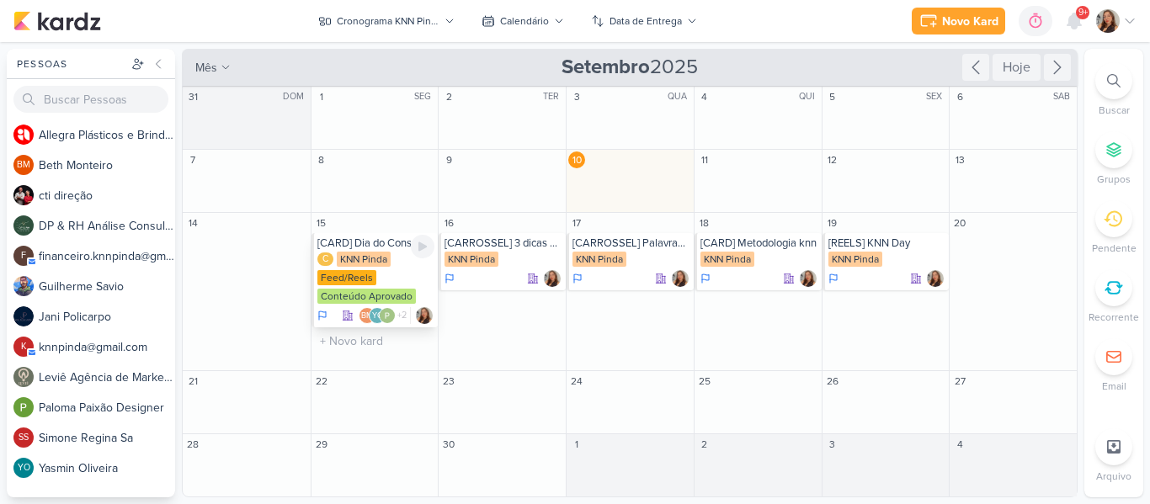
click at [358, 245] on div "[CARD] Dia do Consumidor" at bounding box center [376, 242] width 118 height 13
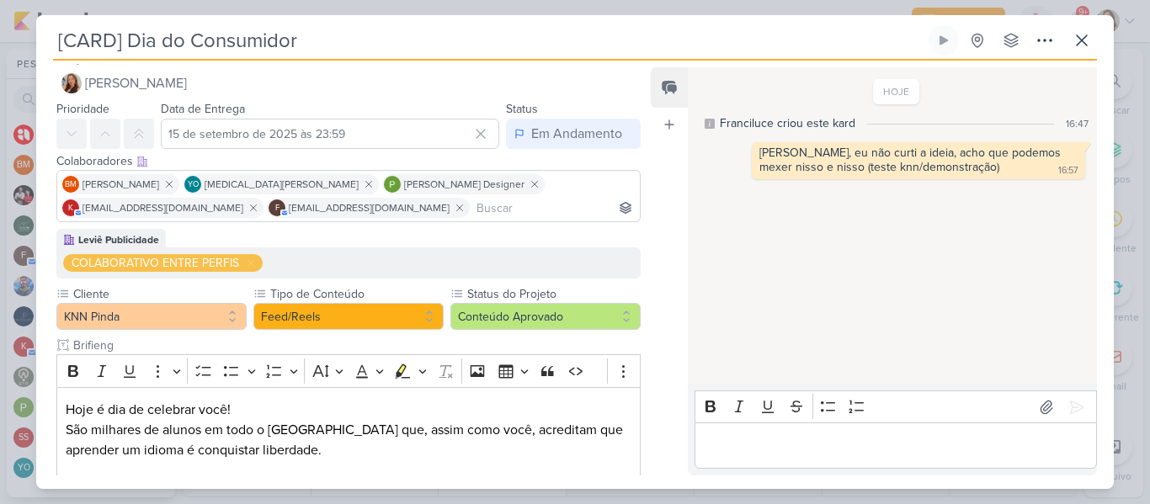
scroll to position [13, 0]
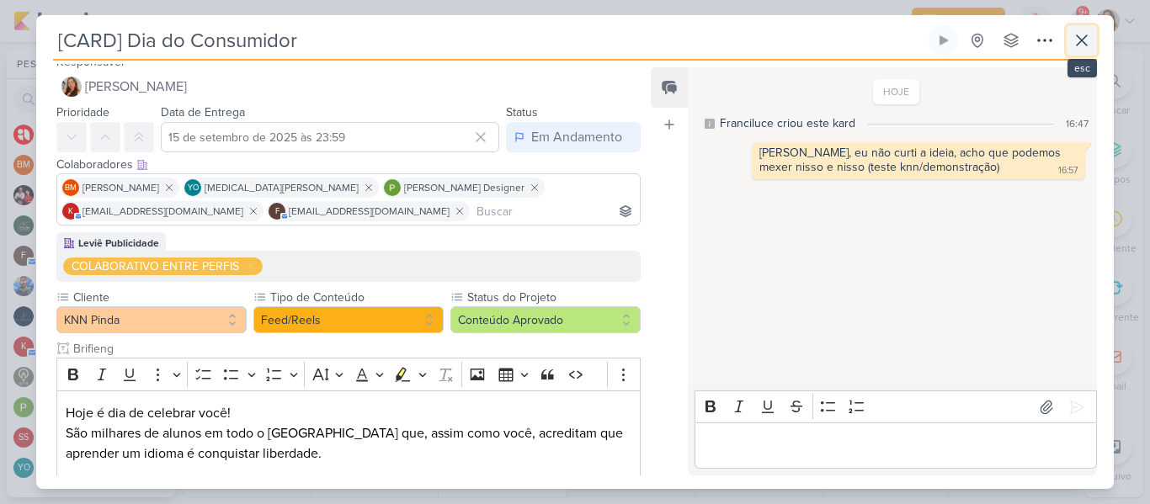
click at [1087, 30] on icon at bounding box center [1081, 40] width 20 height 20
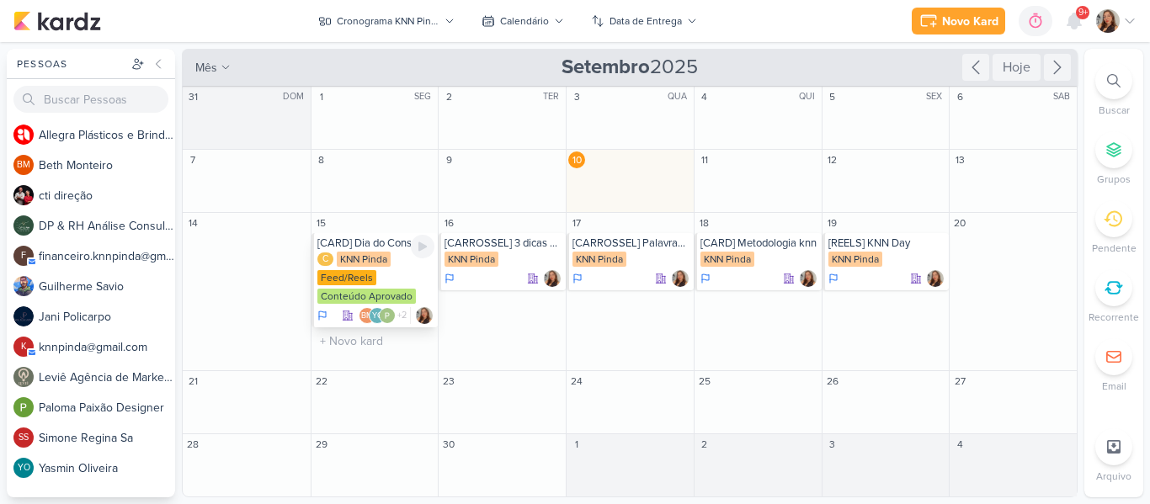
click at [404, 273] on div "C KNN Pinda Feed/Reels Conteúdo Aprovado" at bounding box center [376, 279] width 118 height 54
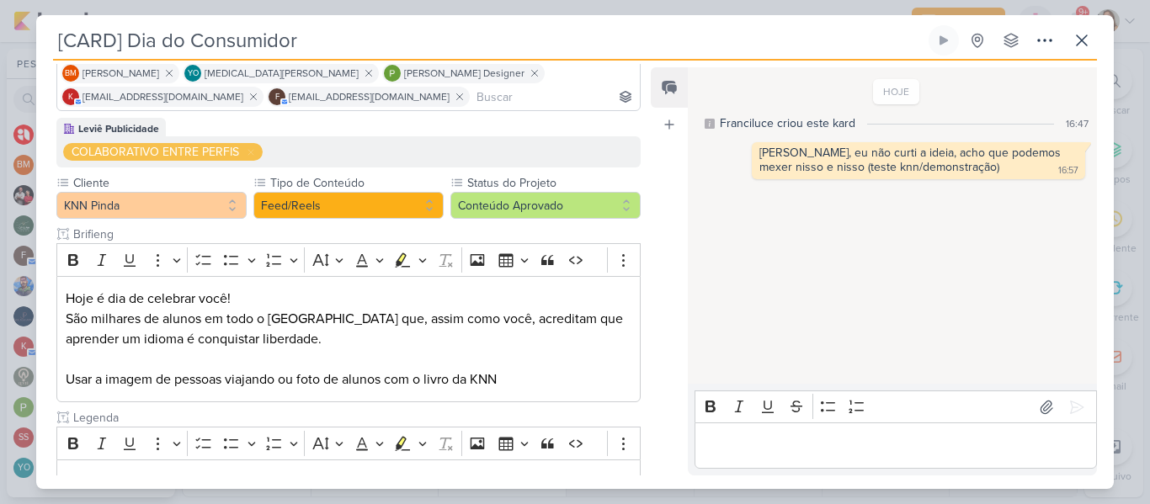
scroll to position [138, 0]
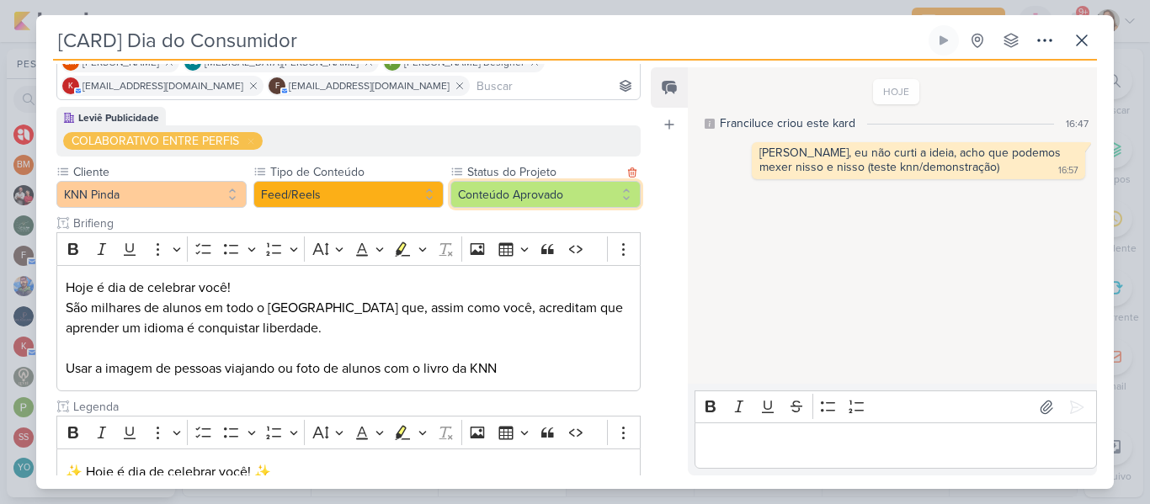
click at [475, 206] on button "Conteúdo Aprovado" at bounding box center [545, 194] width 190 height 27
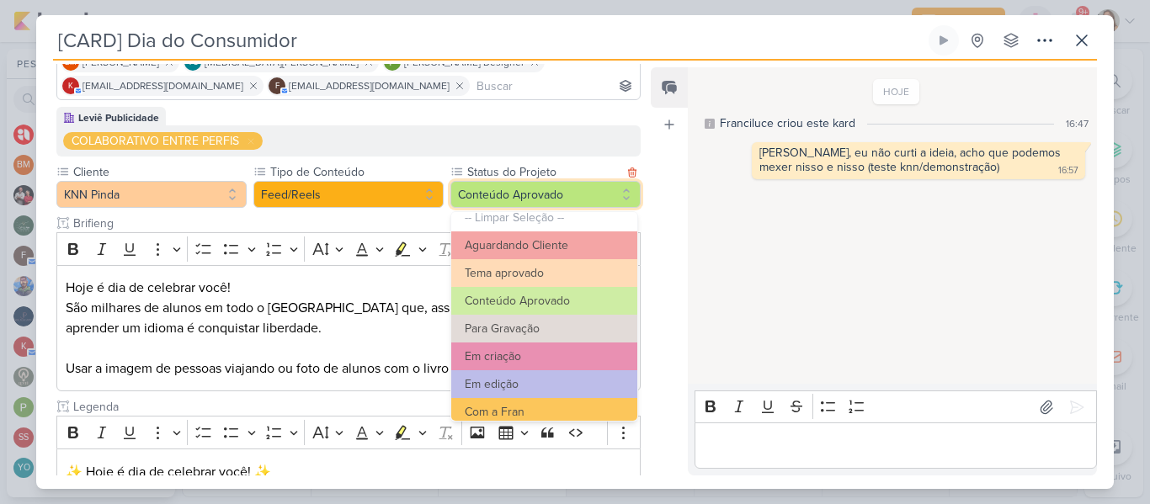
scroll to position [0, 0]
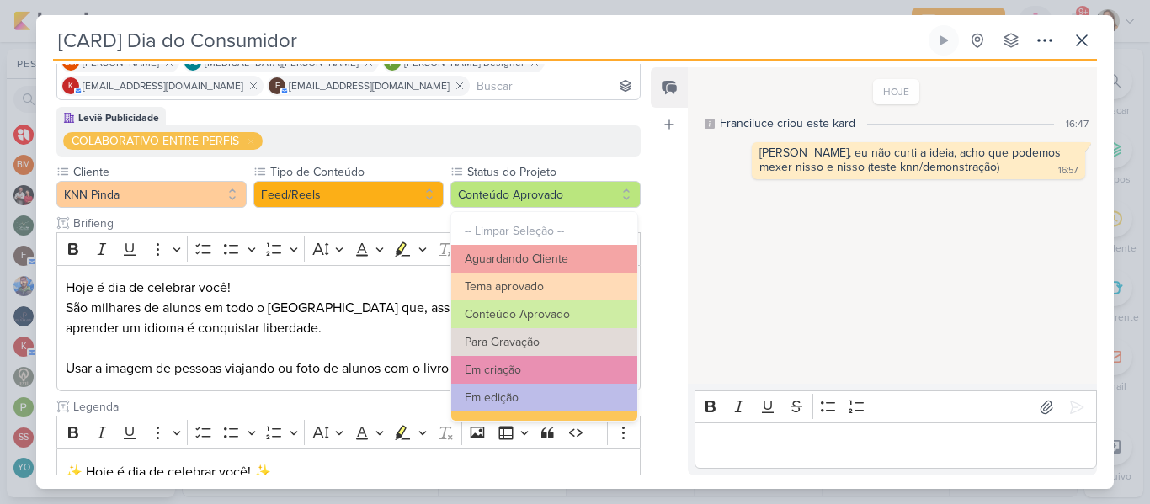
click at [677, 210] on div "Feed Atrelar email Solte o email para atrelar ao kard" at bounding box center [668, 271] width 37 height 408
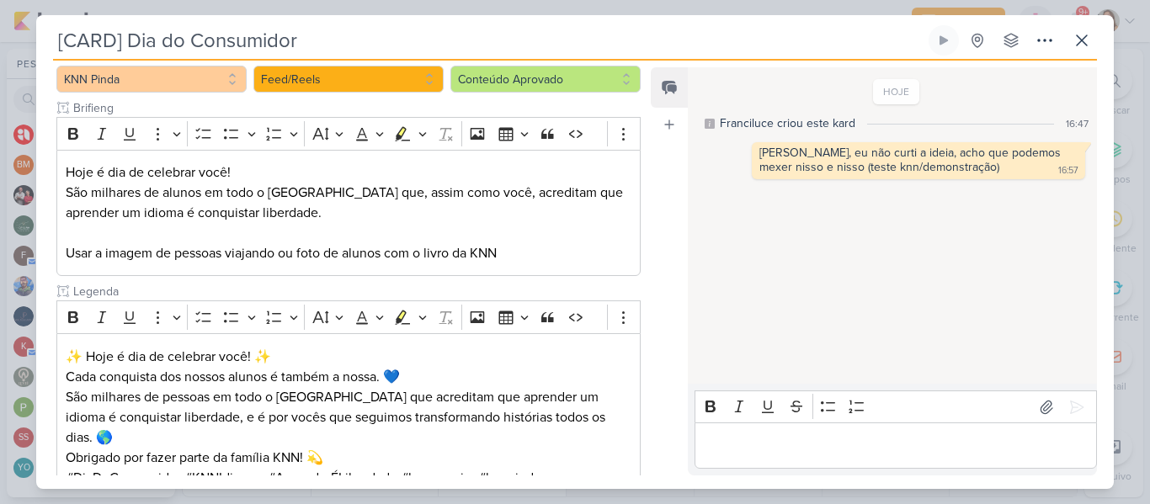
scroll to position [247, 0]
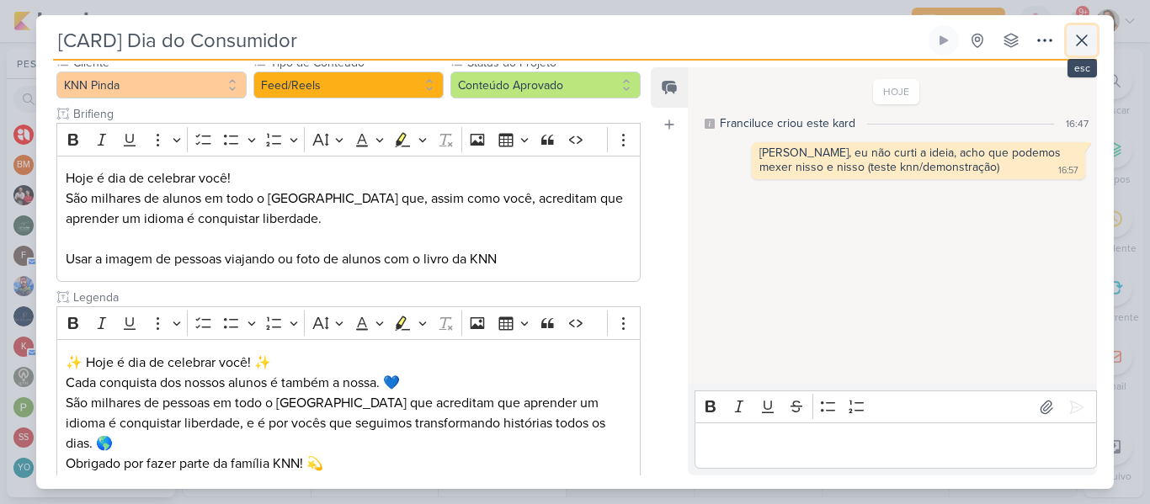
click at [1074, 40] on icon at bounding box center [1081, 40] width 20 height 20
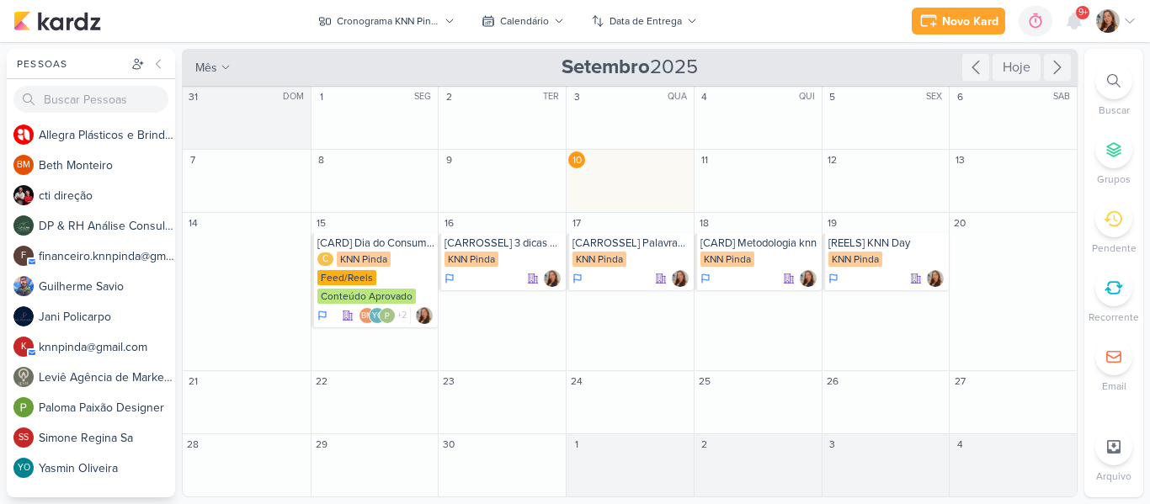
click at [800, 37] on div "Novo Kard Ctrl + k 0h0m Sessão desligada... Hoje 0h0m Semana 0h0m Mês 0h0m" at bounding box center [574, 21] width 1123 height 42
click at [395, 254] on div "C KNN Pinda Feed/Reels Conteúdo Aprovado" at bounding box center [376, 279] width 118 height 54
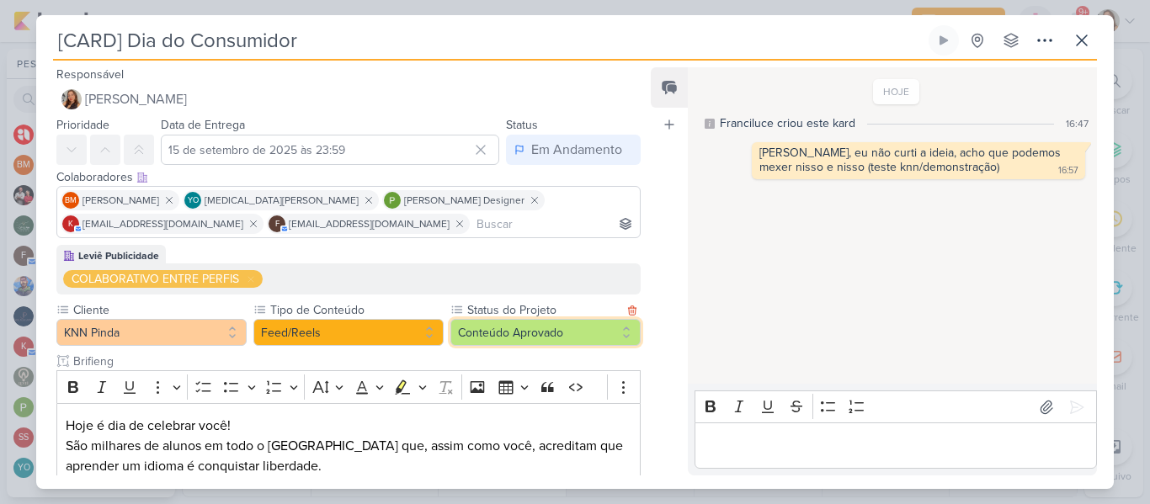
click at [523, 322] on button "Conteúdo Aprovado" at bounding box center [545, 332] width 190 height 27
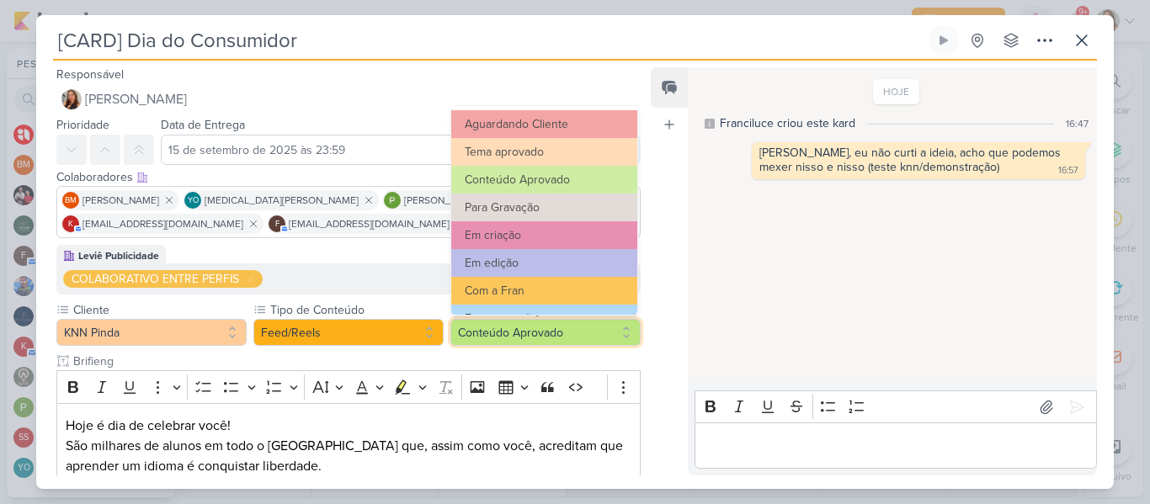
scroll to position [0, 0]
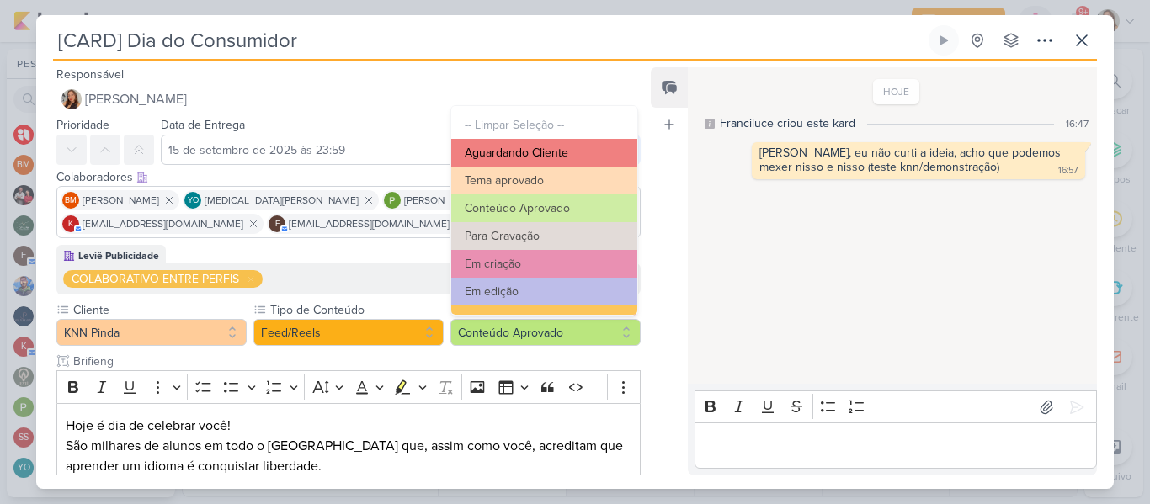
click at [597, 162] on button "Aguardando Cliente" at bounding box center [544, 153] width 186 height 28
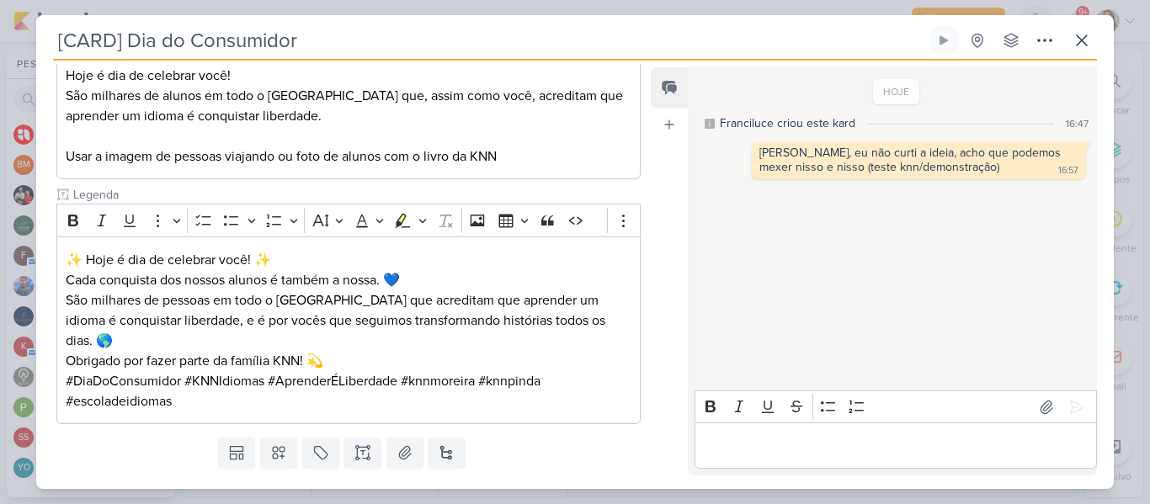
scroll to position [372, 0]
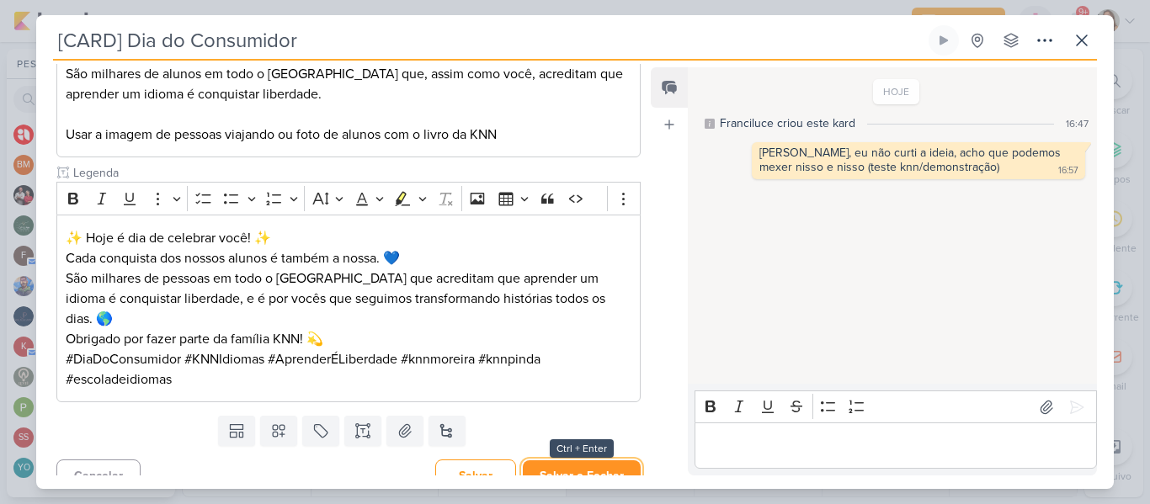
click at [596, 460] on button "Salvar e Fechar" at bounding box center [582, 475] width 118 height 31
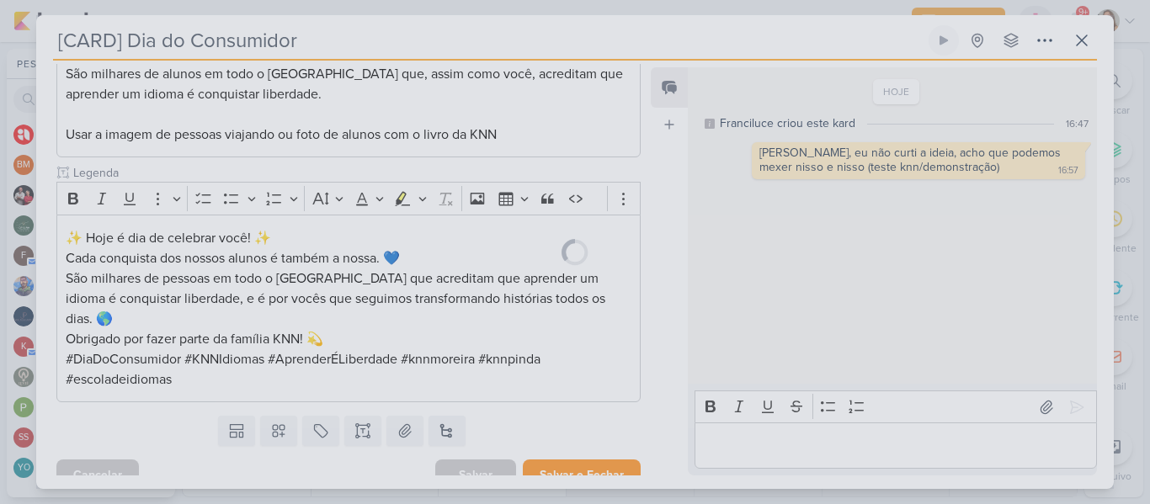
scroll to position [370, 0]
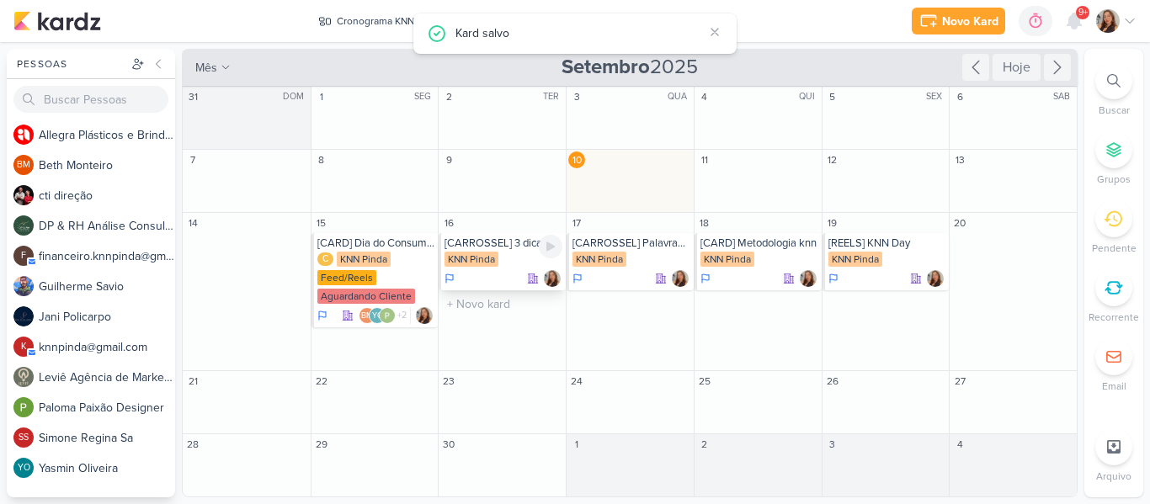
click at [507, 261] on div "KNN Pinda" at bounding box center [503, 260] width 118 height 17
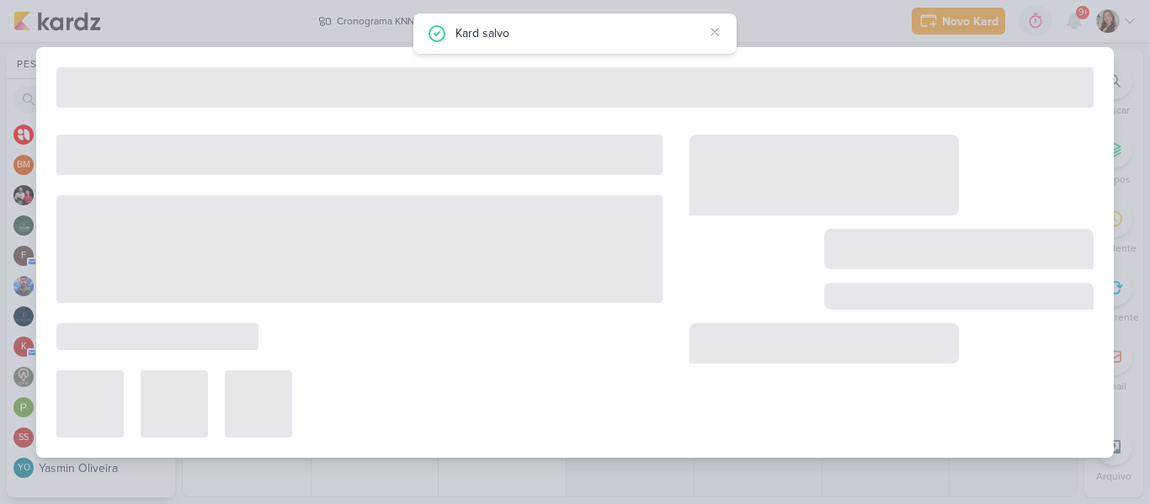
type input "[CARROSSEL] 3 dicas para praticar inglês nos games"
type input "16 de setembro de 2025 às 23:59"
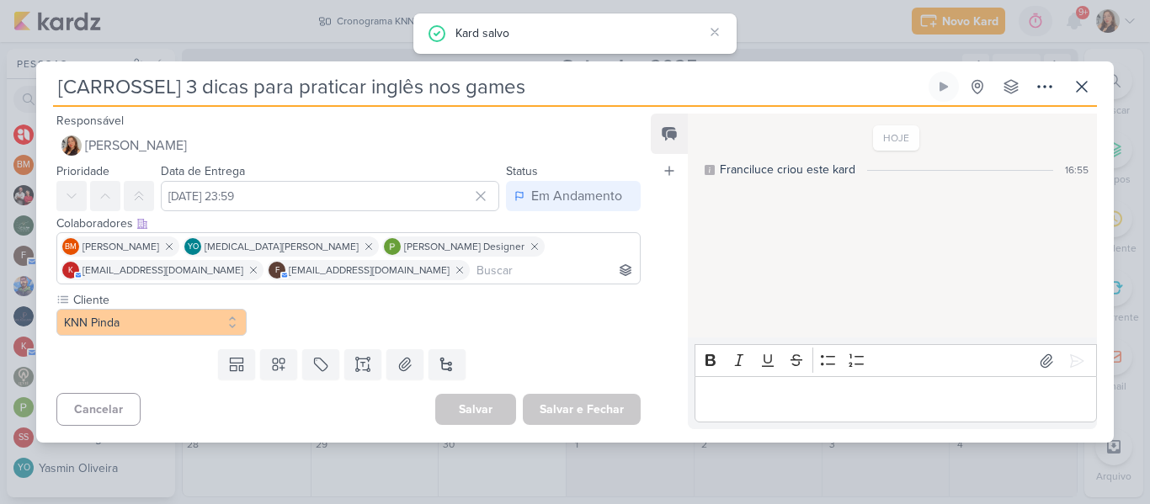
scroll to position [0, 0]
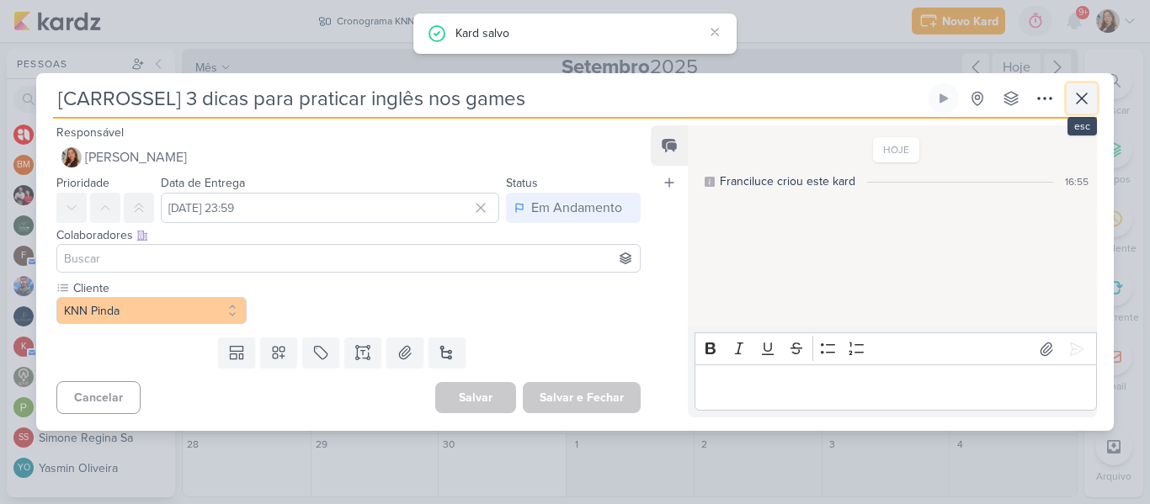
click at [1084, 104] on icon at bounding box center [1081, 98] width 20 height 20
